Goal: Task Accomplishment & Management: Manage account settings

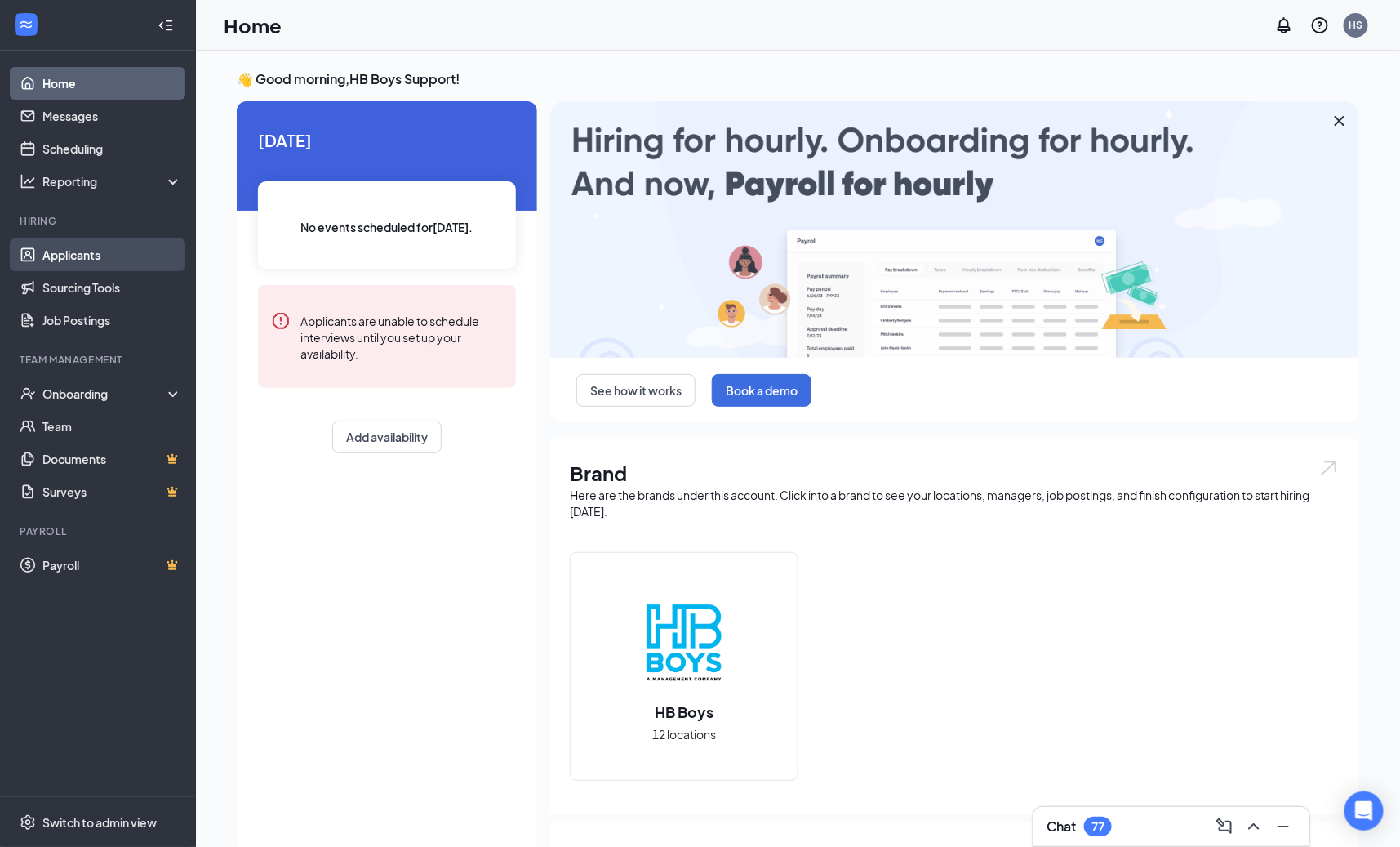
click at [102, 247] on link "Applicants" at bounding box center [112, 254] width 140 height 32
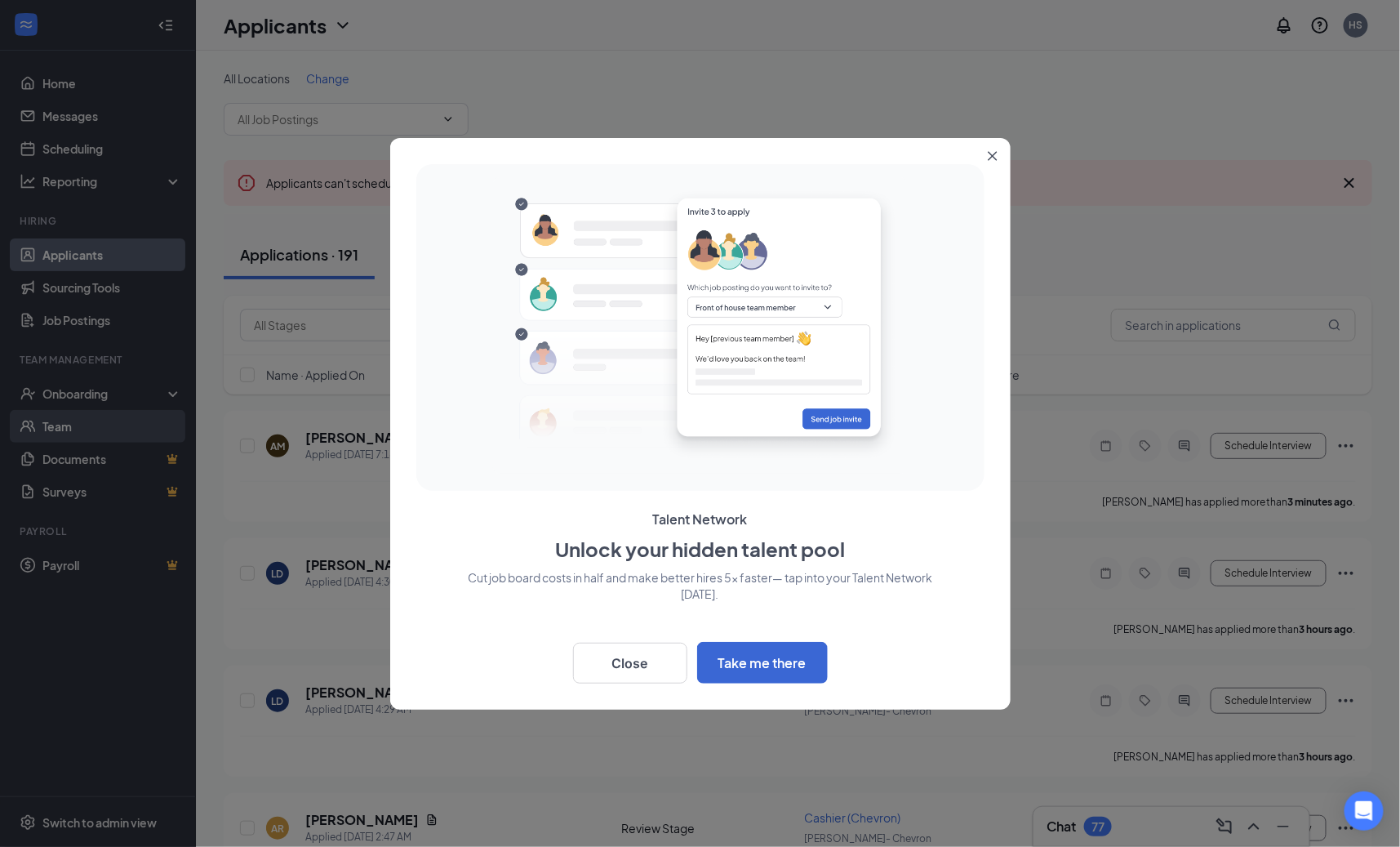
click at [138, 391] on div at bounding box center [700, 424] width 1400 height 847
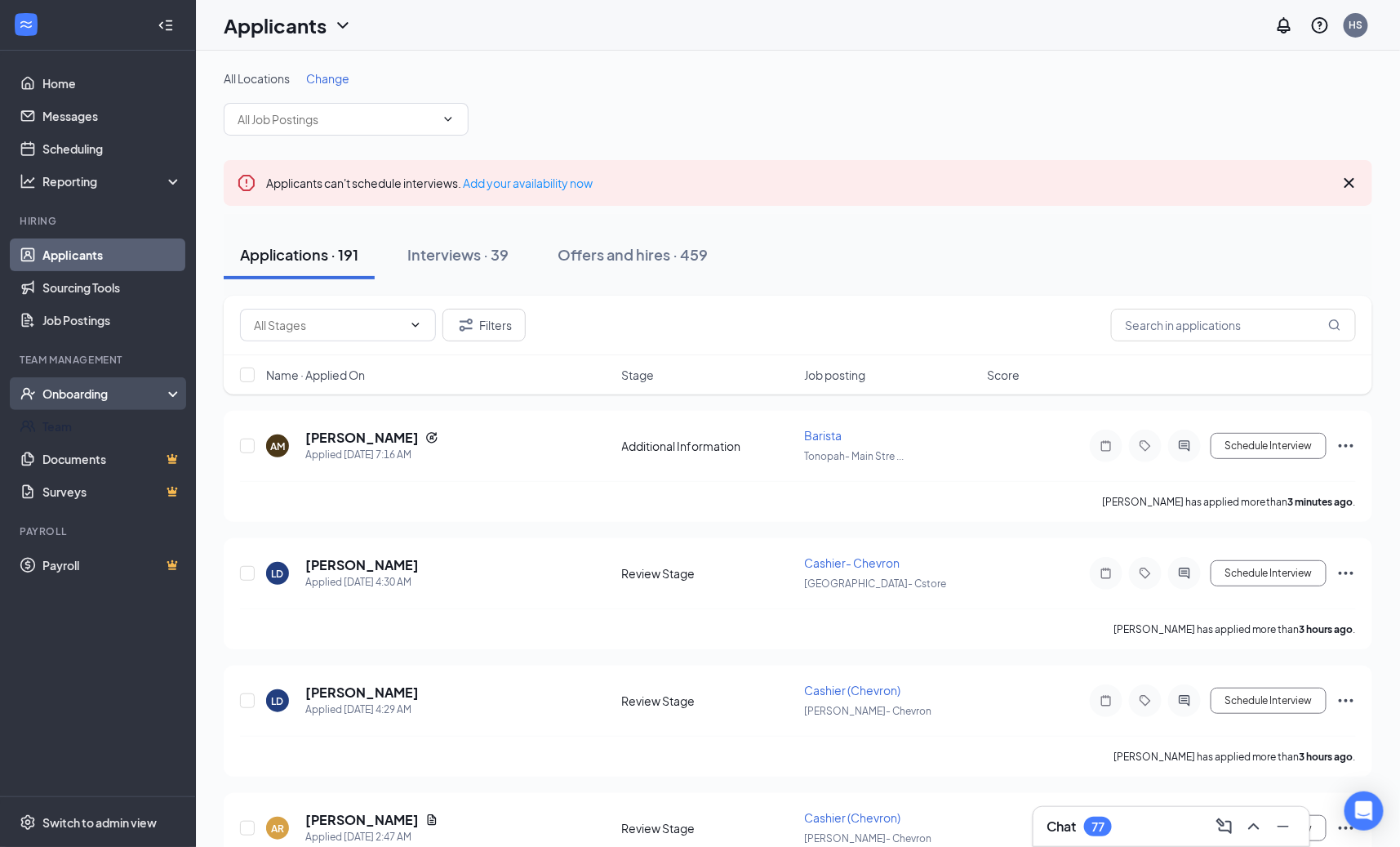
click at [154, 397] on div "Onboarding" at bounding box center [105, 393] width 126 height 17
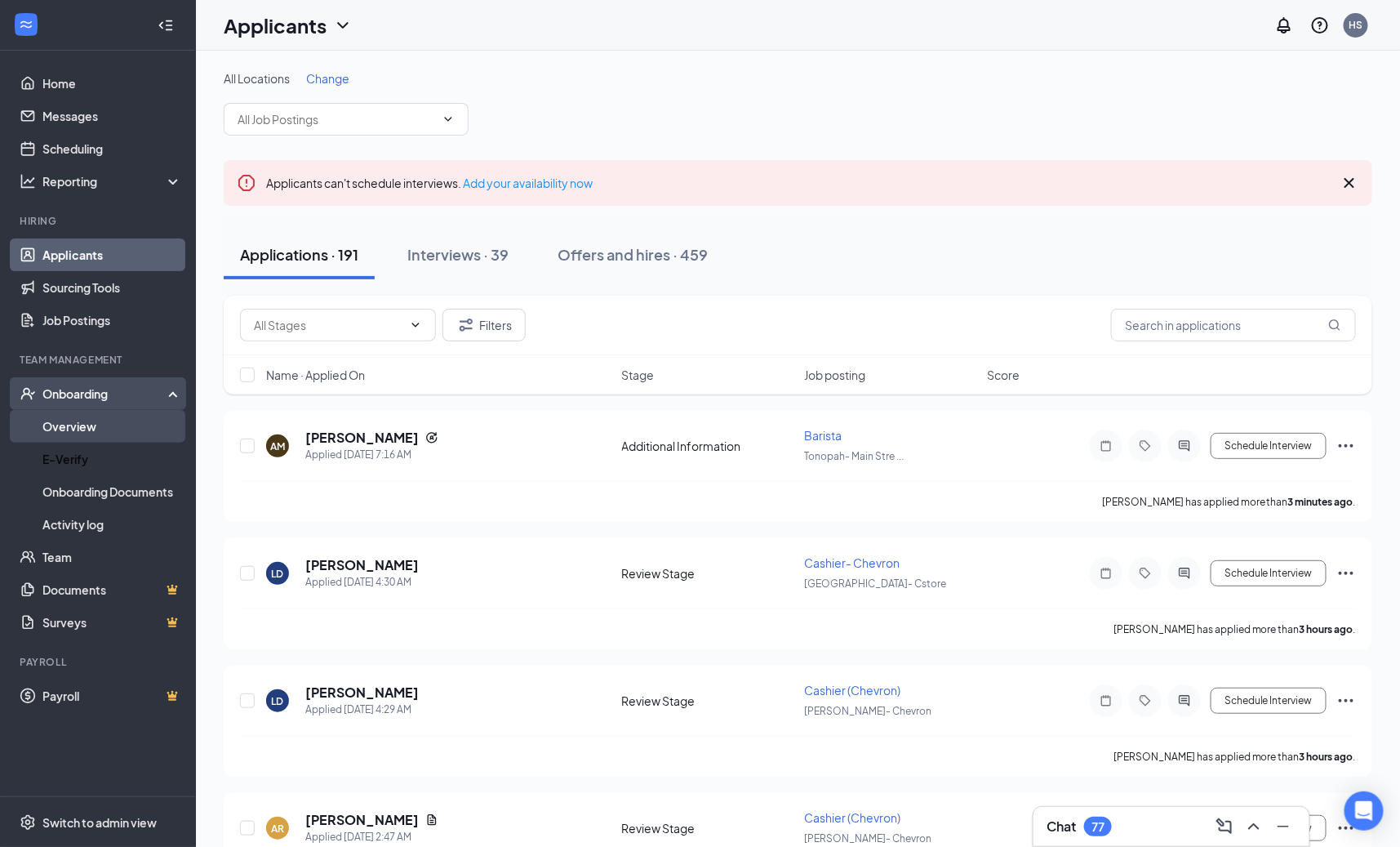
click at [146, 430] on link "Overview" at bounding box center [112, 425] width 140 height 32
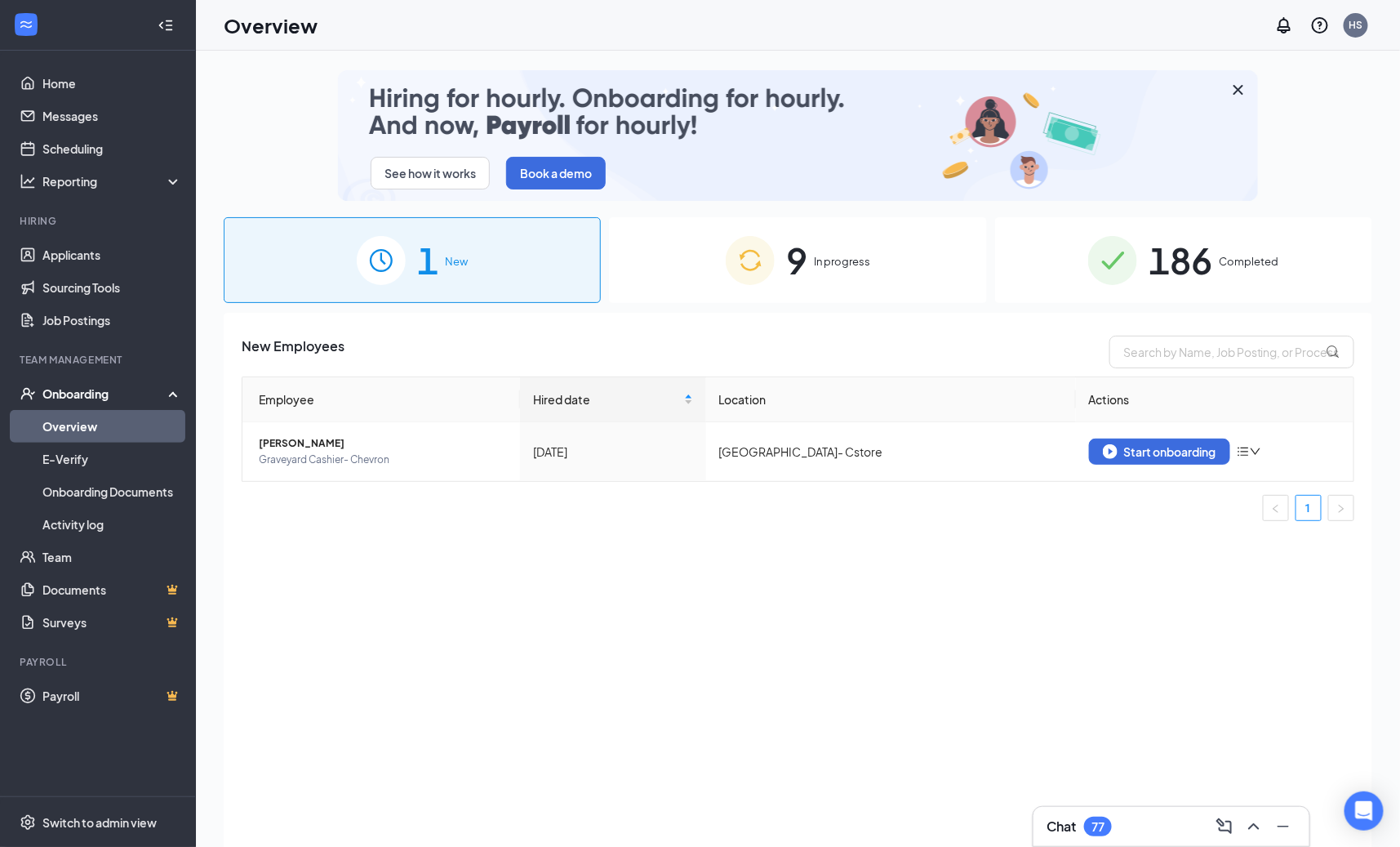
click at [687, 298] on div "9 In progress" at bounding box center [797, 261] width 378 height 86
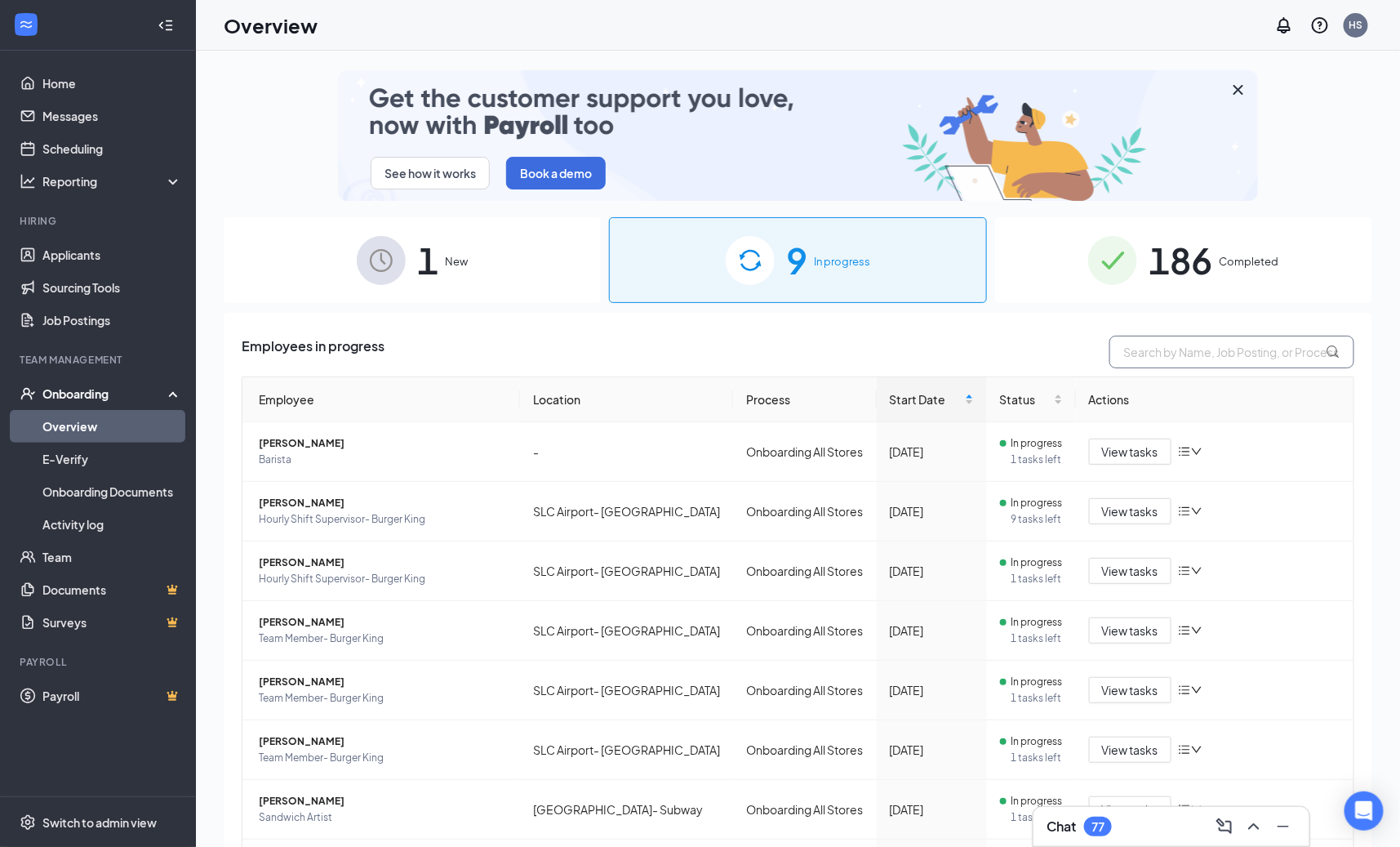
click at [1198, 350] on input "text" at bounding box center [1231, 351] width 245 height 32
type input "hunter"
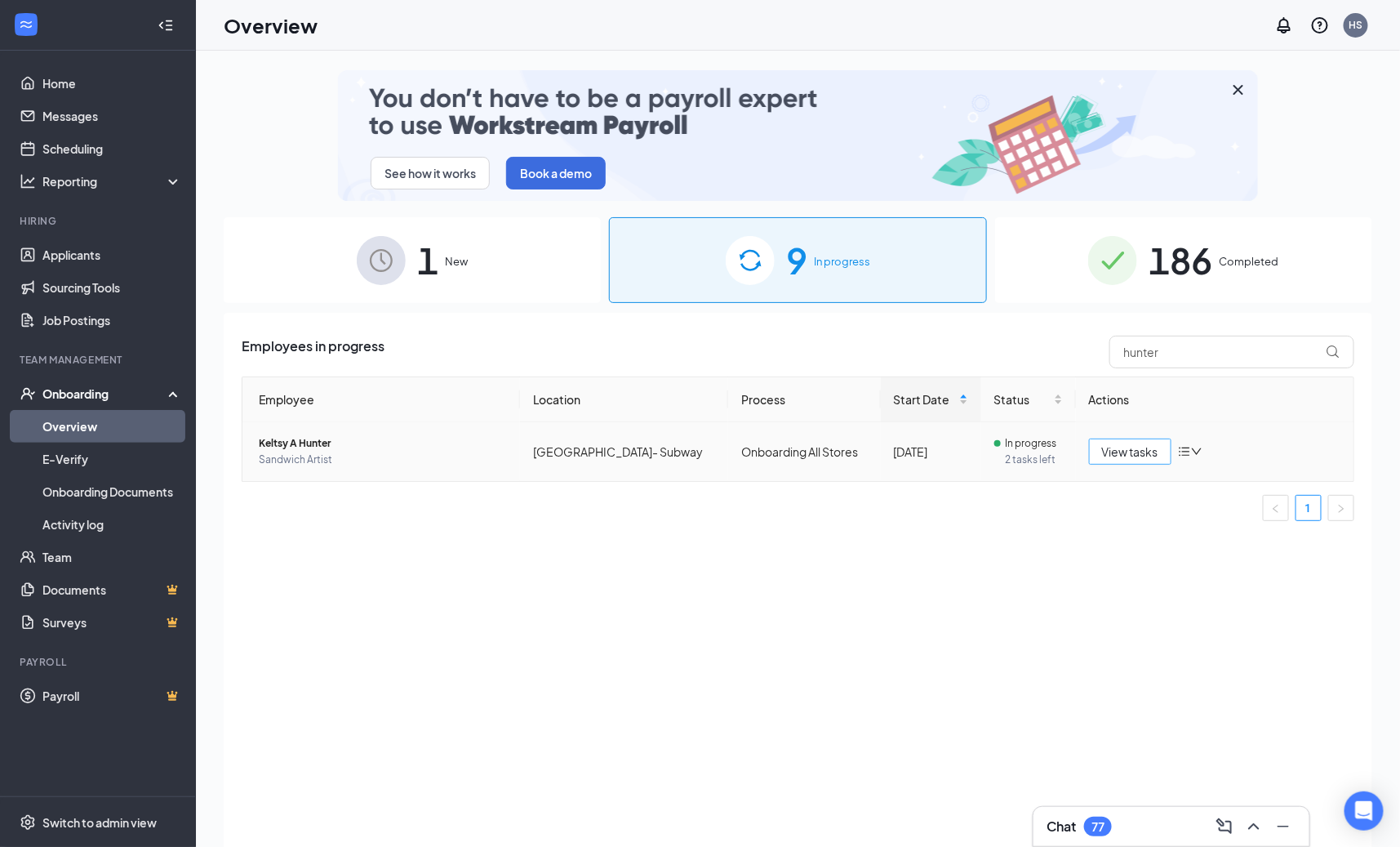
click at [1111, 448] on span "View tasks" at bounding box center [1131, 452] width 57 height 18
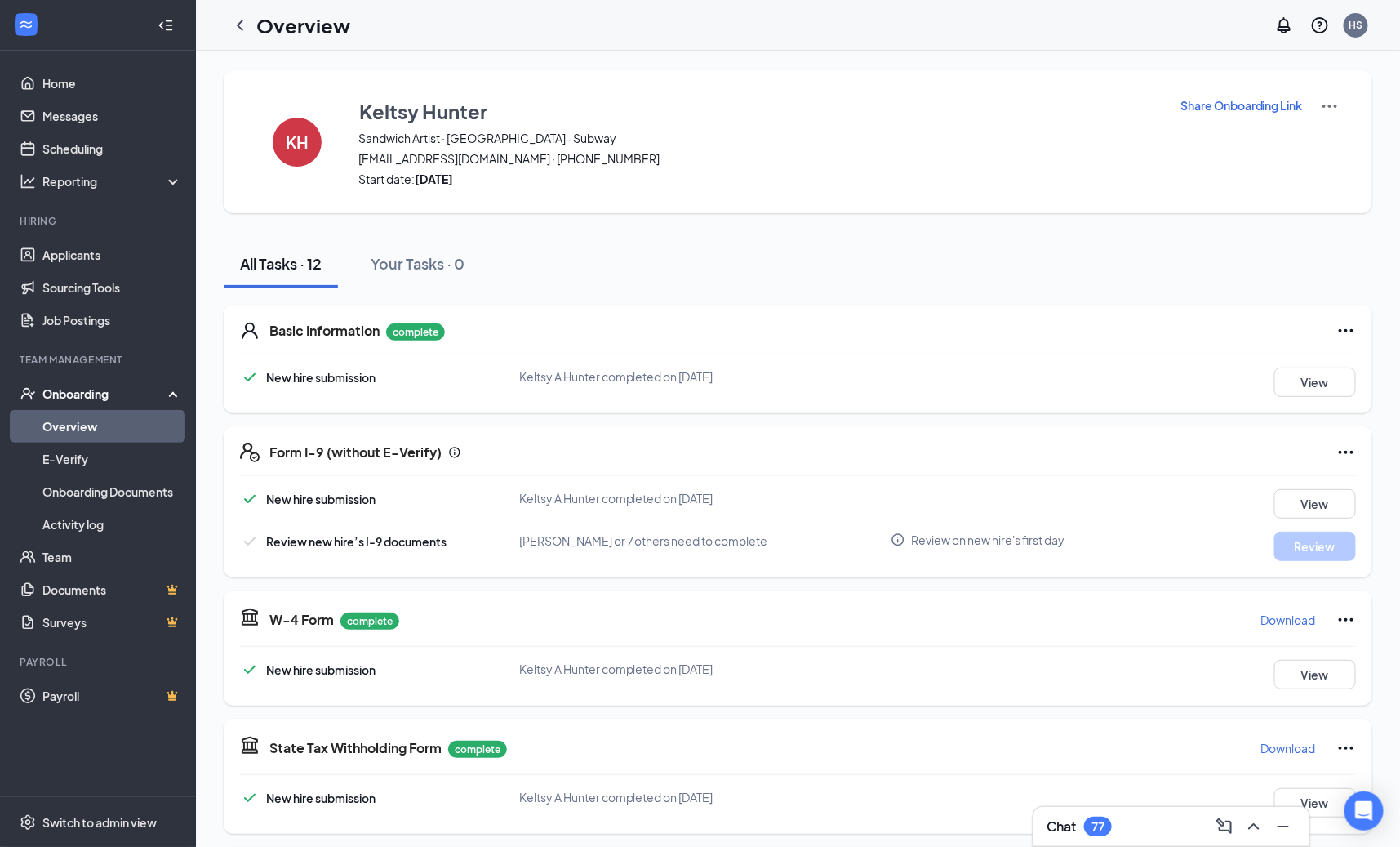
click at [1273, 102] on p "Share Onboarding Link" at bounding box center [1242, 105] width 123 height 17
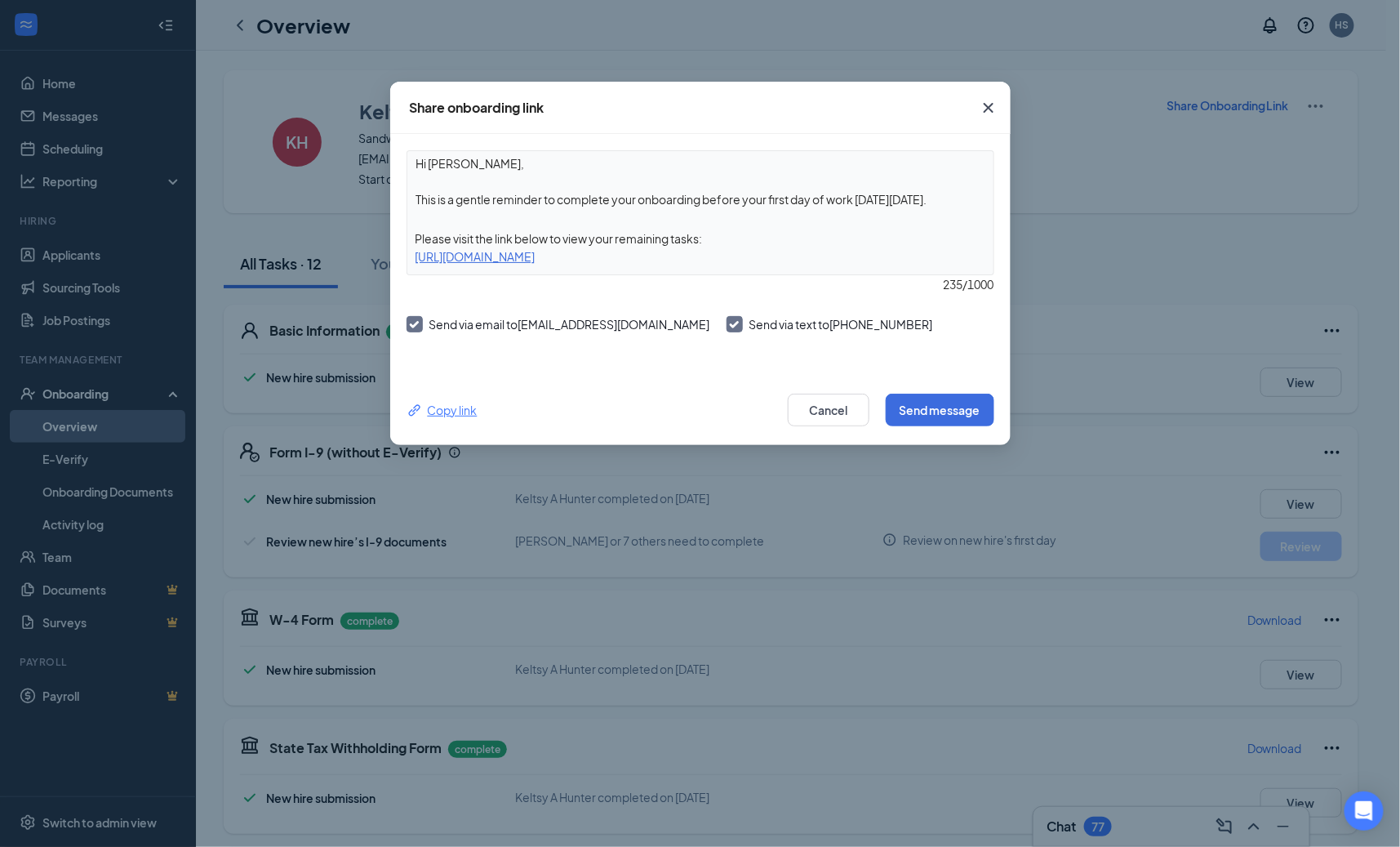
click at [453, 403] on div "Copy link" at bounding box center [442, 410] width 71 height 18
click at [836, 398] on button "Cancel" at bounding box center [829, 409] width 82 height 32
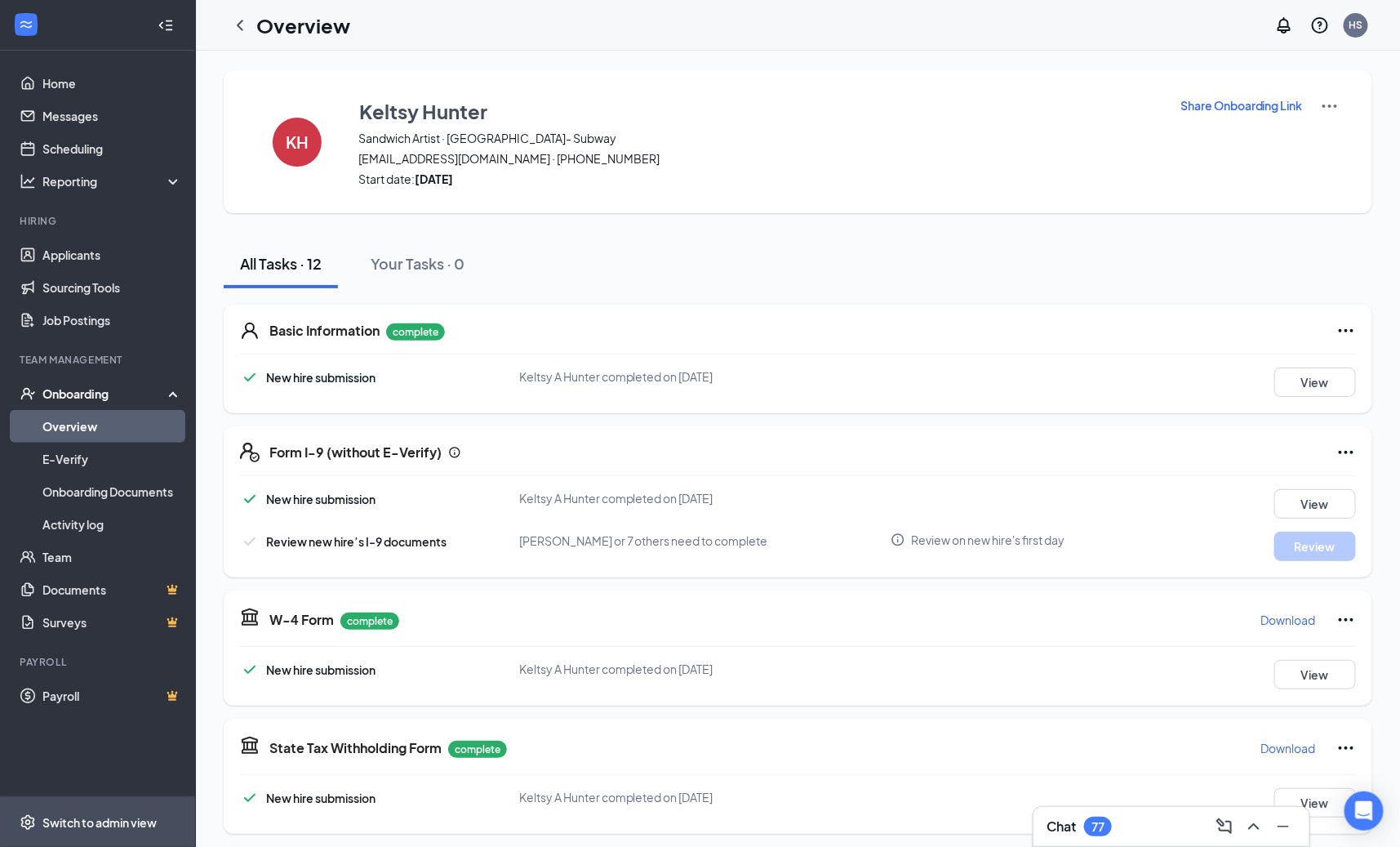
click at [128, 824] on div "Switch to admin view" at bounding box center [100, 822] width 114 height 17
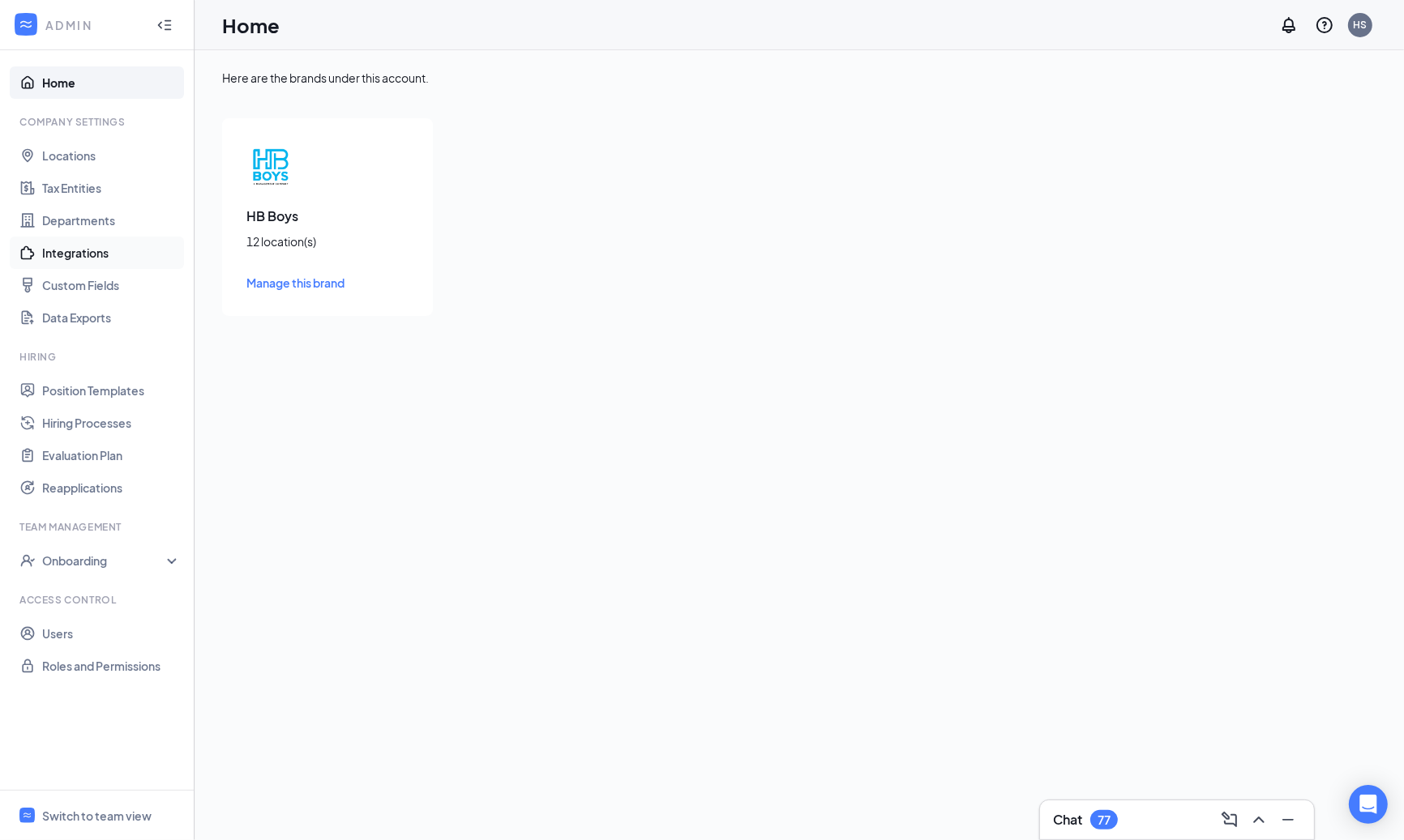
click at [80, 252] on link "Integrations" at bounding box center [111, 252] width 138 height 32
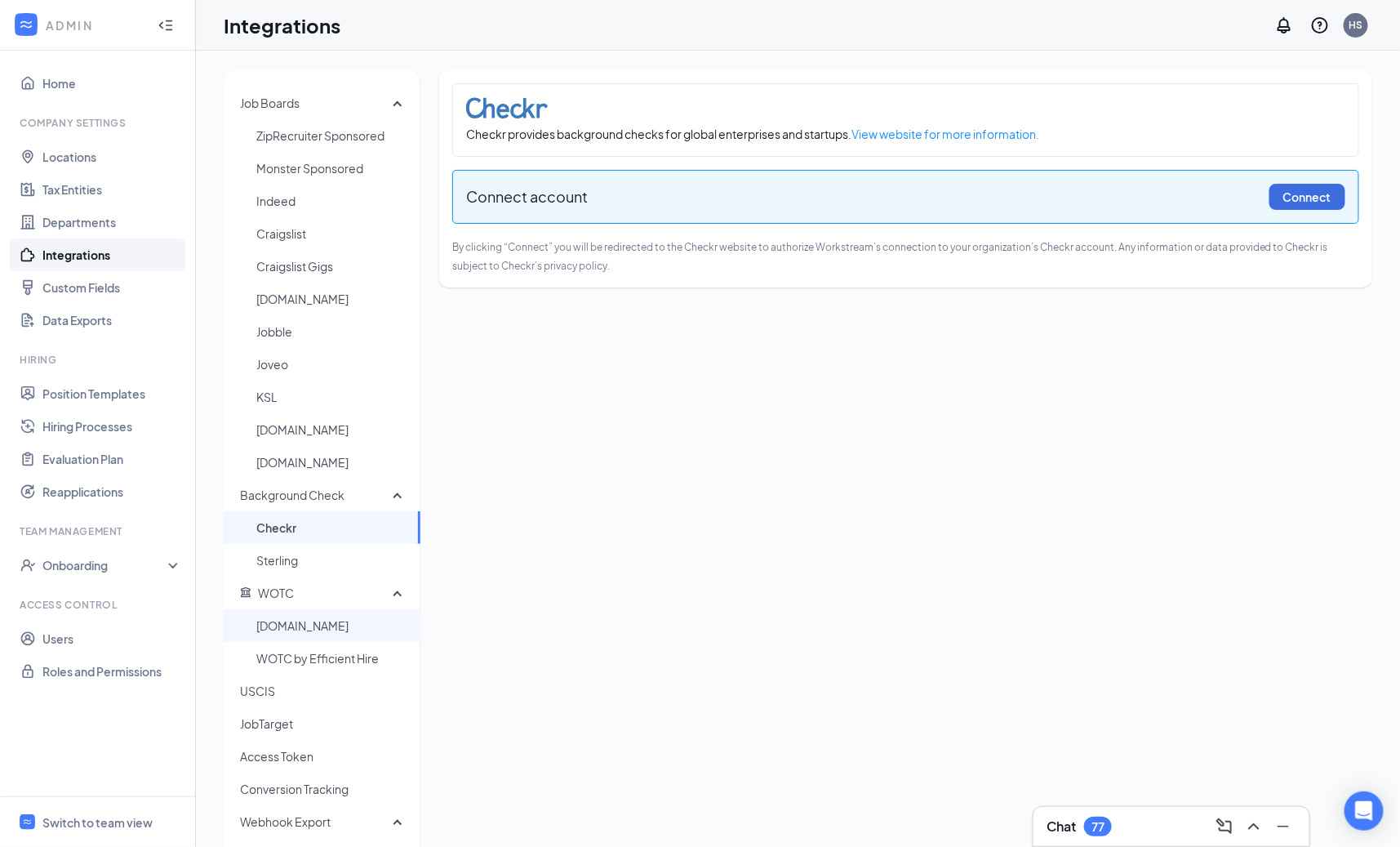
click at [322, 620] on span "WOTC.com" at bounding box center [332, 625] width 151 height 32
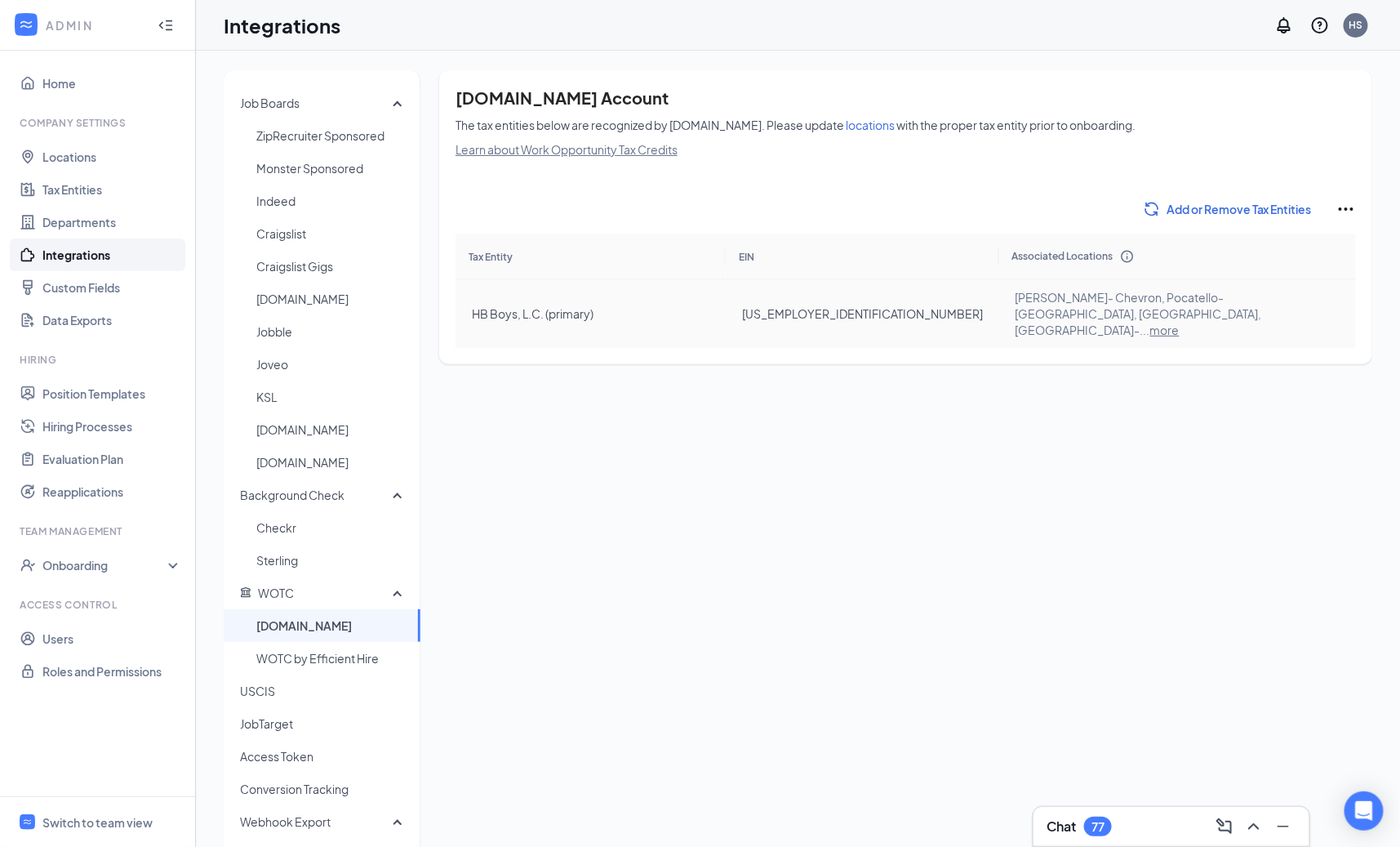
click at [1180, 323] on span "more" at bounding box center [1165, 330] width 29 height 15
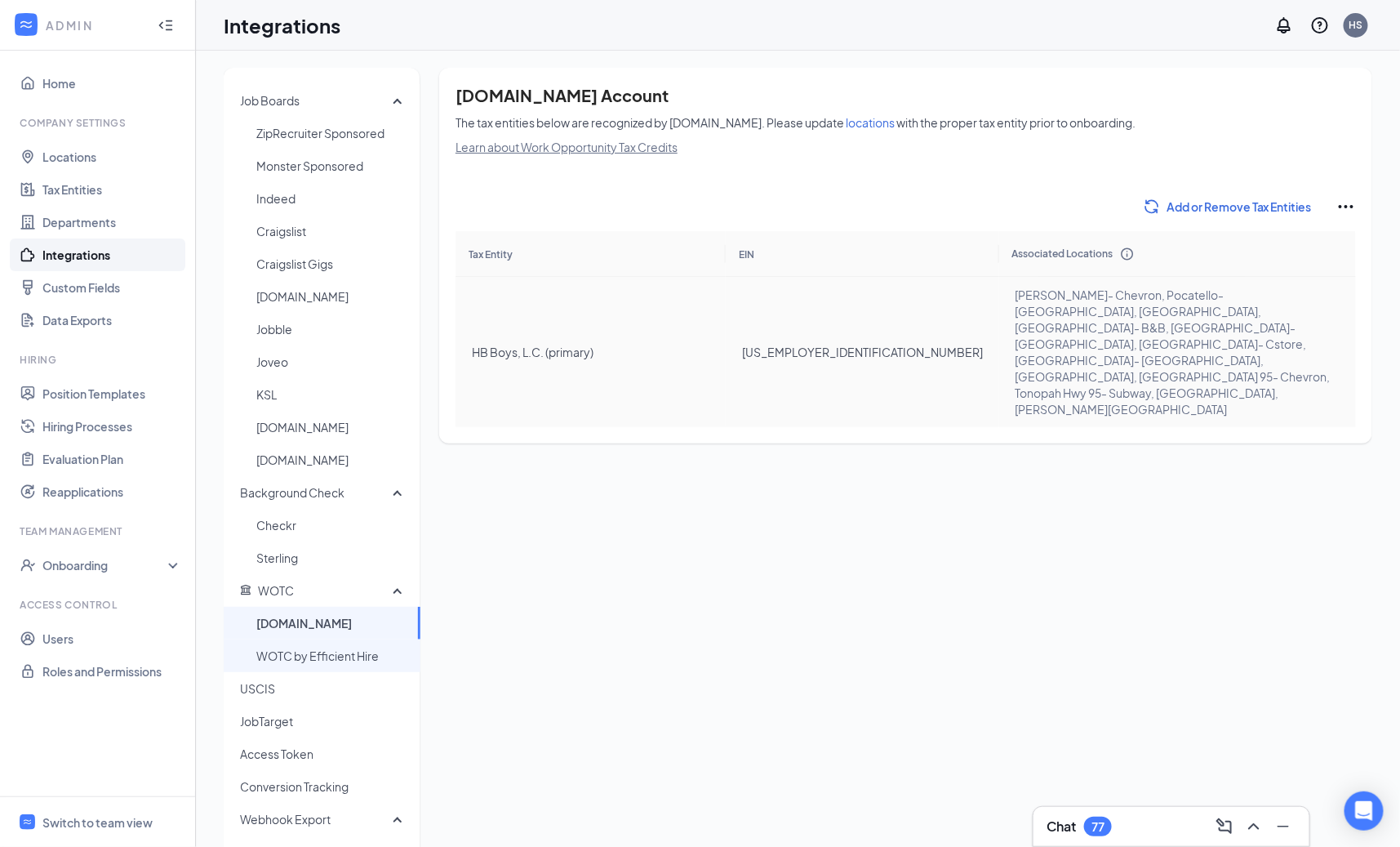
scroll to position [3, 0]
click at [138, 818] on div "Switch to team view" at bounding box center [98, 822] width 110 height 17
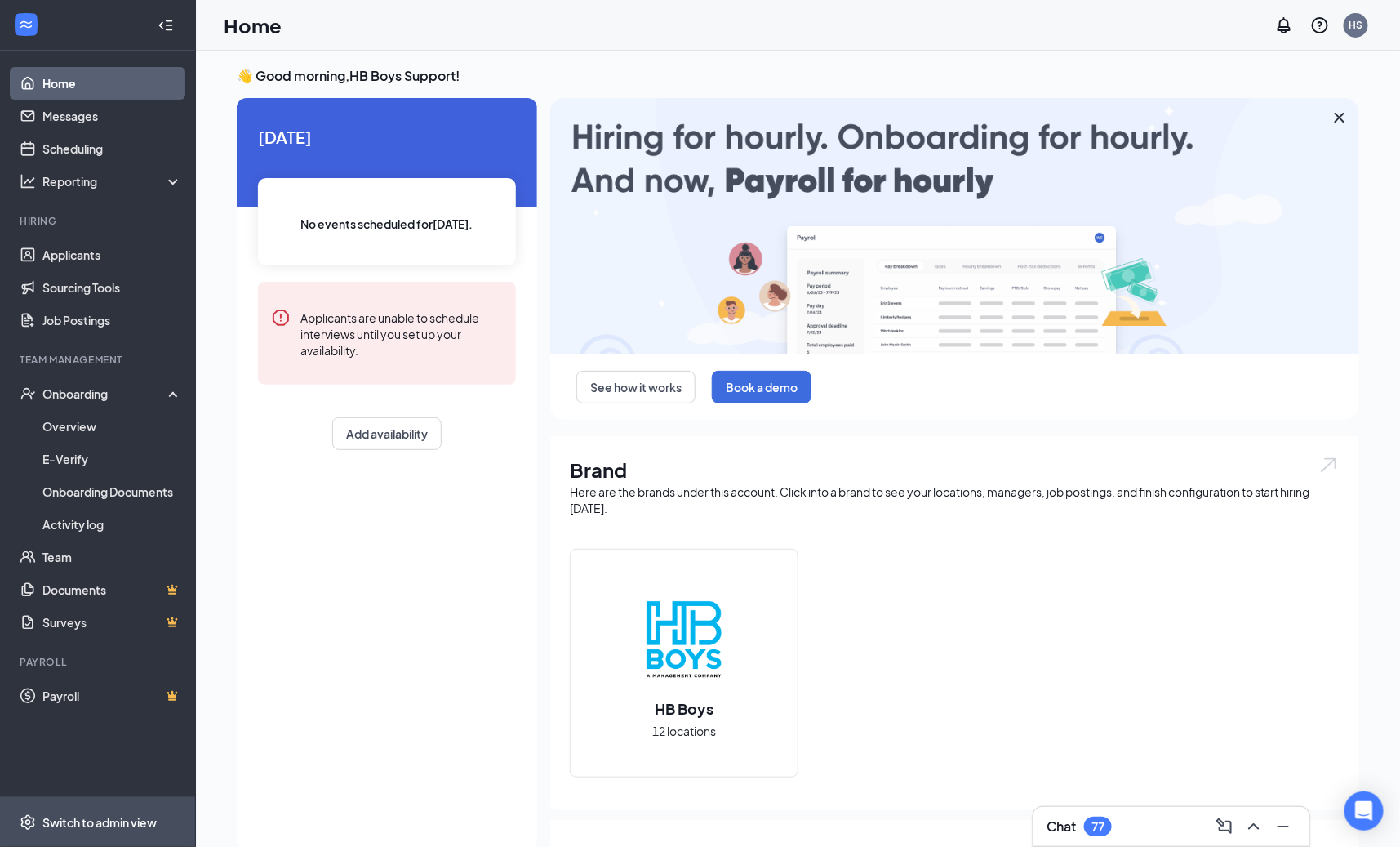
click at [88, 820] on div "Switch to admin view" at bounding box center [100, 822] width 114 height 17
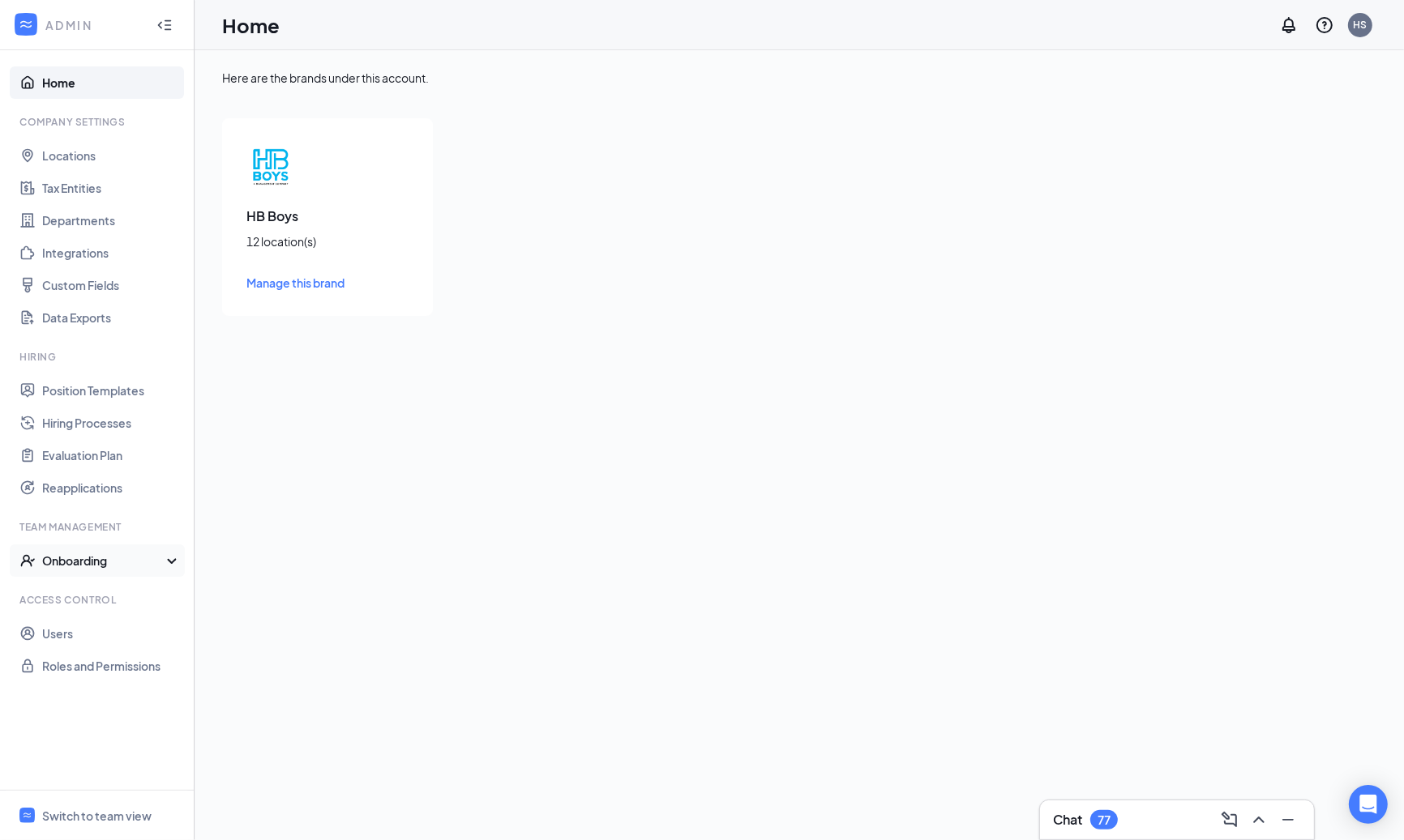
click at [132, 558] on div "Onboarding" at bounding box center [105, 560] width 125 height 16
click at [117, 607] on link "Onboarding Processes" at bounding box center [111, 592] width 138 height 32
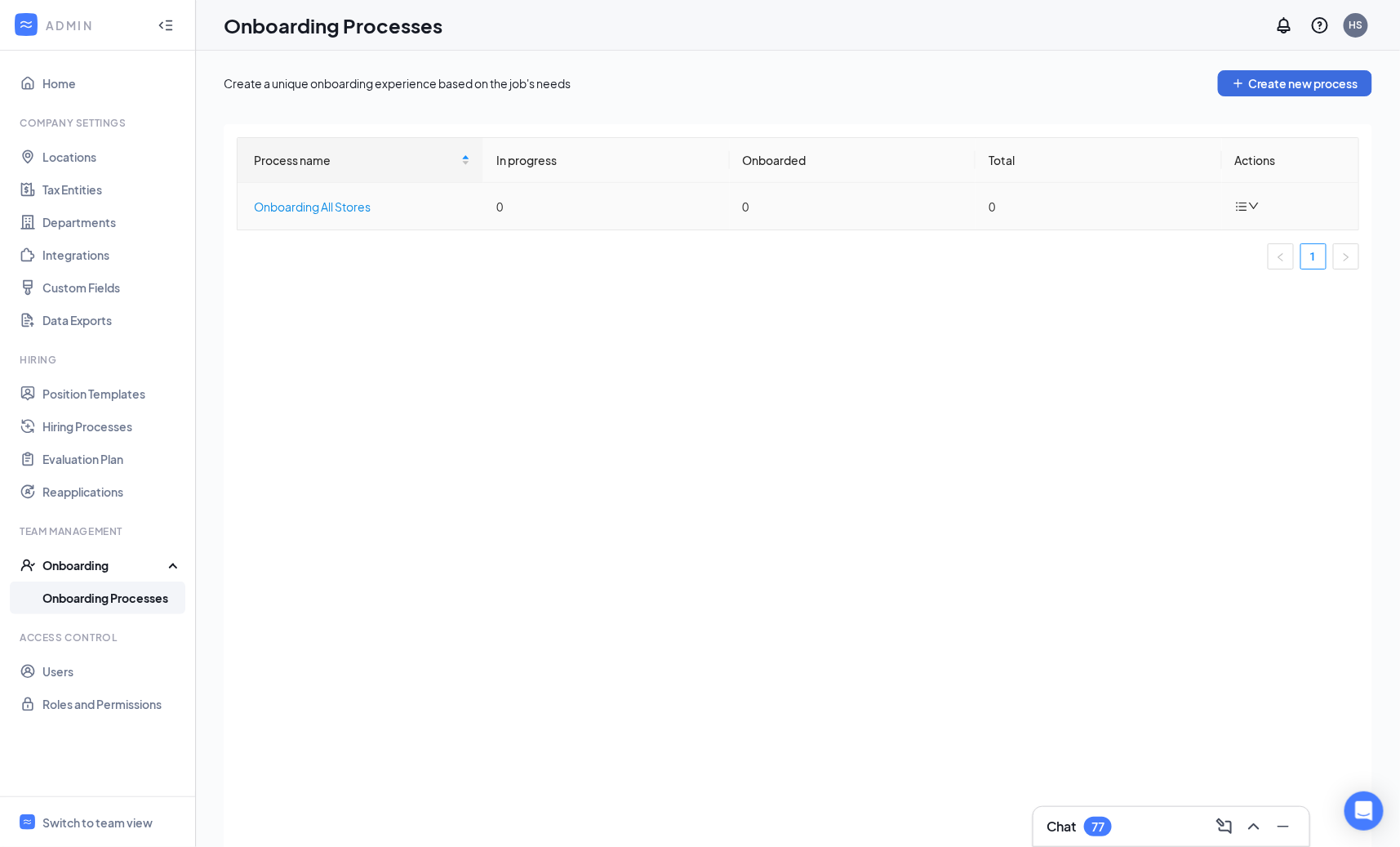
click at [325, 211] on div "Onboarding All Stores" at bounding box center [362, 207] width 217 height 18
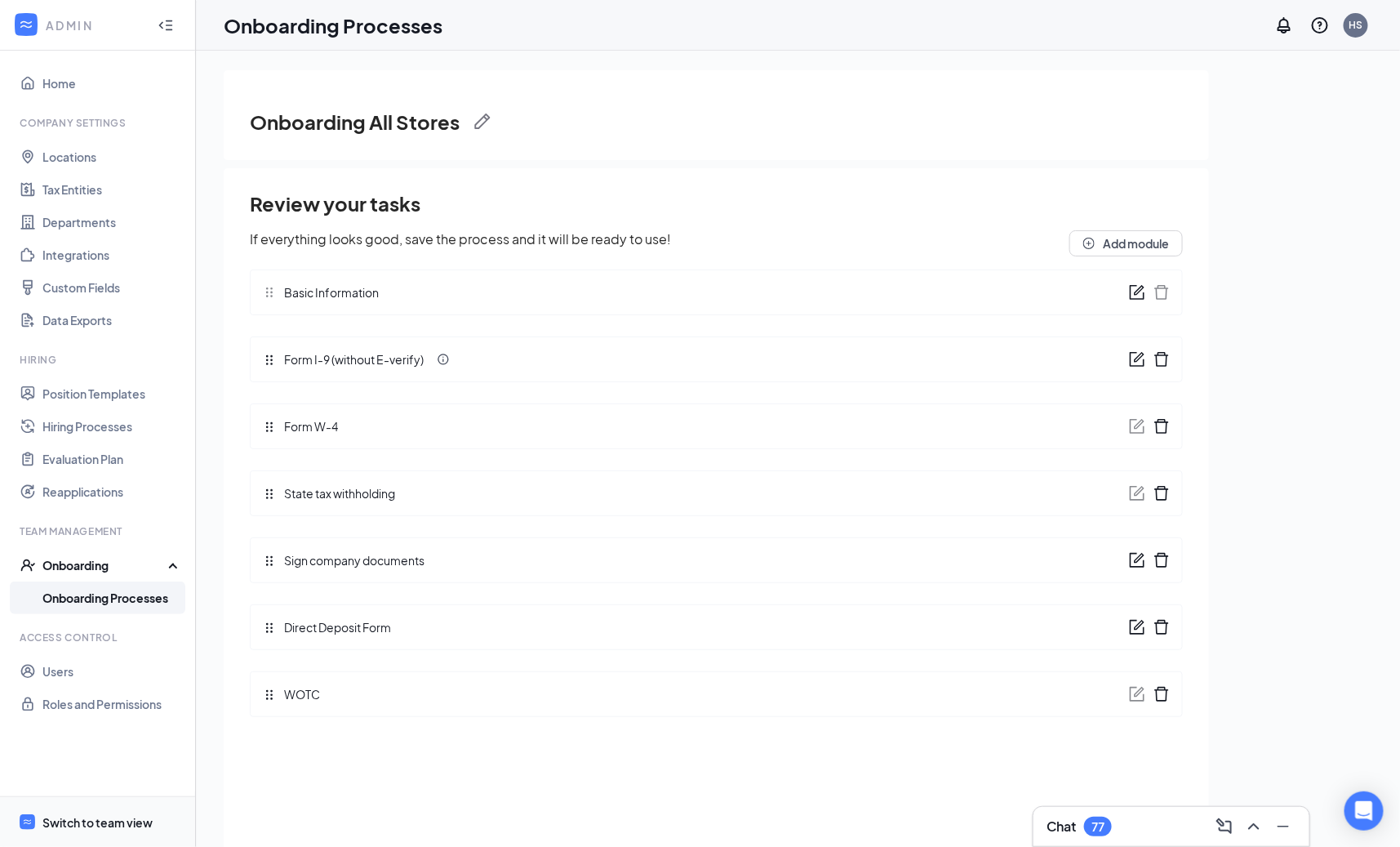
click at [125, 822] on div "Switch to team view" at bounding box center [98, 822] width 110 height 17
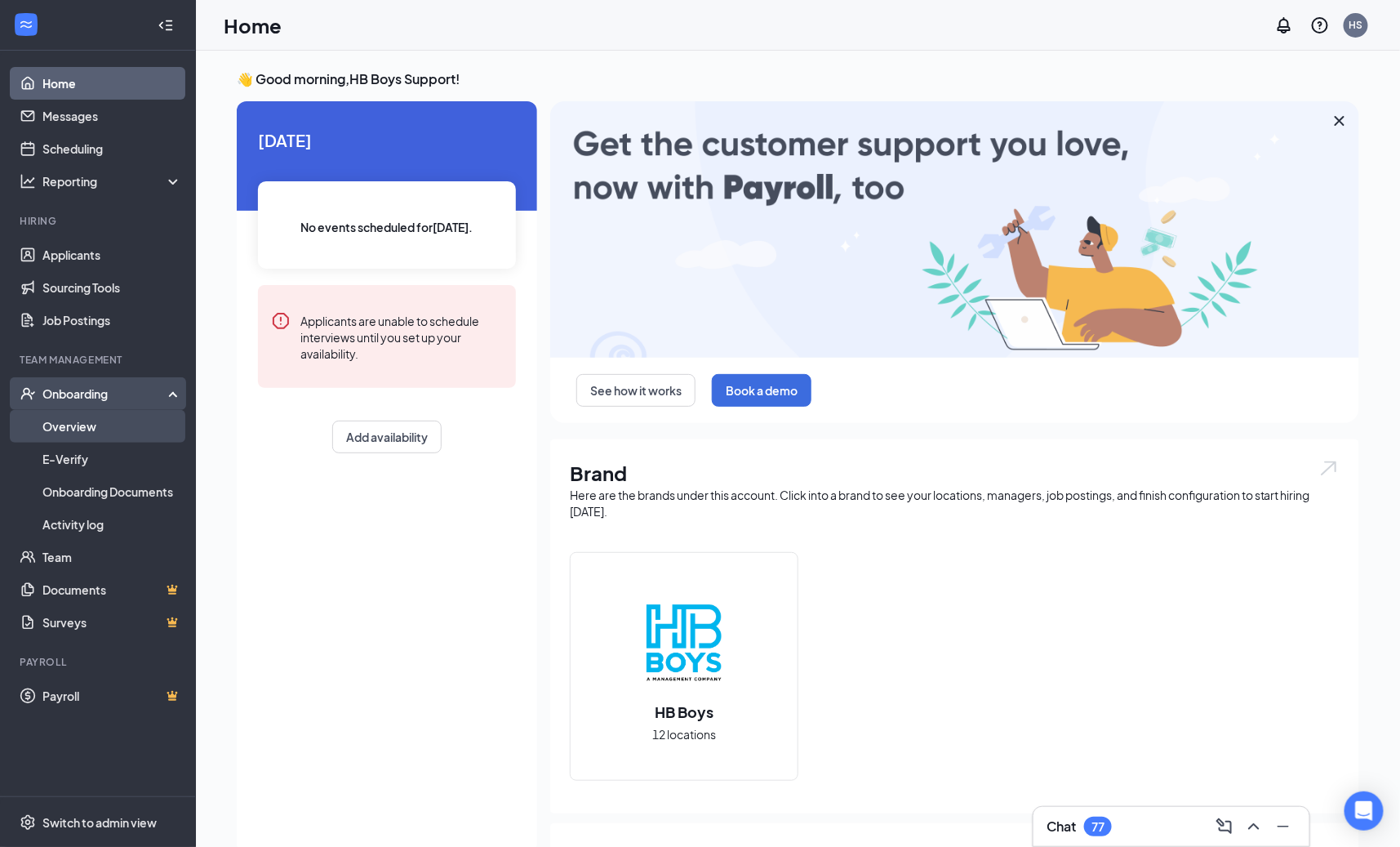
click at [134, 433] on link "Overview" at bounding box center [112, 425] width 140 height 32
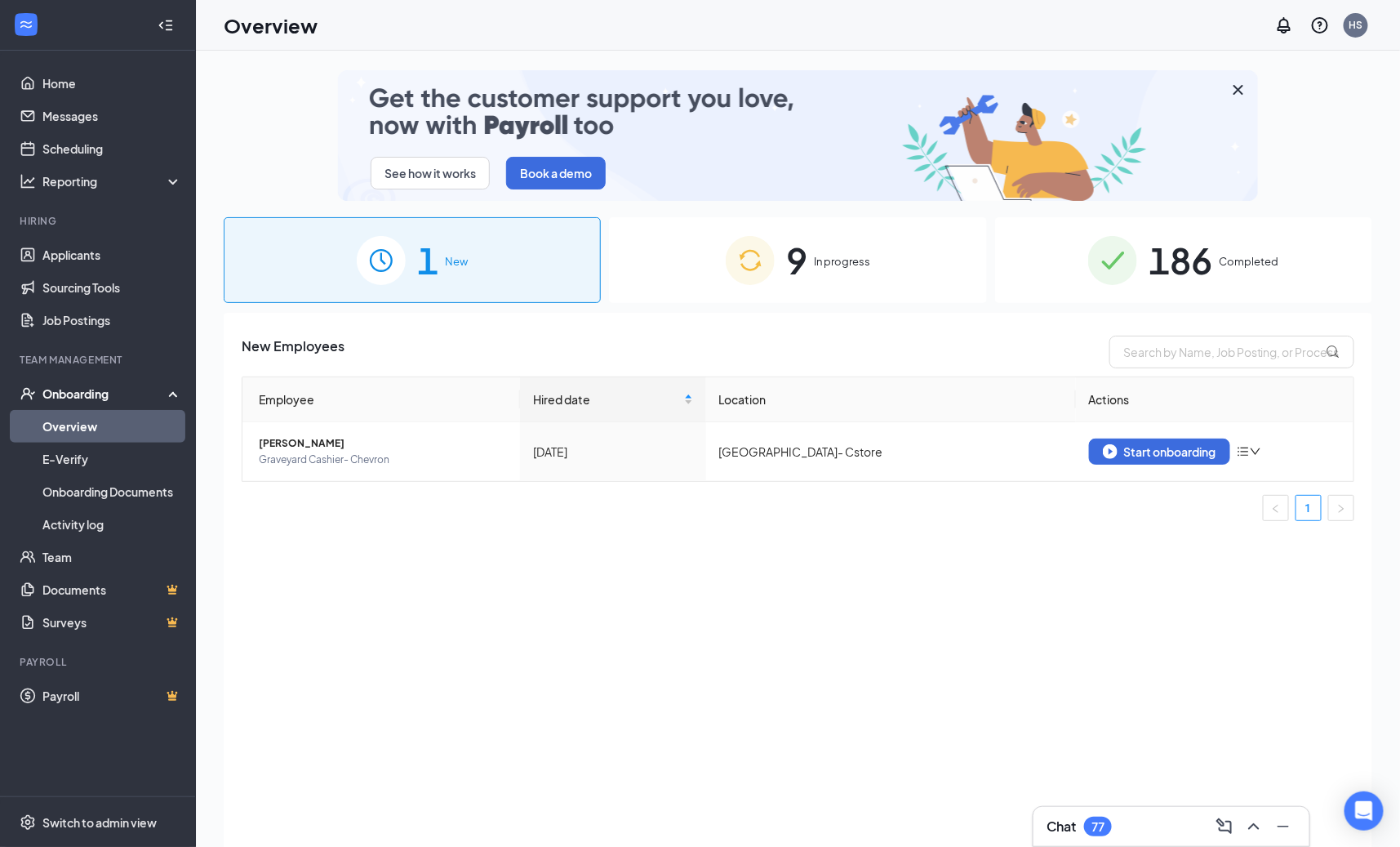
click at [757, 289] on div "9 In progress" at bounding box center [797, 261] width 378 height 86
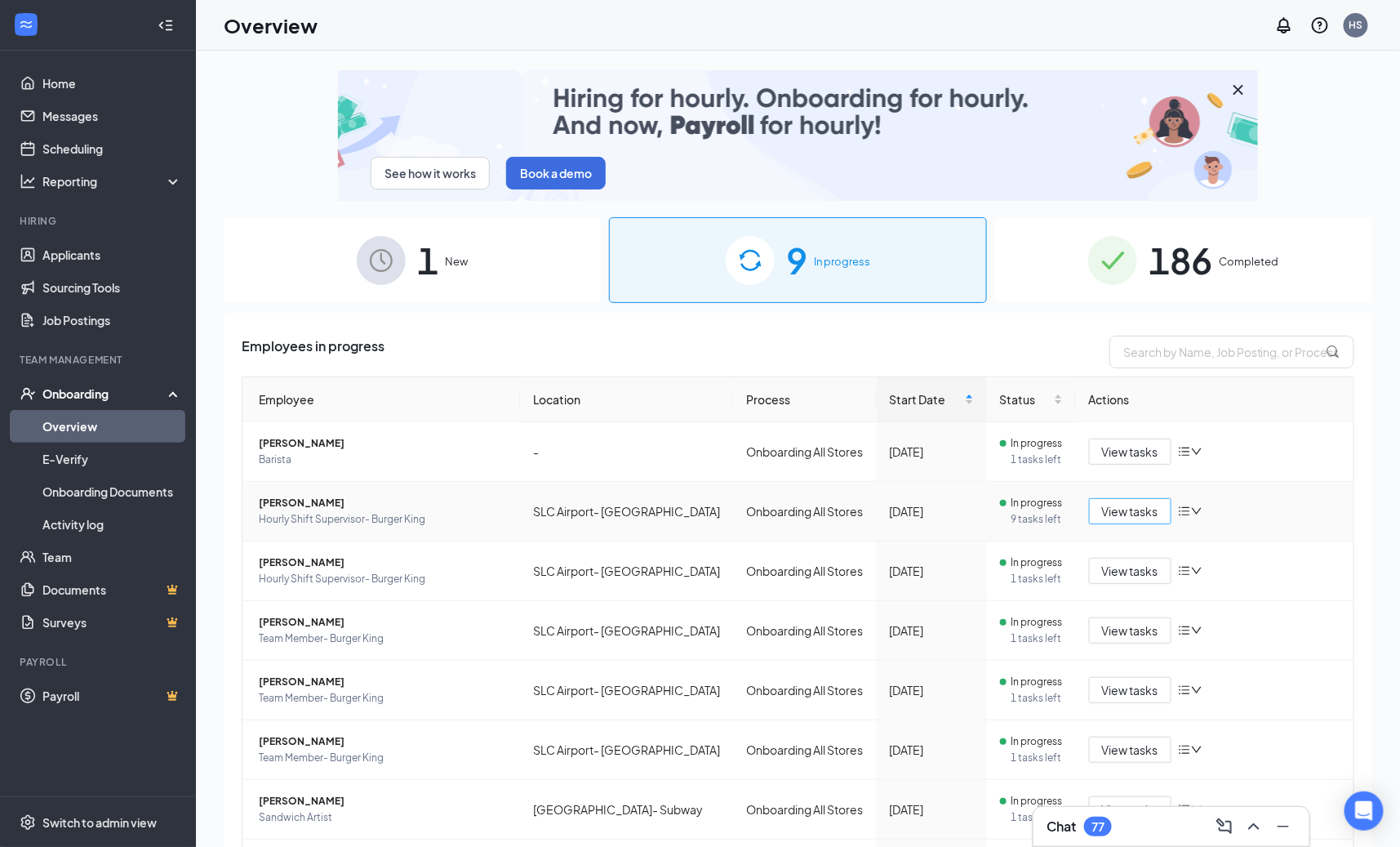
click at [1124, 508] on span "View tasks" at bounding box center [1131, 511] width 57 height 18
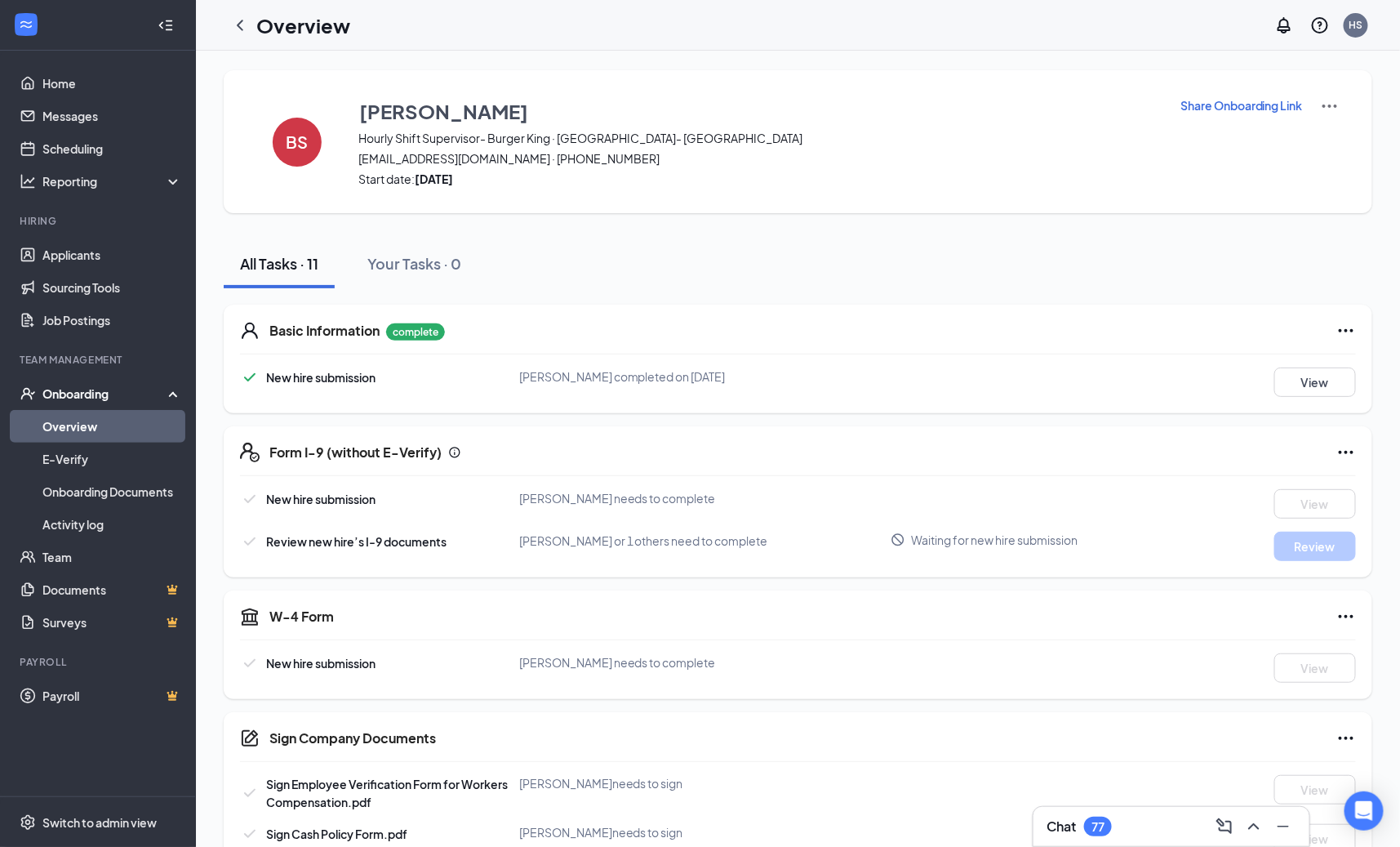
click at [1261, 113] on button "Share Onboarding Link" at bounding box center [1241, 105] width 124 height 18
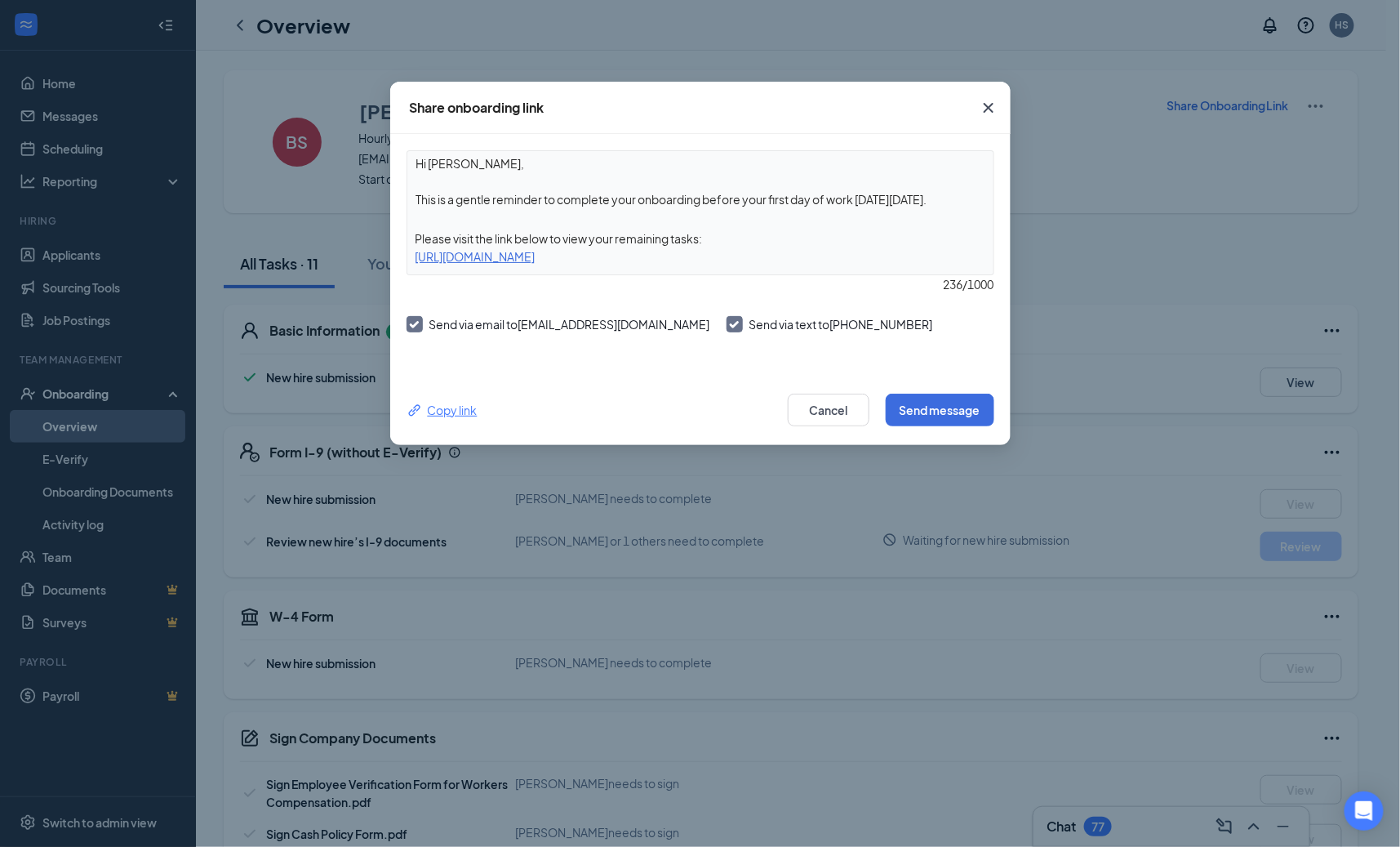
click at [448, 417] on div "Copy link" at bounding box center [442, 410] width 71 height 18
click at [805, 412] on button "Cancel" at bounding box center [829, 409] width 82 height 32
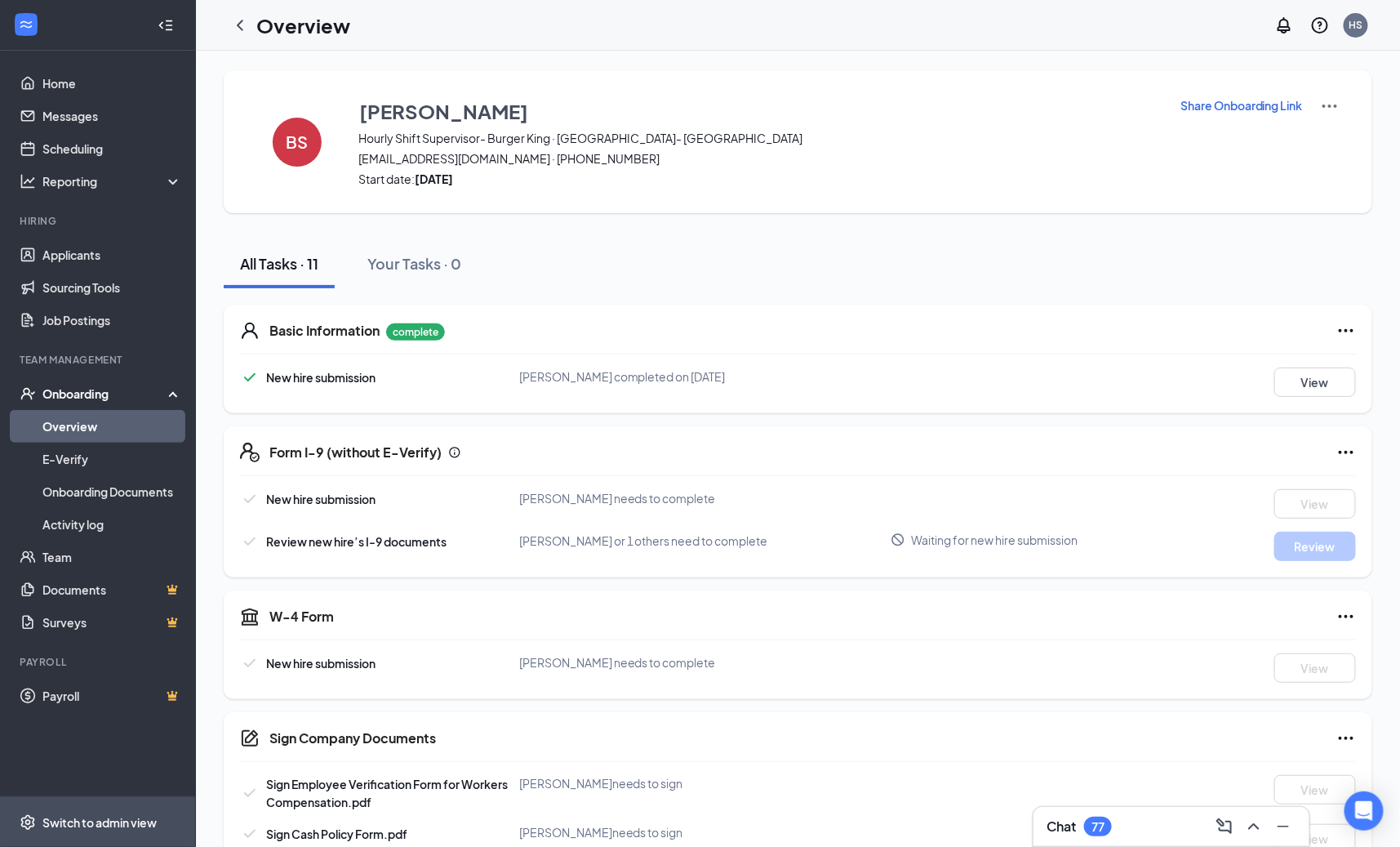
click at [80, 835] on span "Switch to admin view" at bounding box center [112, 822] width 140 height 50
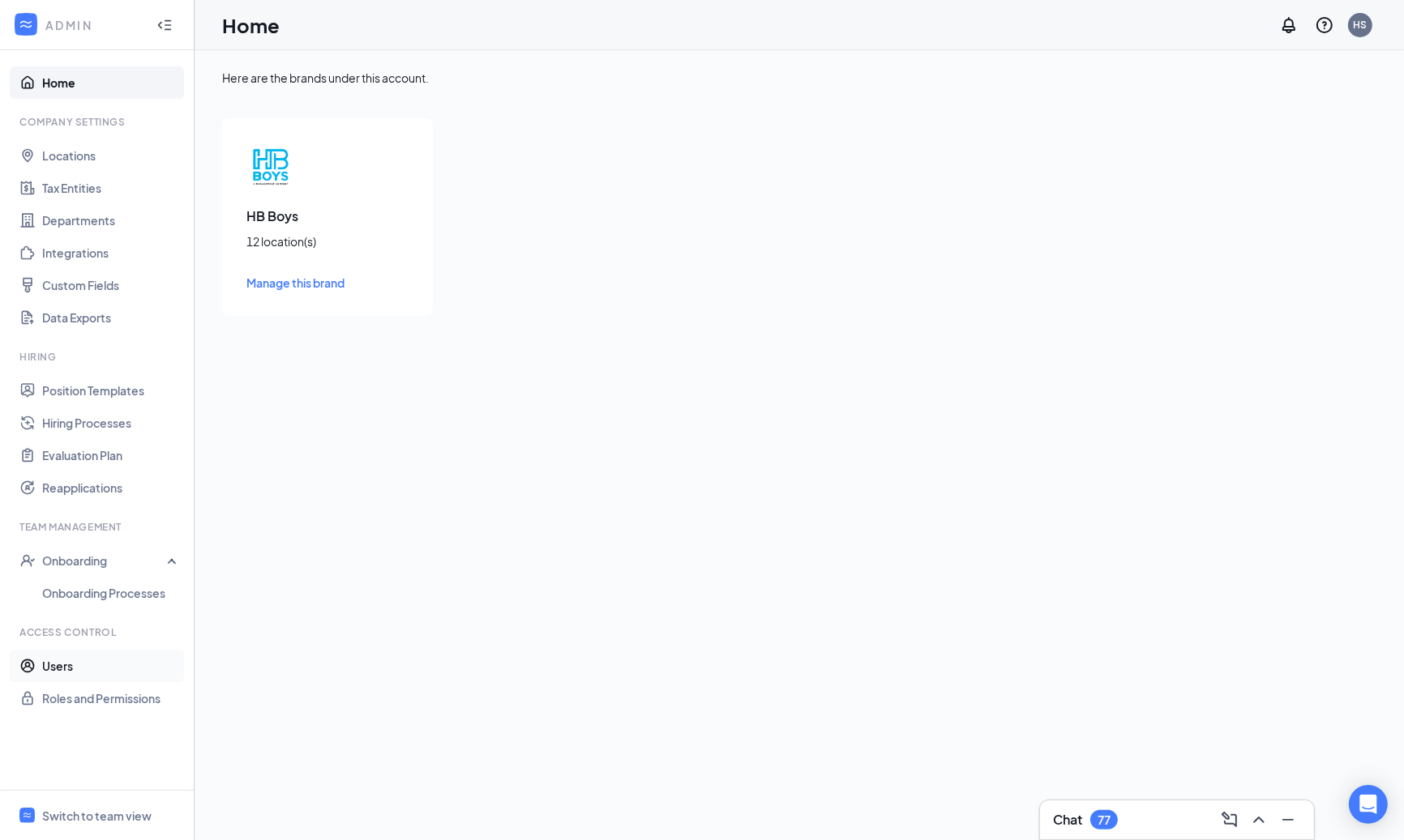
click at [102, 670] on link "Users" at bounding box center [111, 665] width 138 height 32
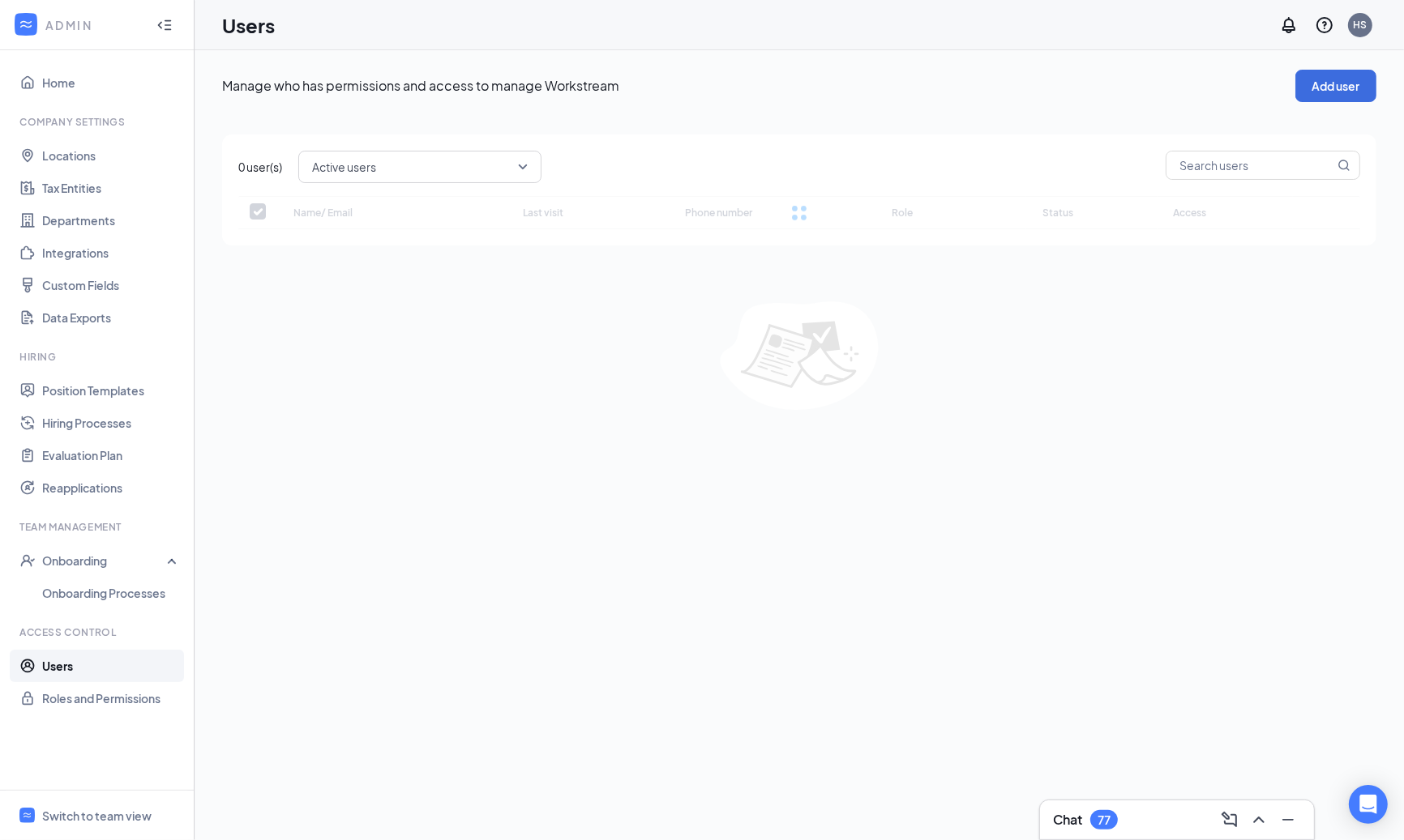
checkbox input "false"
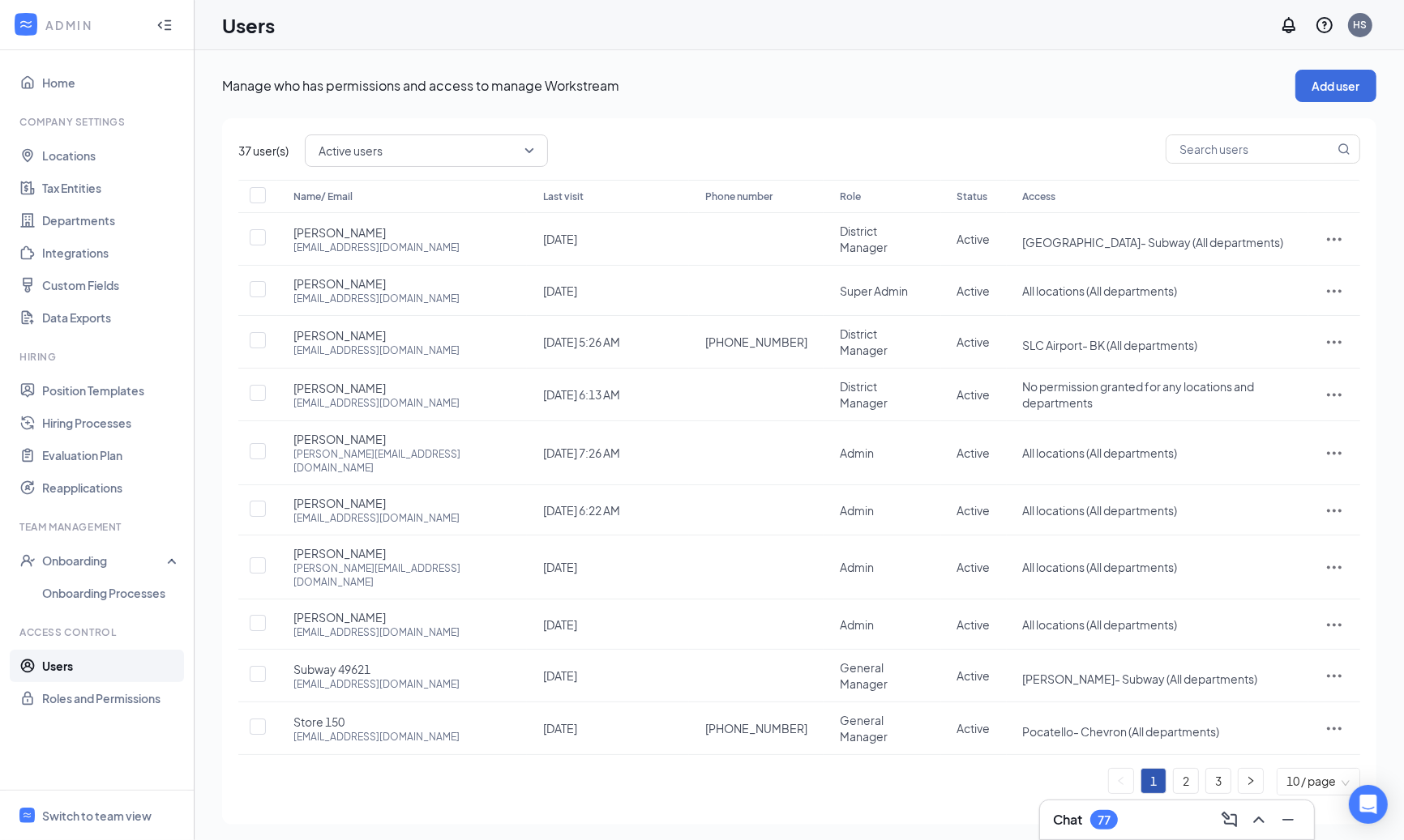
click at [1224, 172] on div "37 user(s) Active users Name/ Email Last visit Phone number Role Status Access …" at bounding box center [799, 471] width 1154 height 706
click at [1242, 157] on input "text" at bounding box center [1249, 149] width 168 height 27
type input "brooke"
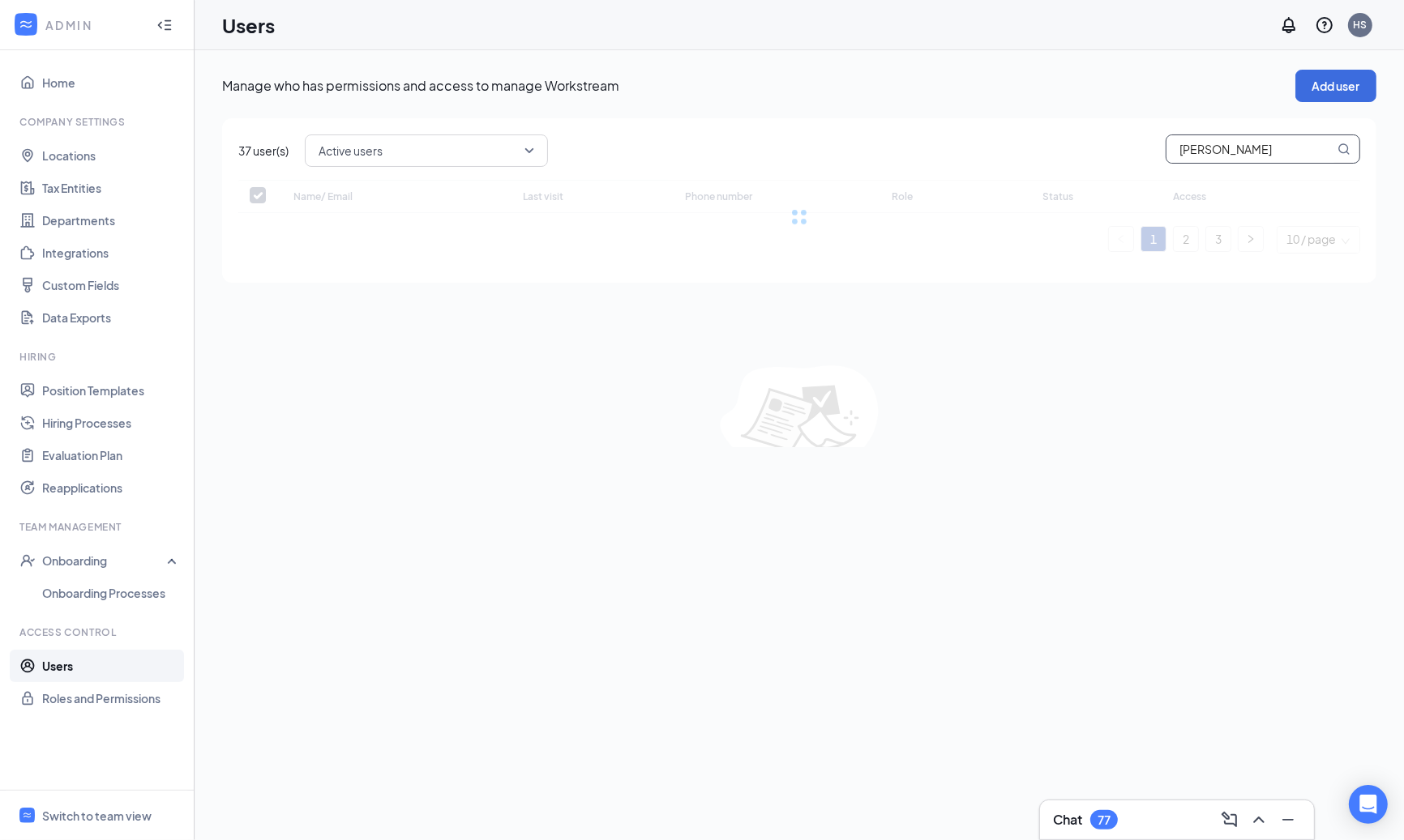
checkbox input "false"
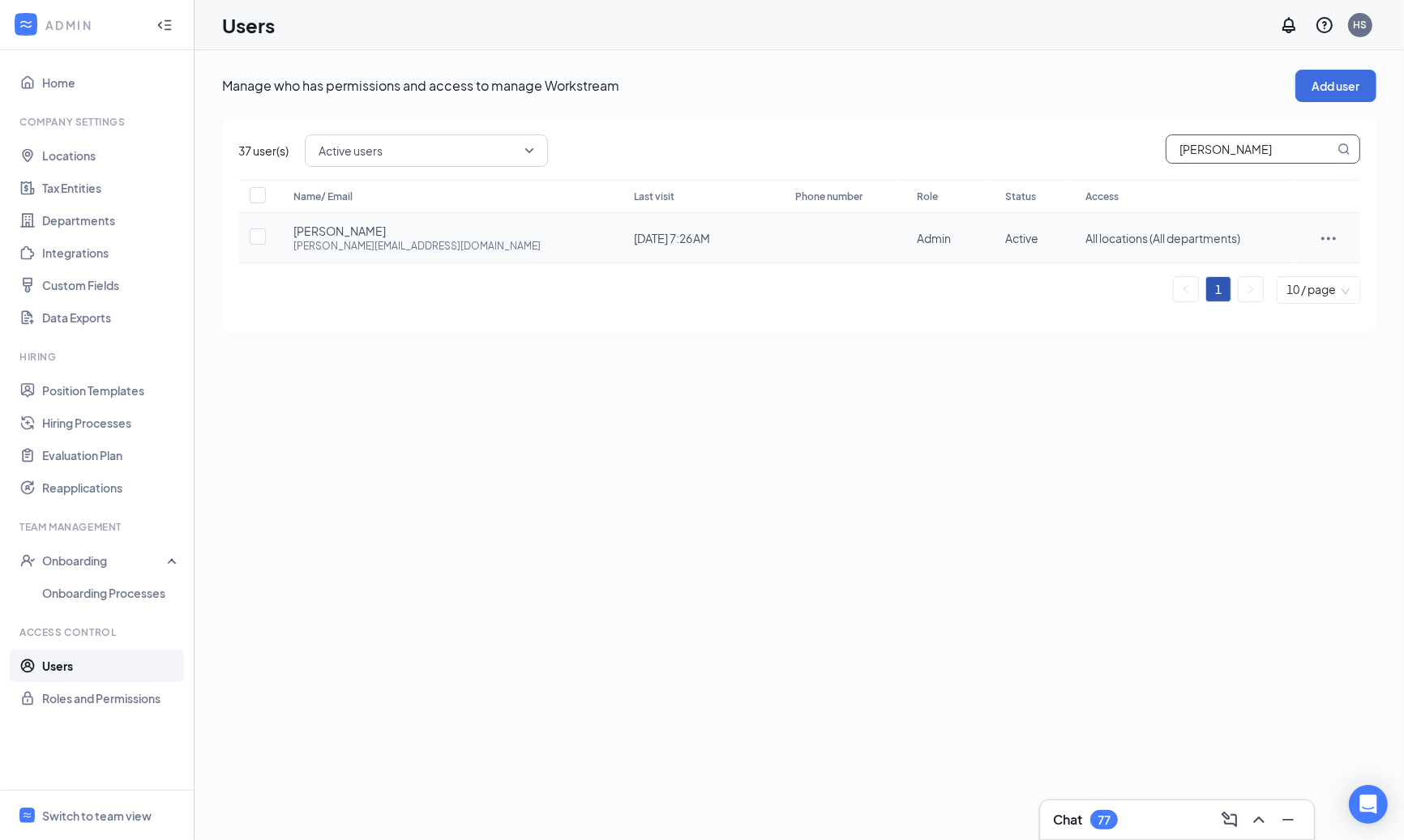
type input "brooke"
click at [1322, 235] on icon "ActionsIcon" at bounding box center [1328, 238] width 19 height 19
click at [1271, 258] on li "Edit user" at bounding box center [1280, 271] width 127 height 37
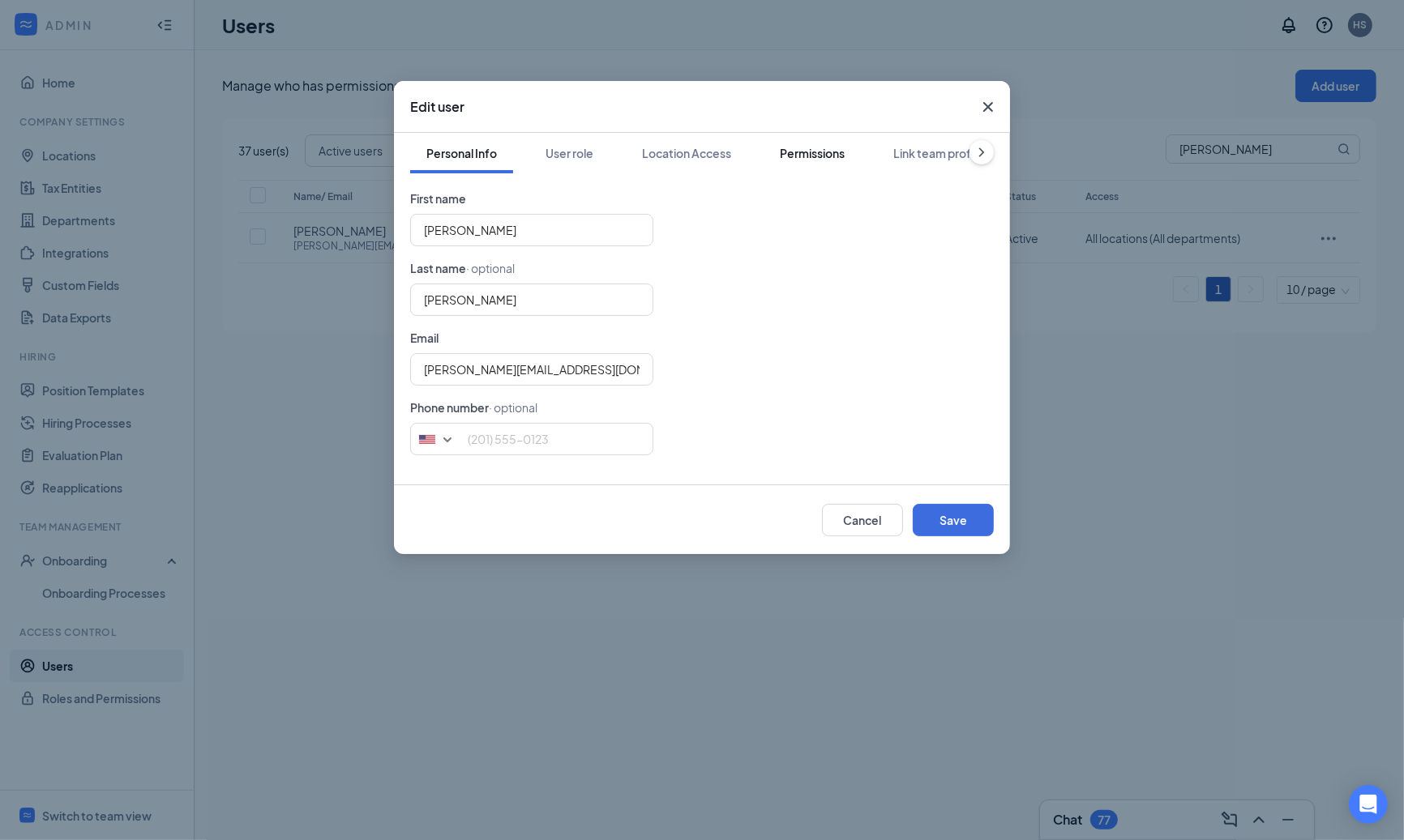
drag, startPoint x: 814, startPoint y: 153, endPoint x: 803, endPoint y: 161, distance: 13.6
click at [813, 153] on div "Permissions" at bounding box center [811, 153] width 65 height 16
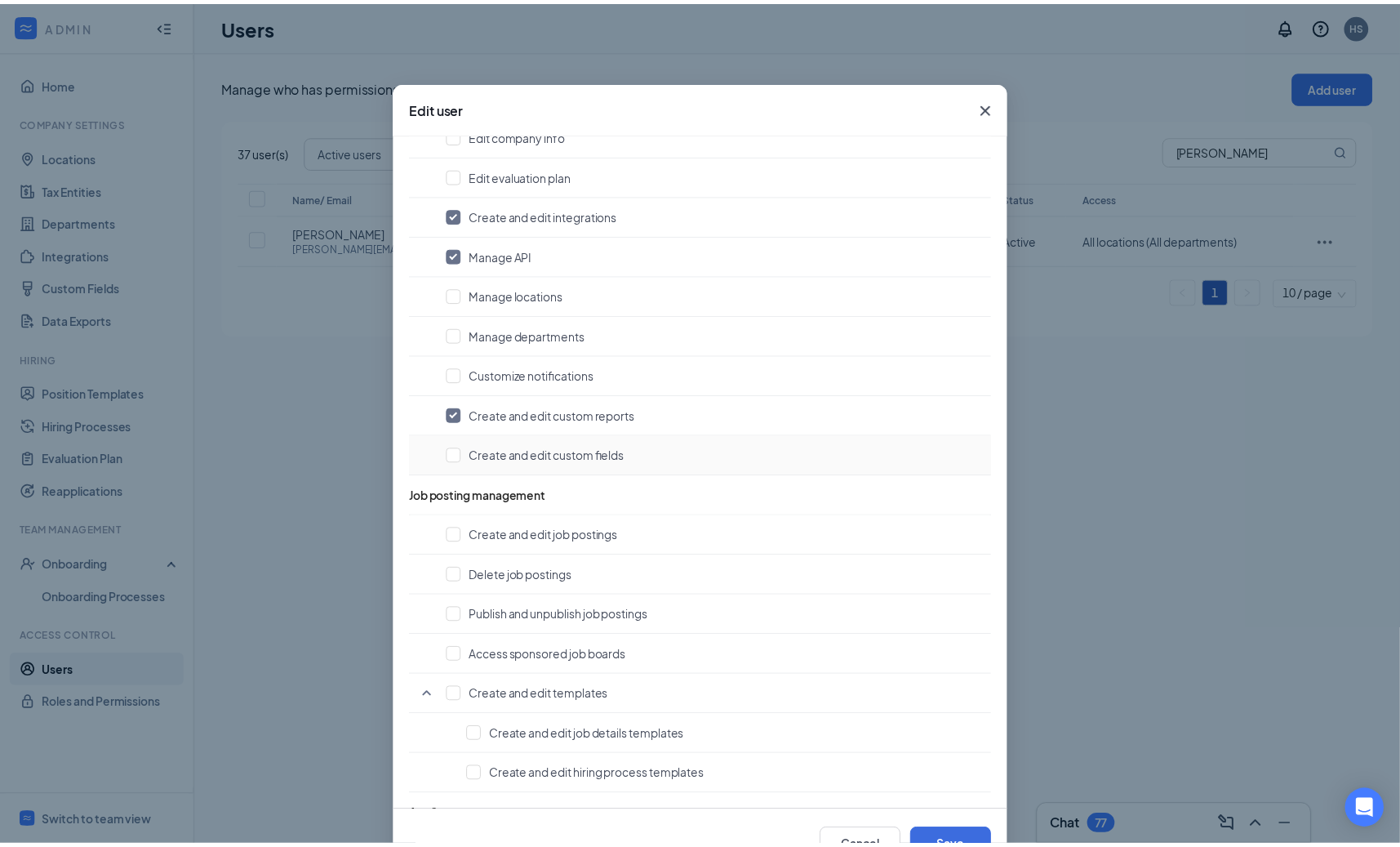
scroll to position [314, 0]
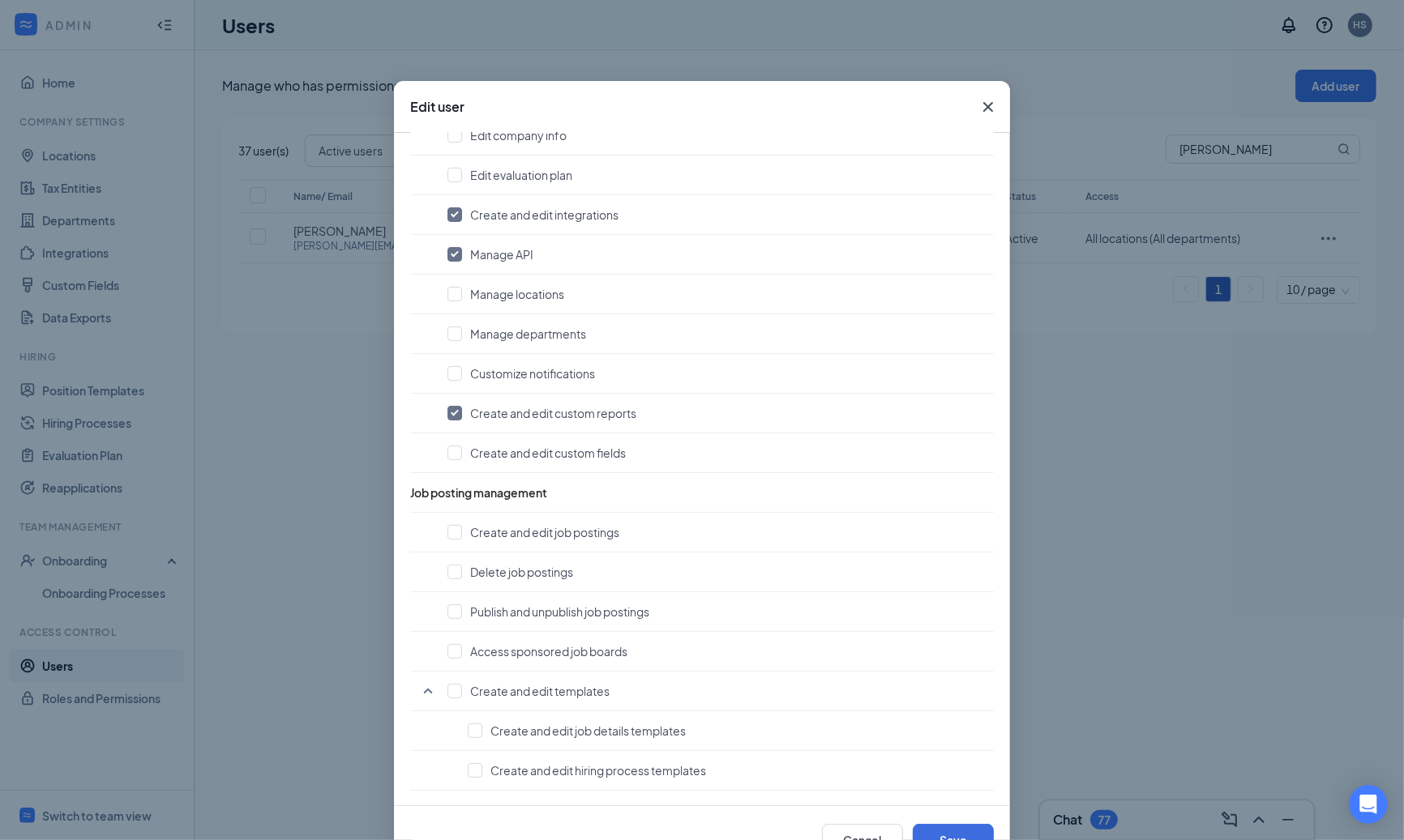
click at [978, 104] on icon "Cross" at bounding box center [988, 106] width 19 height 19
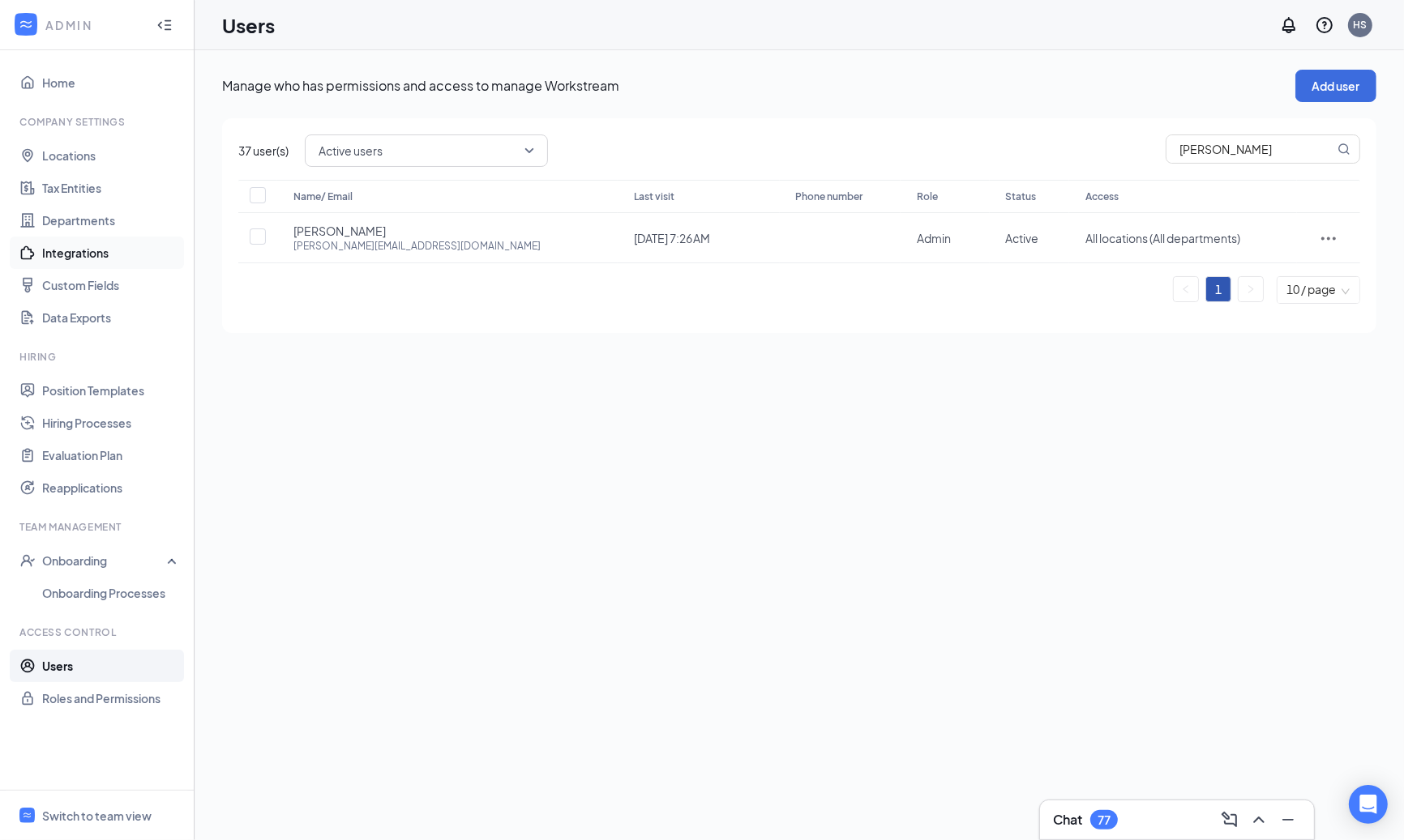
click at [95, 241] on link "Integrations" at bounding box center [111, 252] width 138 height 32
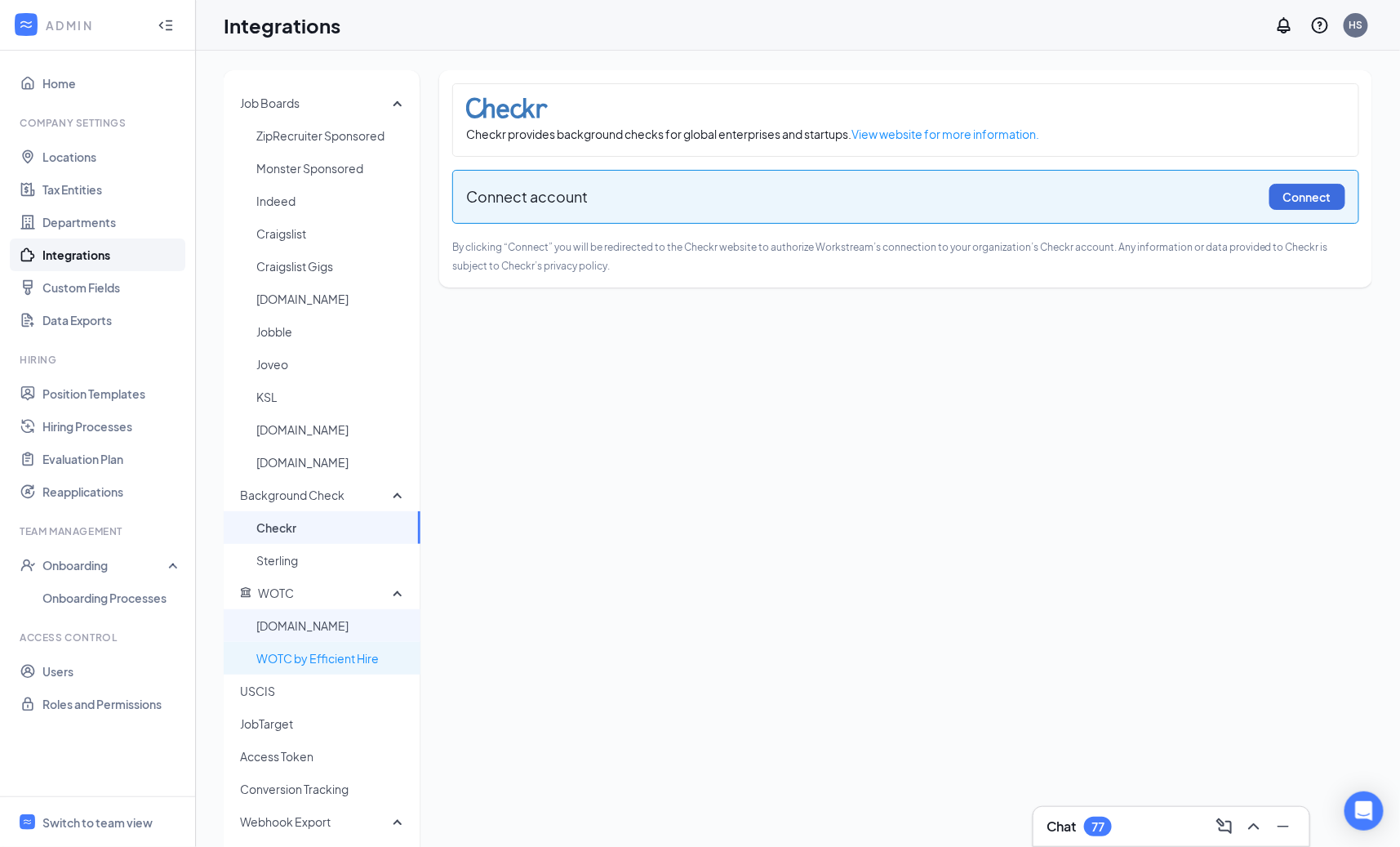
click at [343, 621] on span "WOTC.com" at bounding box center [332, 625] width 151 height 32
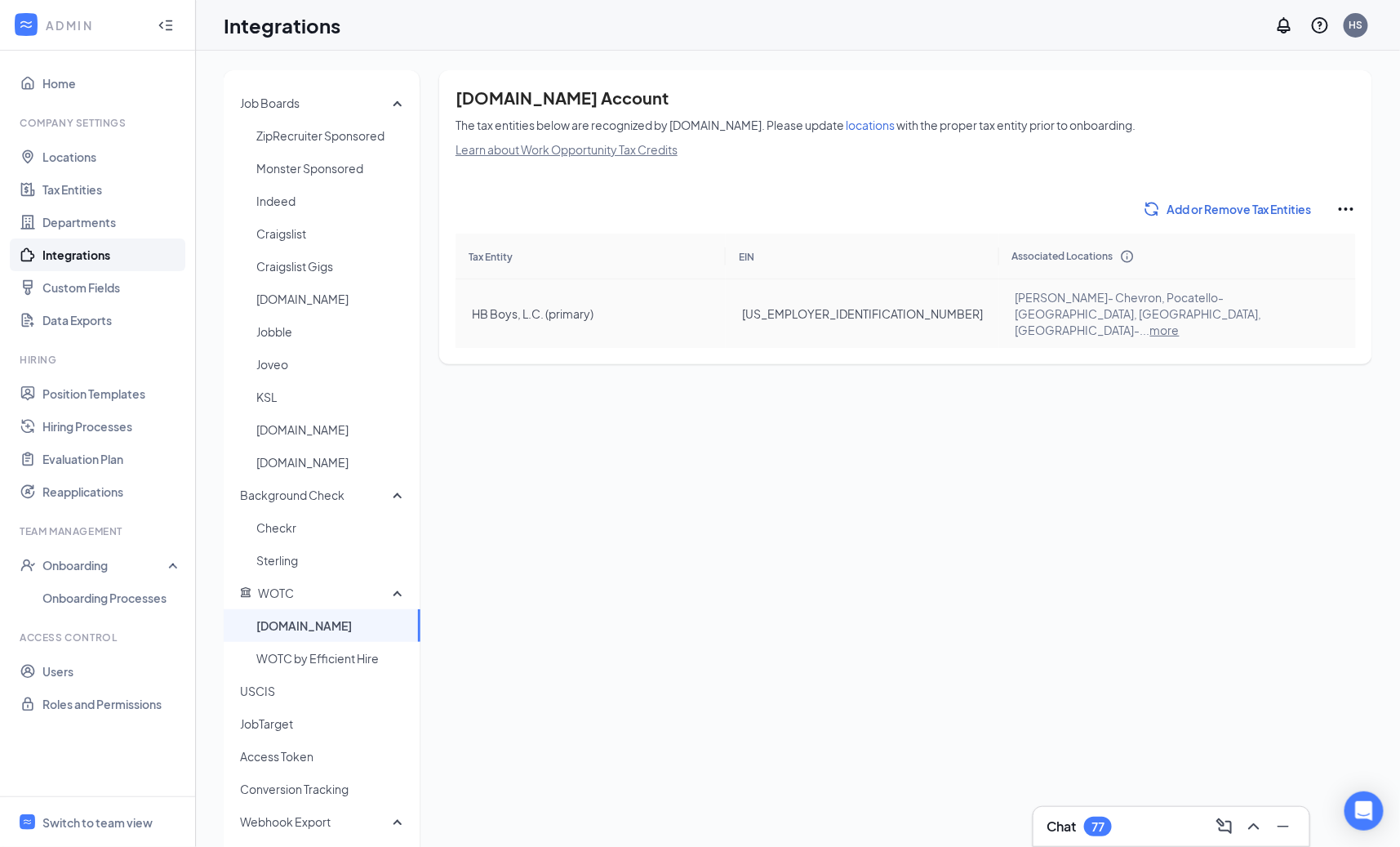
click at [1180, 323] on span "more" at bounding box center [1165, 330] width 29 height 15
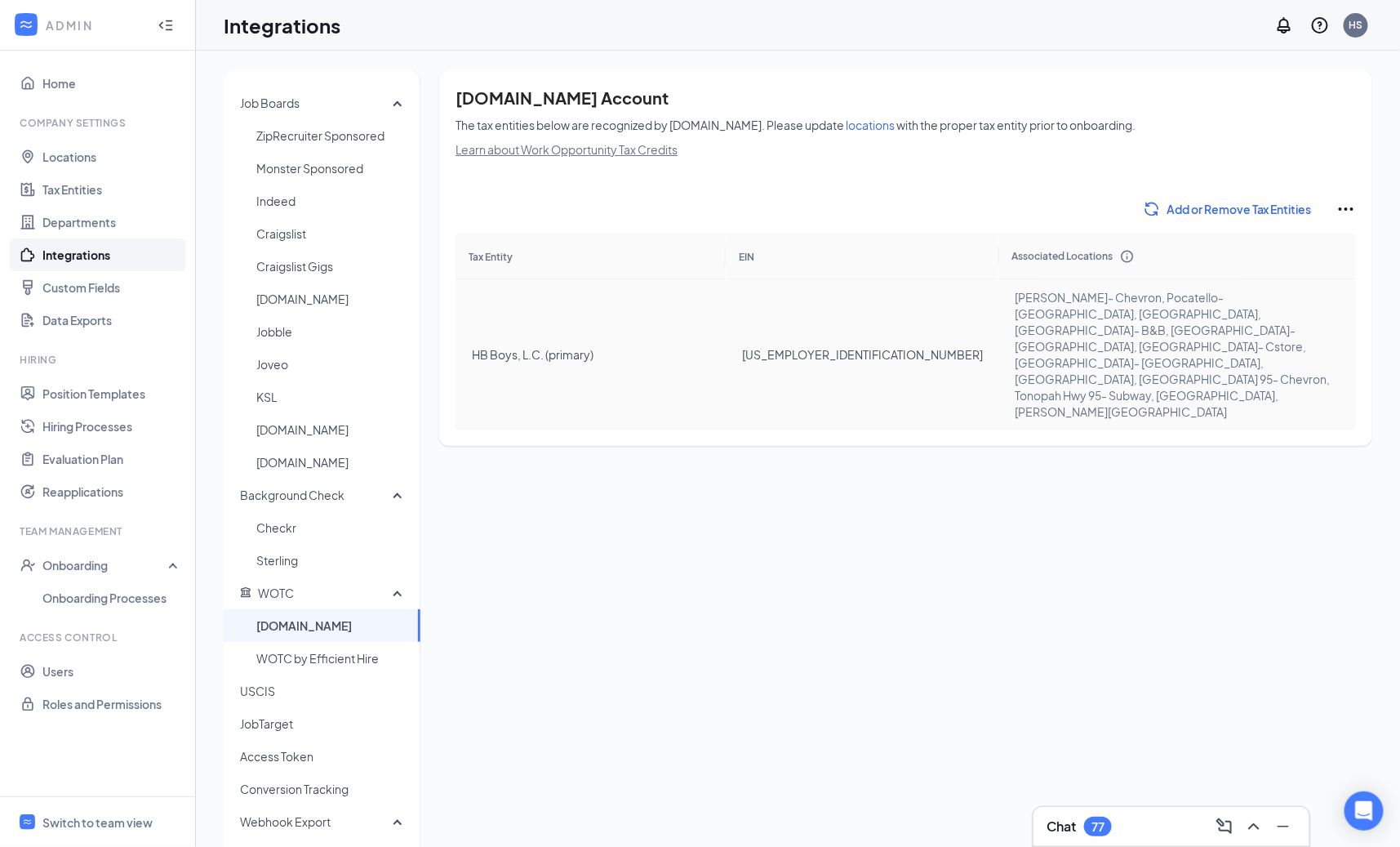
click at [1344, 211] on icon "Ellipses" at bounding box center [1346, 209] width 20 height 20
click at [1058, 381] on div "Job Boards ZipRecruiter Sponsored Monster Sponsored Indeed Craigslist Craigslis…" at bounding box center [798, 479] width 1149 height 819
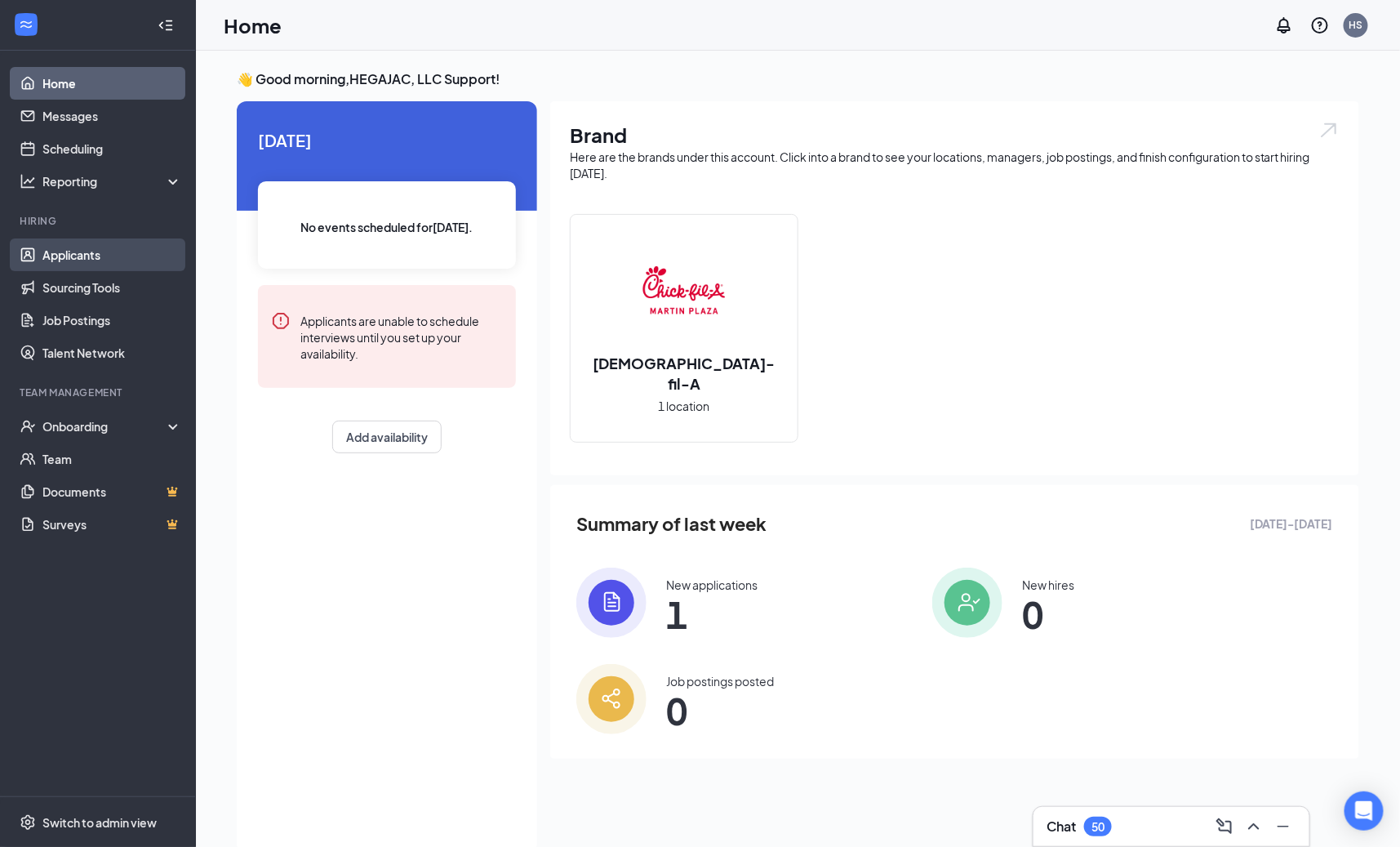
click at [94, 263] on link "Applicants" at bounding box center [112, 254] width 140 height 32
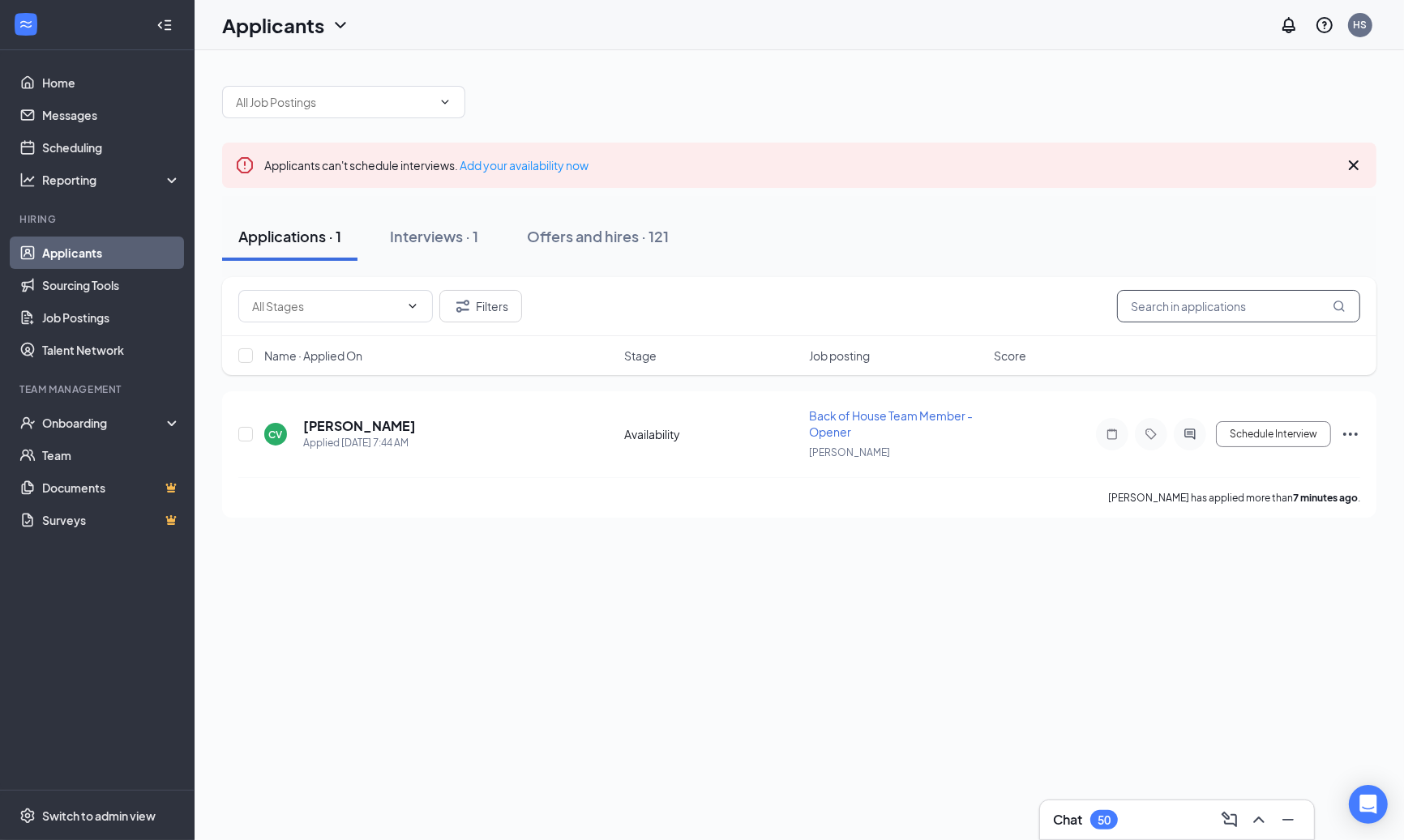
click at [1243, 311] on input "text" at bounding box center [1237, 306] width 243 height 32
paste input "Brittany"
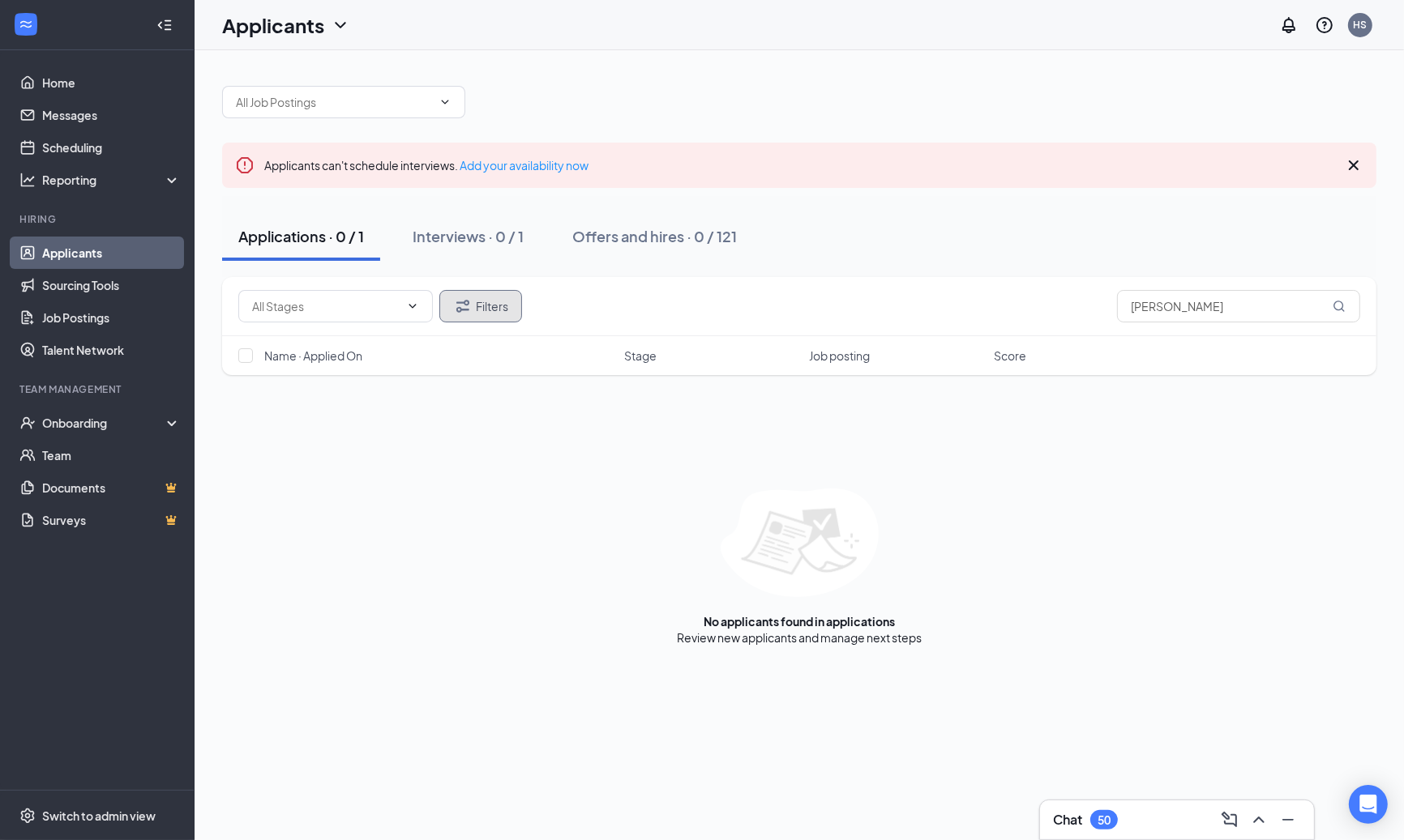
click at [478, 300] on button "Filters" at bounding box center [480, 306] width 82 height 32
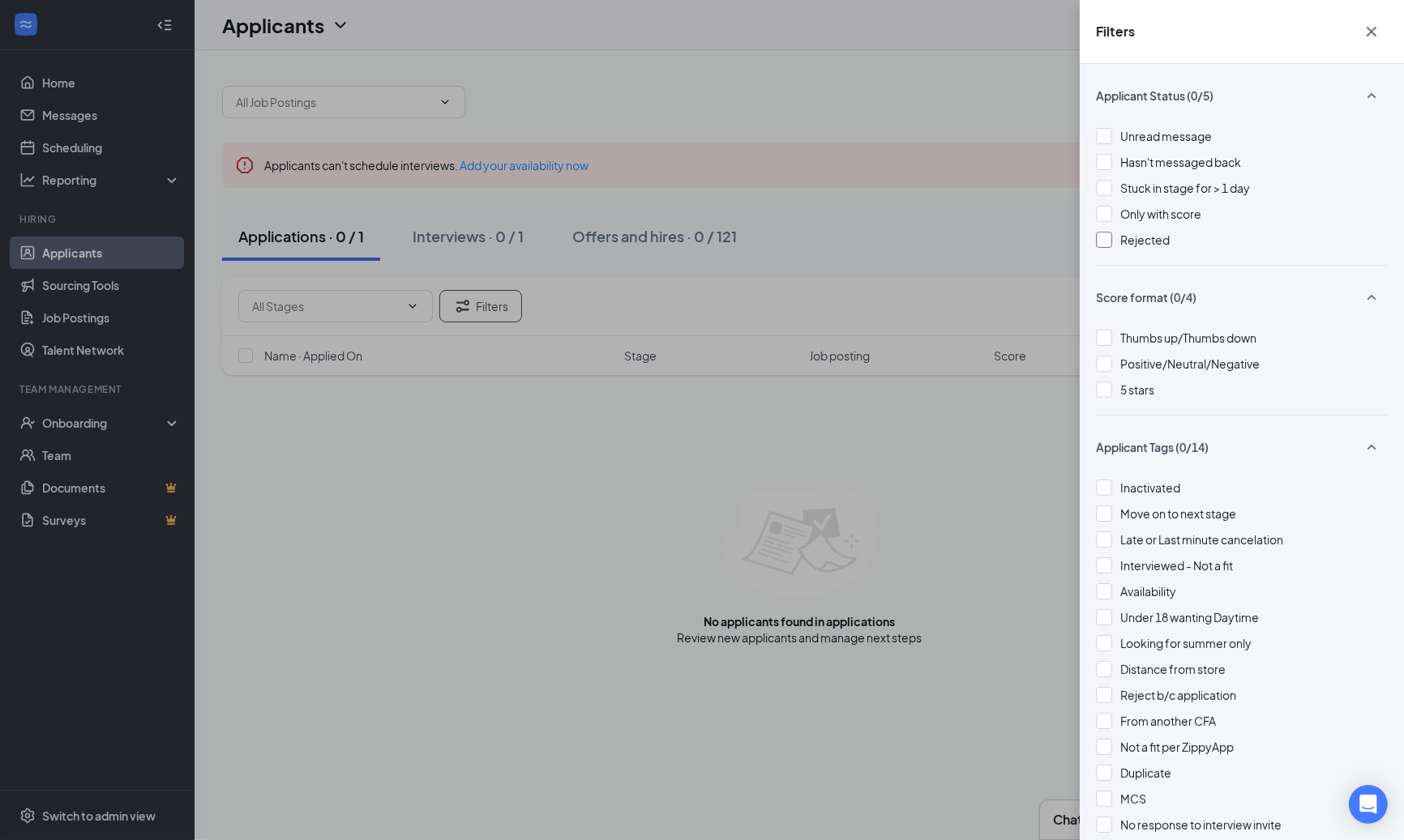
click at [1159, 241] on span "Rejected" at bounding box center [1145, 239] width 49 height 15
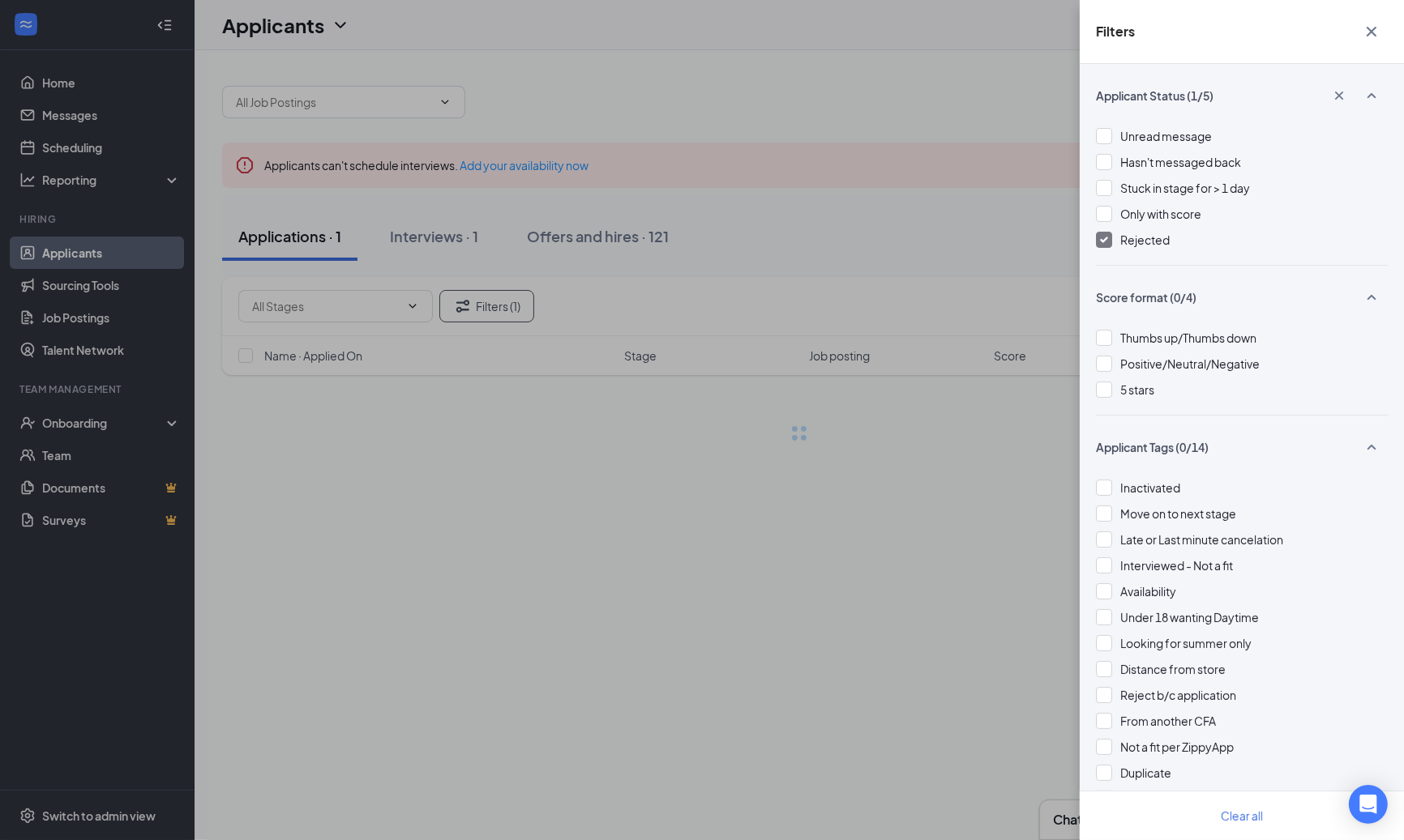
click at [847, 180] on div "Filters Applicant Status (1/5) Unread message Hasn't messaged back Stuck in sta…" at bounding box center [702, 420] width 1404 height 840
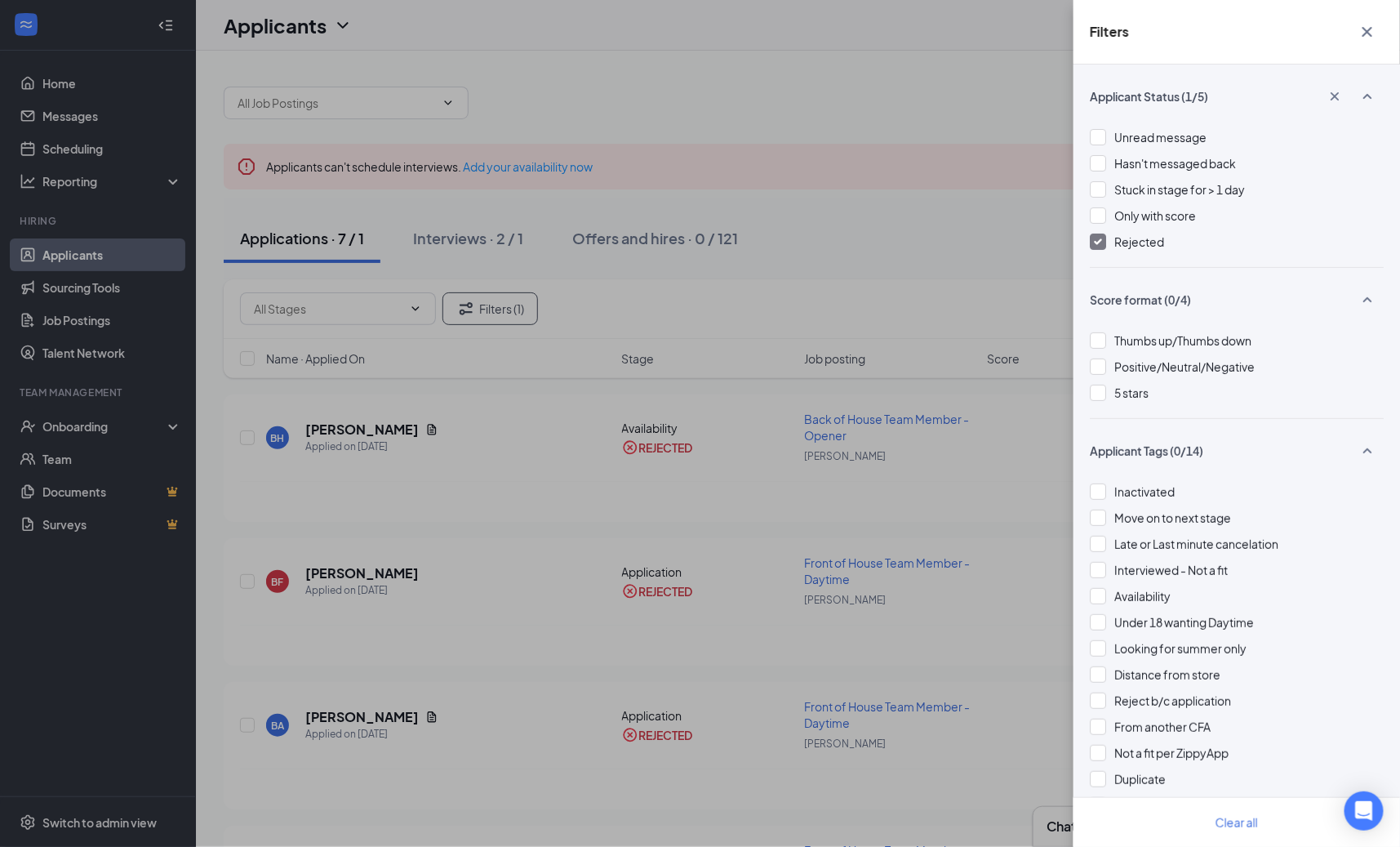
click at [866, 259] on div "Filters Applicant Status (1/5) Unread message Hasn't messaged back Stuck in sta…" at bounding box center [700, 424] width 1400 height 847
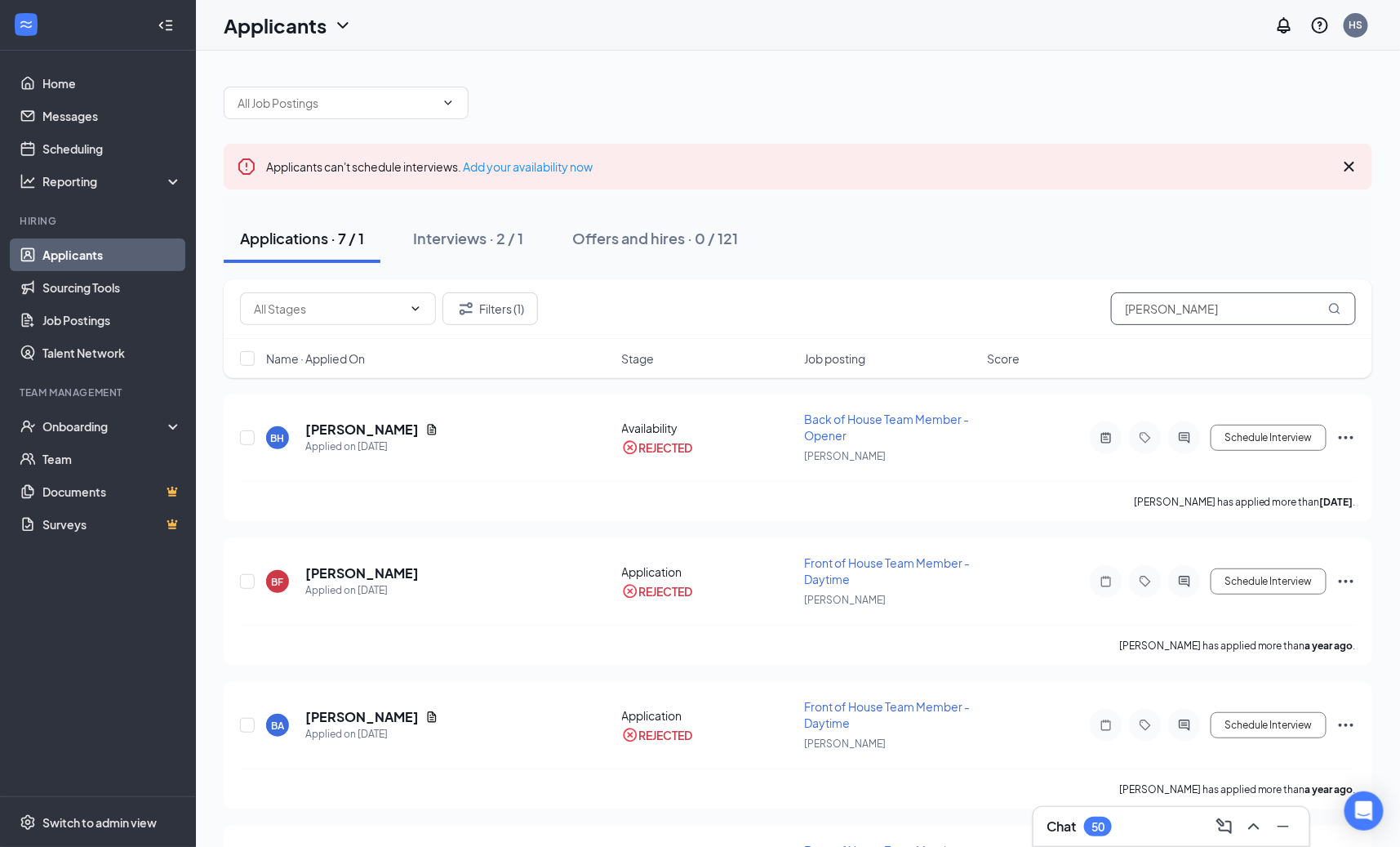
click at [1178, 308] on input "Brittany" at bounding box center [1233, 308] width 245 height 32
paste input "[PERSON_NAME]"
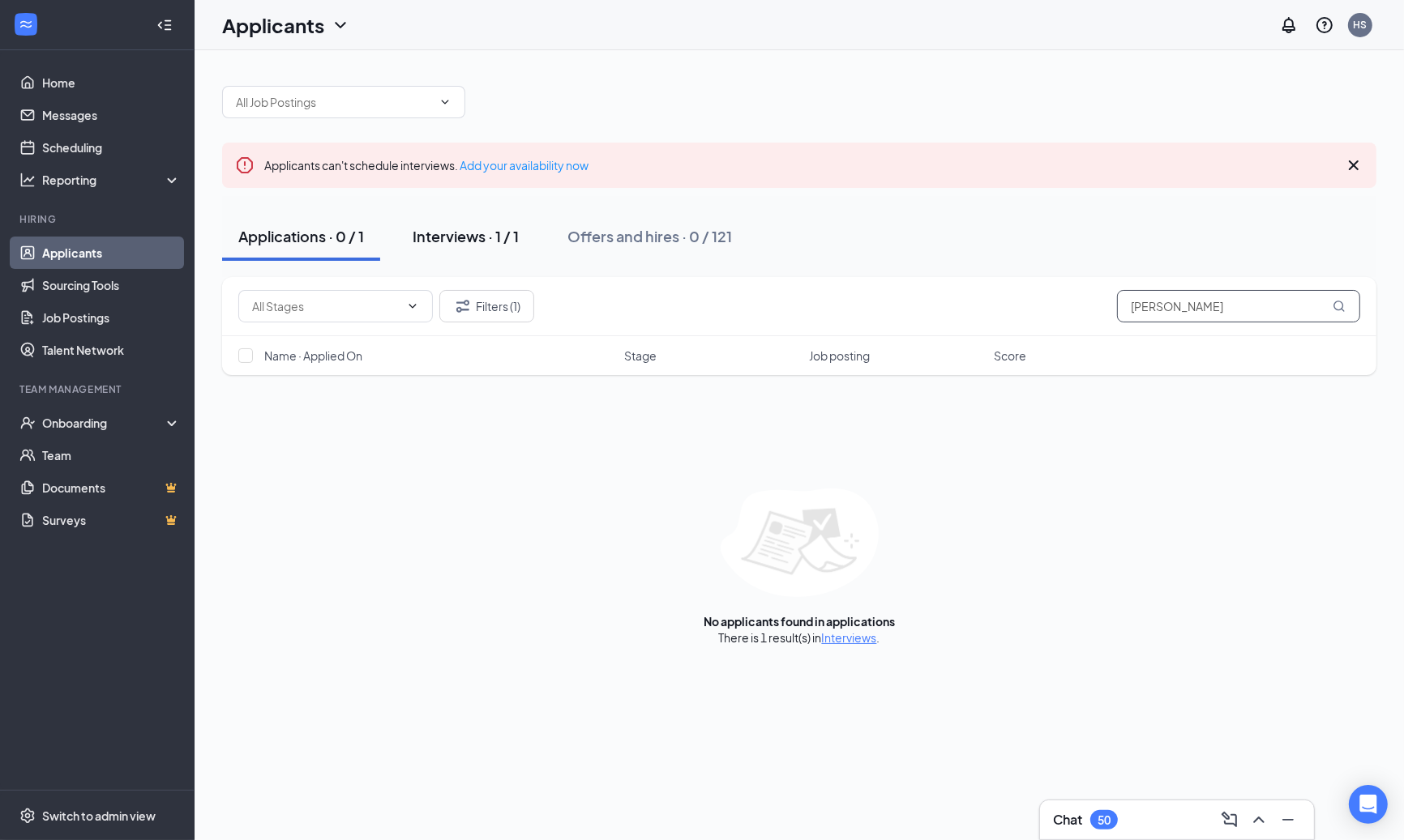
type input "Sechrist"
click at [479, 244] on div "Interviews · 1 / 1" at bounding box center [466, 235] width 107 height 20
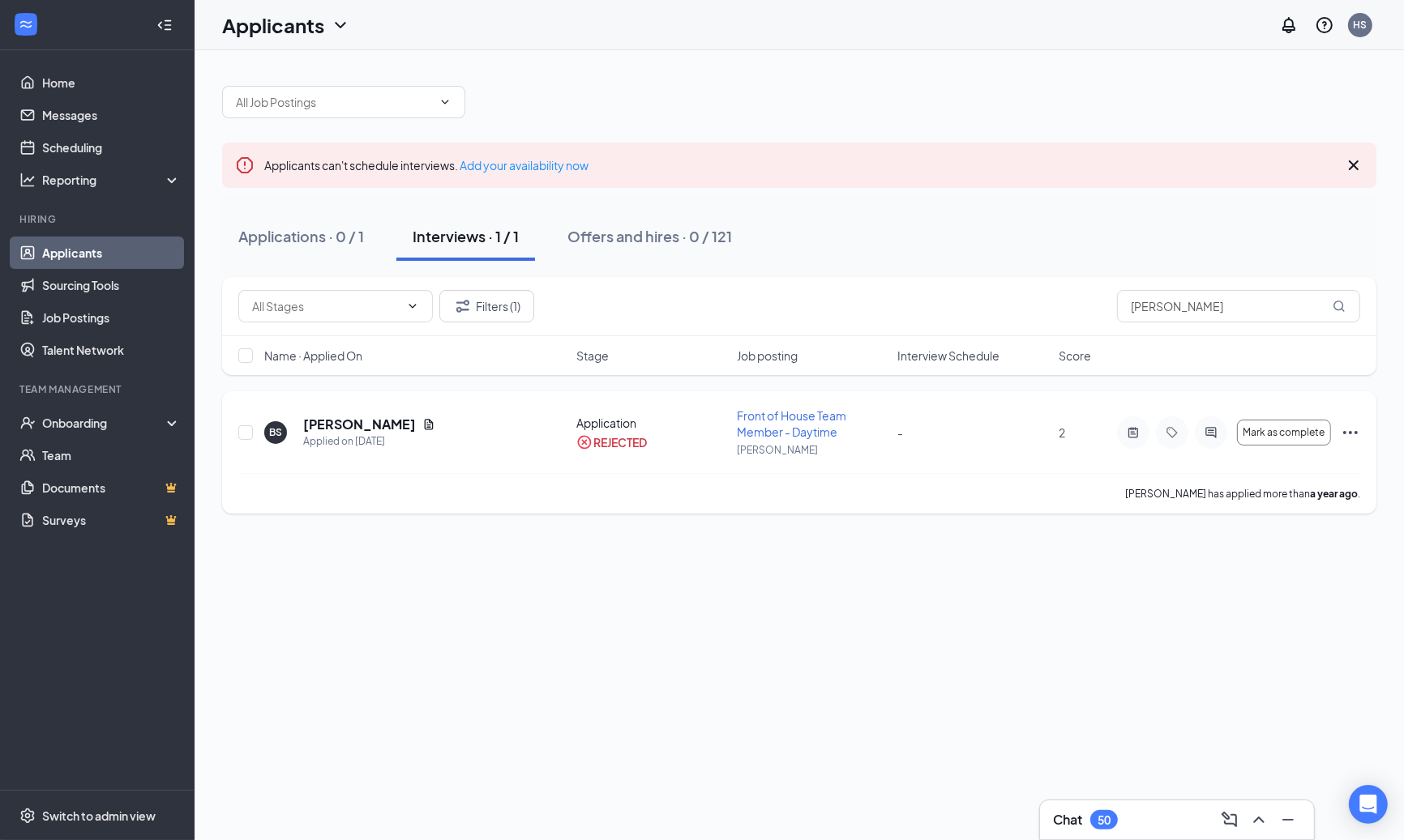
click at [1355, 430] on icon "Ellipses" at bounding box center [1350, 433] width 19 height 19
click at [115, 258] on link "Applicants" at bounding box center [111, 252] width 138 height 32
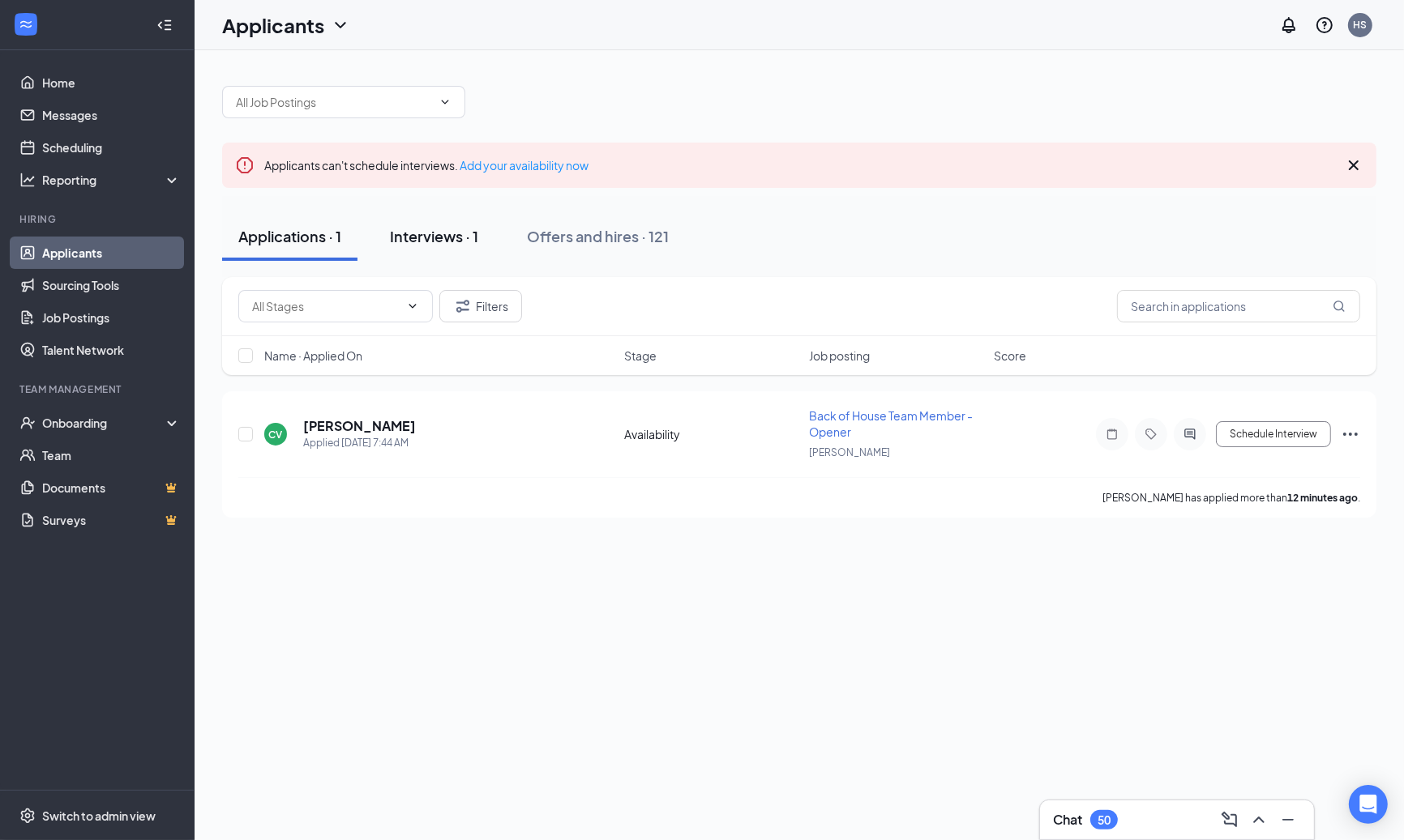
click at [450, 246] on div "Interviews · 1" at bounding box center [434, 235] width 88 height 20
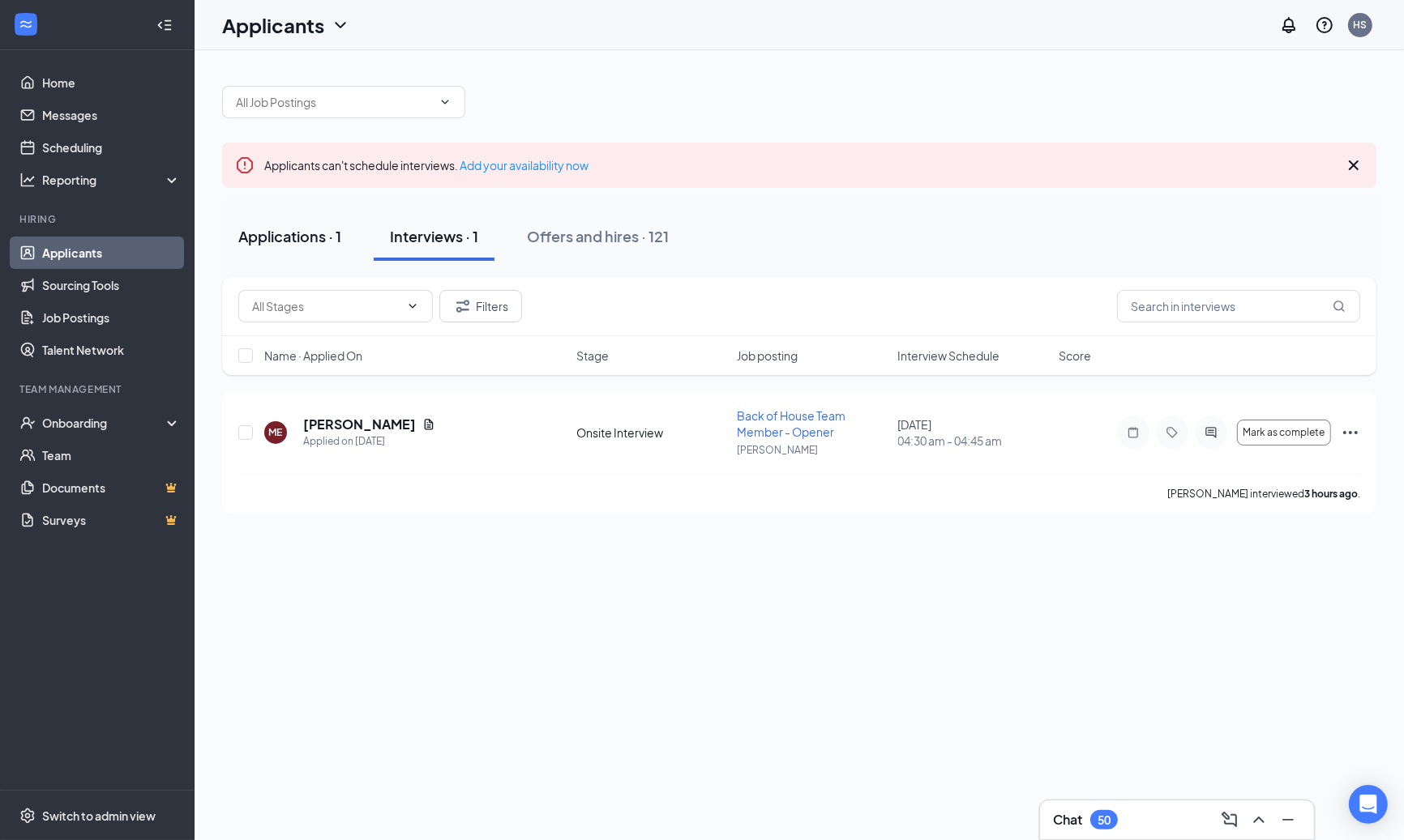
click at [296, 246] on button "Applications · 1" at bounding box center [290, 236] width 136 height 48
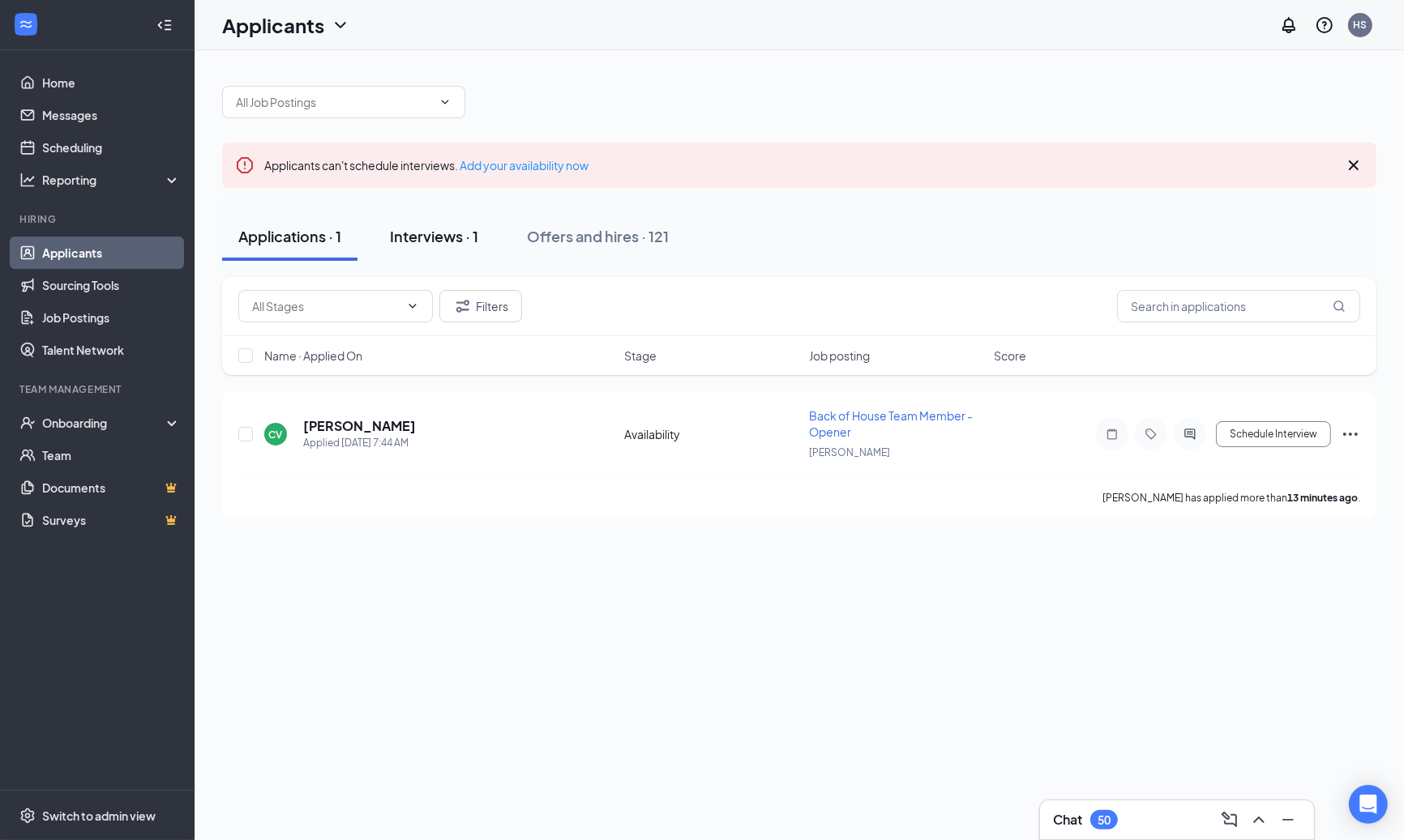
click at [489, 239] on button "Interviews · 1" at bounding box center [434, 236] width 121 height 48
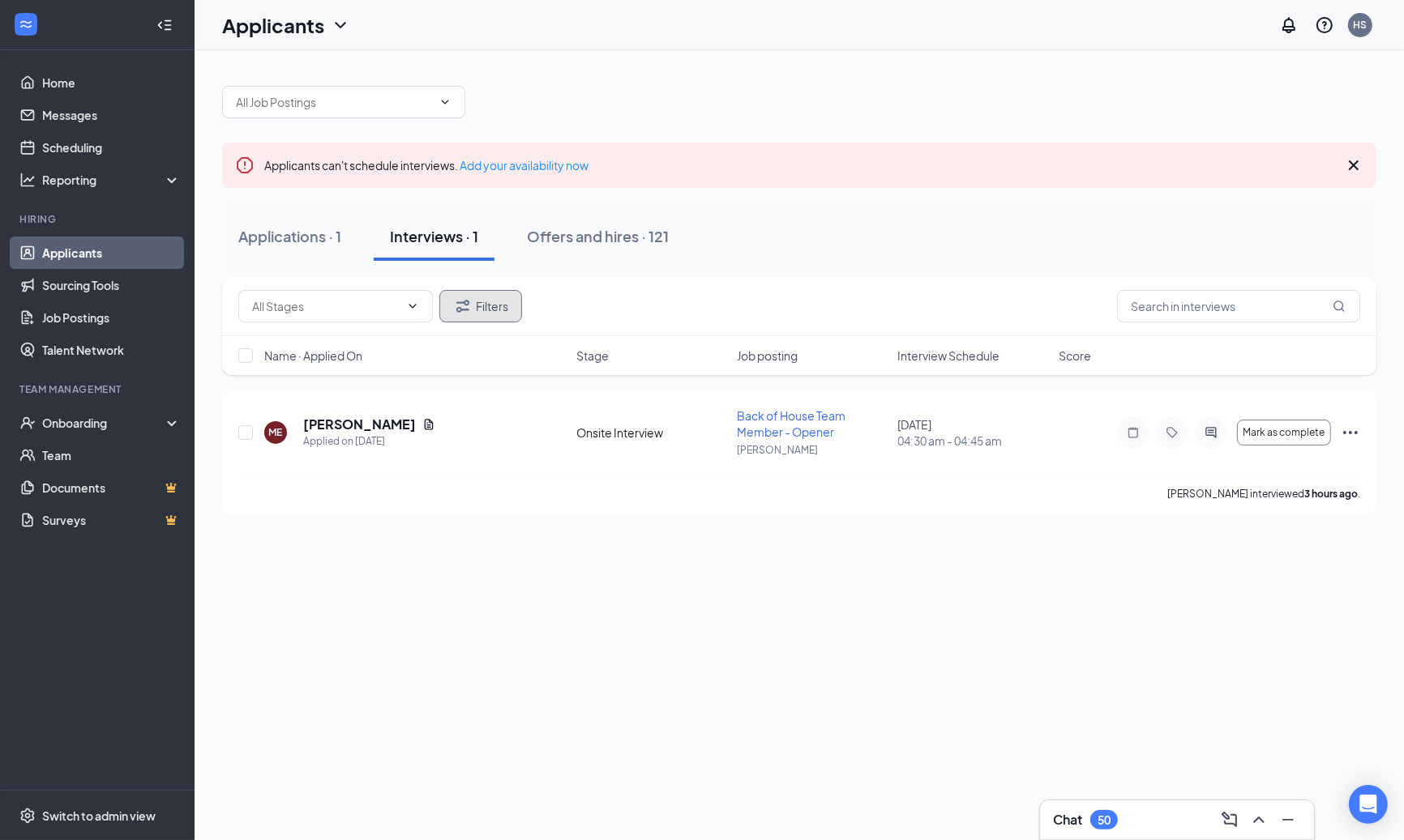
click at [487, 295] on button "Filters" at bounding box center [480, 306] width 82 height 32
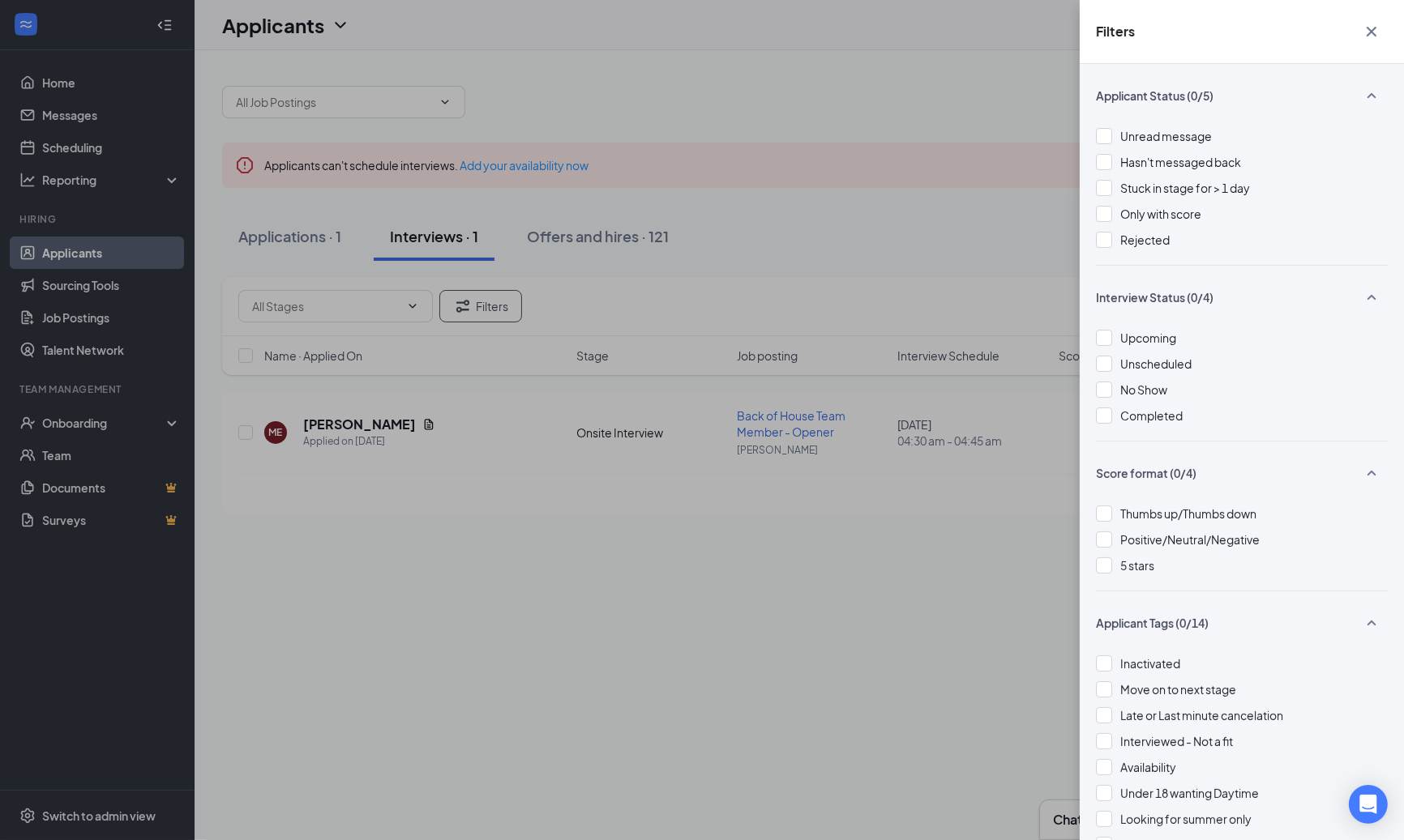
drag, startPoint x: 1147, startPoint y: 259, endPoint x: 1155, endPoint y: 249, distance: 12.8
click at [1148, 257] on div "Unread message Hasn't messaged back Stuck in stage for > 1 day Only with score …" at bounding box center [1241, 195] width 291 height 137
click at [1156, 246] on div "Rejected" at bounding box center [1145, 240] width 49 height 17
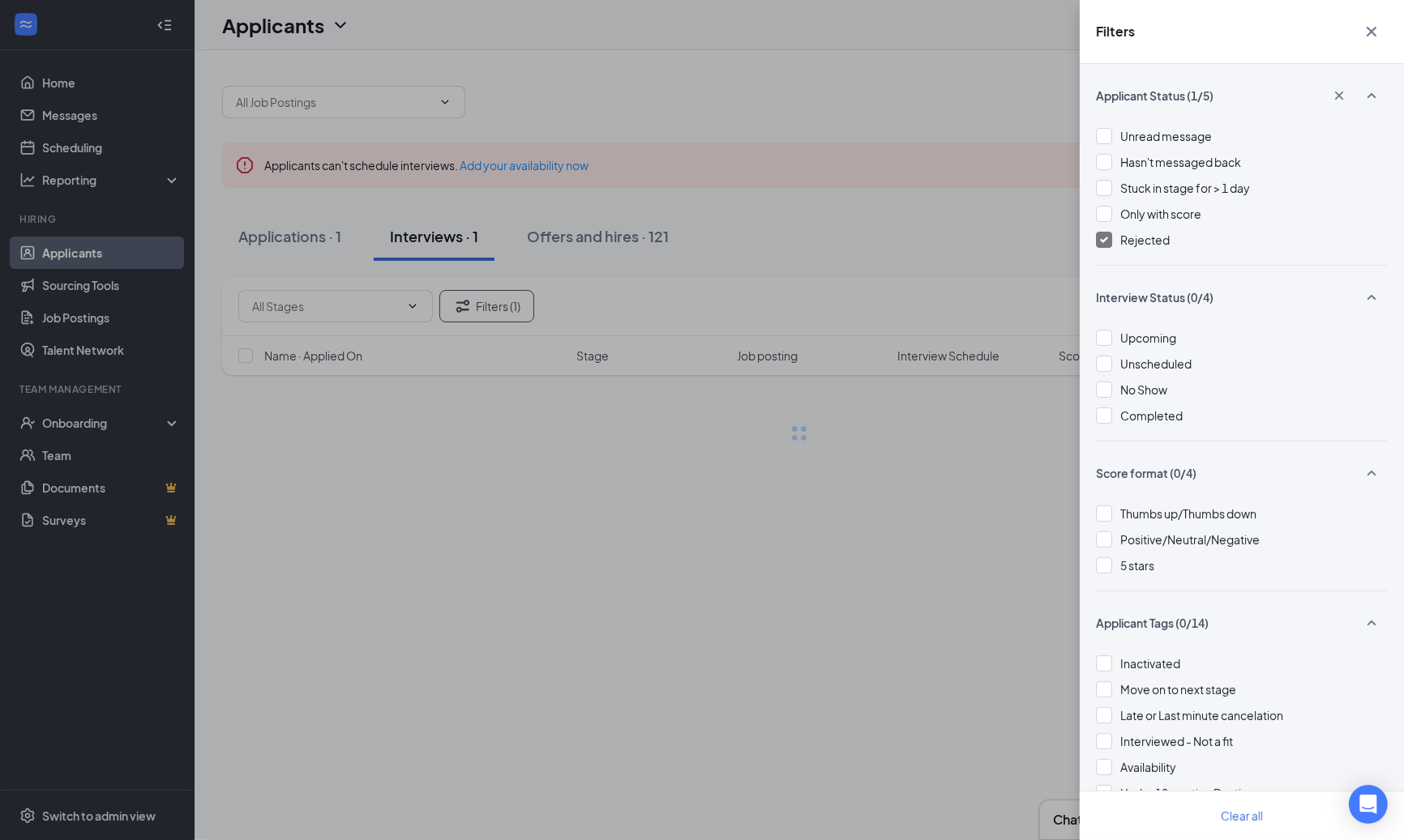
click at [738, 257] on div "Filters Applicant Status (1/5) Unread message Hasn't messaged back Stuck in sta…" at bounding box center [702, 420] width 1404 height 840
click at [827, 260] on div "Filters Applicant Status (1/5) Unread message Hasn't messaged back Stuck in sta…" at bounding box center [702, 420] width 1404 height 840
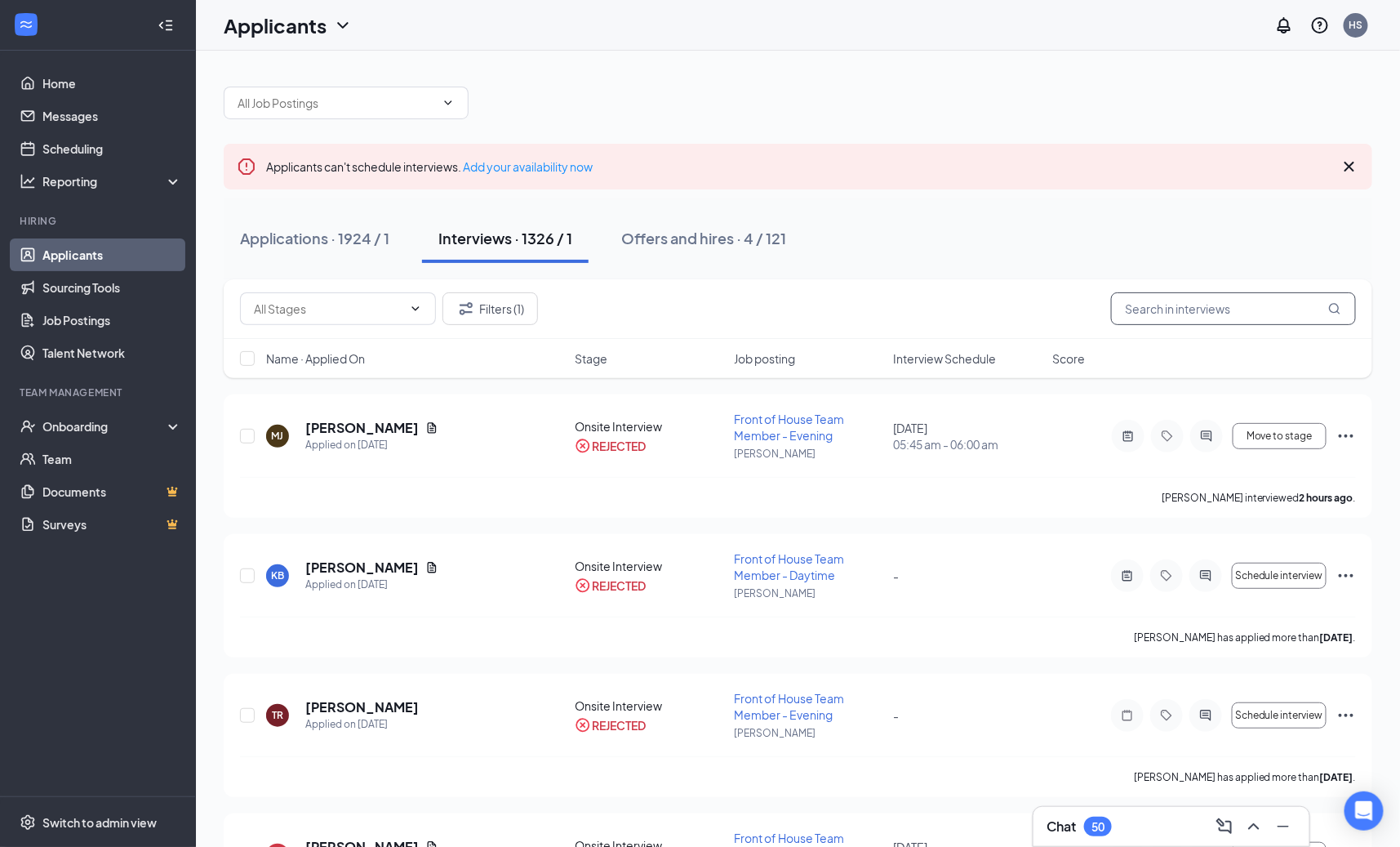
click at [1189, 312] on input "text" at bounding box center [1233, 308] width 245 height 32
type input "[PERSON_NAME]"
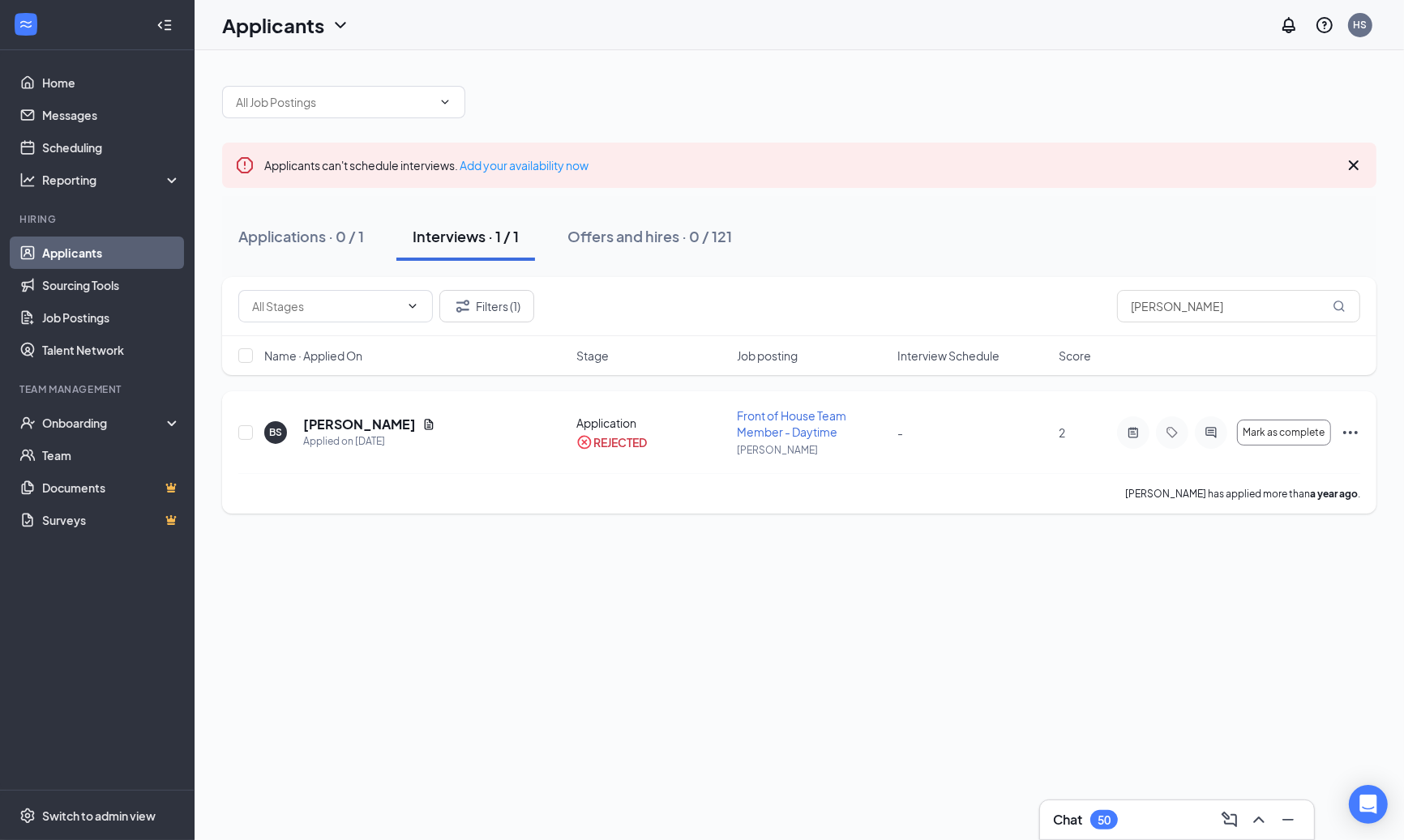
click at [1348, 428] on icon "Ellipses" at bounding box center [1350, 433] width 19 height 19
click at [1247, 473] on li "Unreject" at bounding box center [1277, 465] width 166 height 36
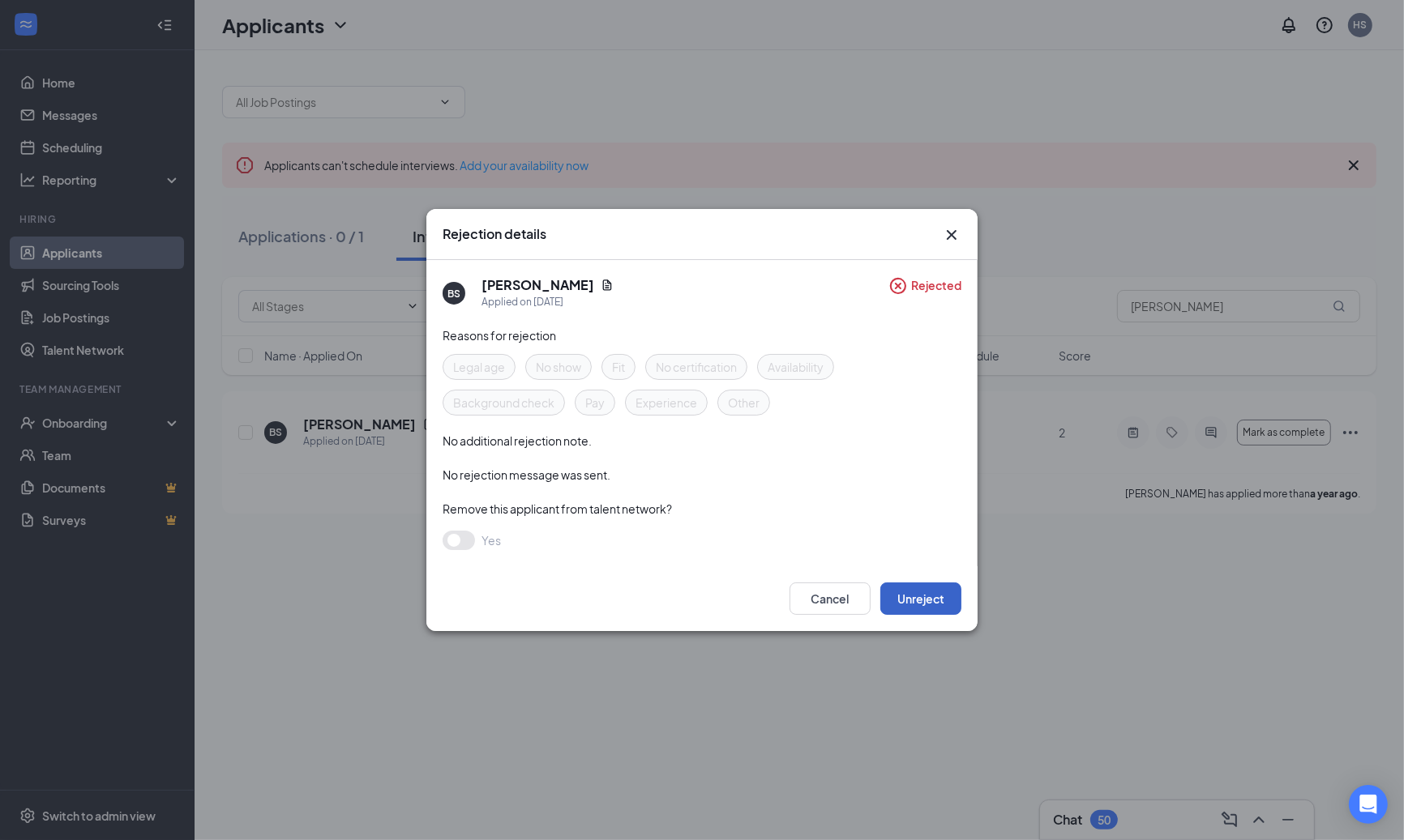
click at [913, 598] on button "Unreject" at bounding box center [921, 598] width 81 height 32
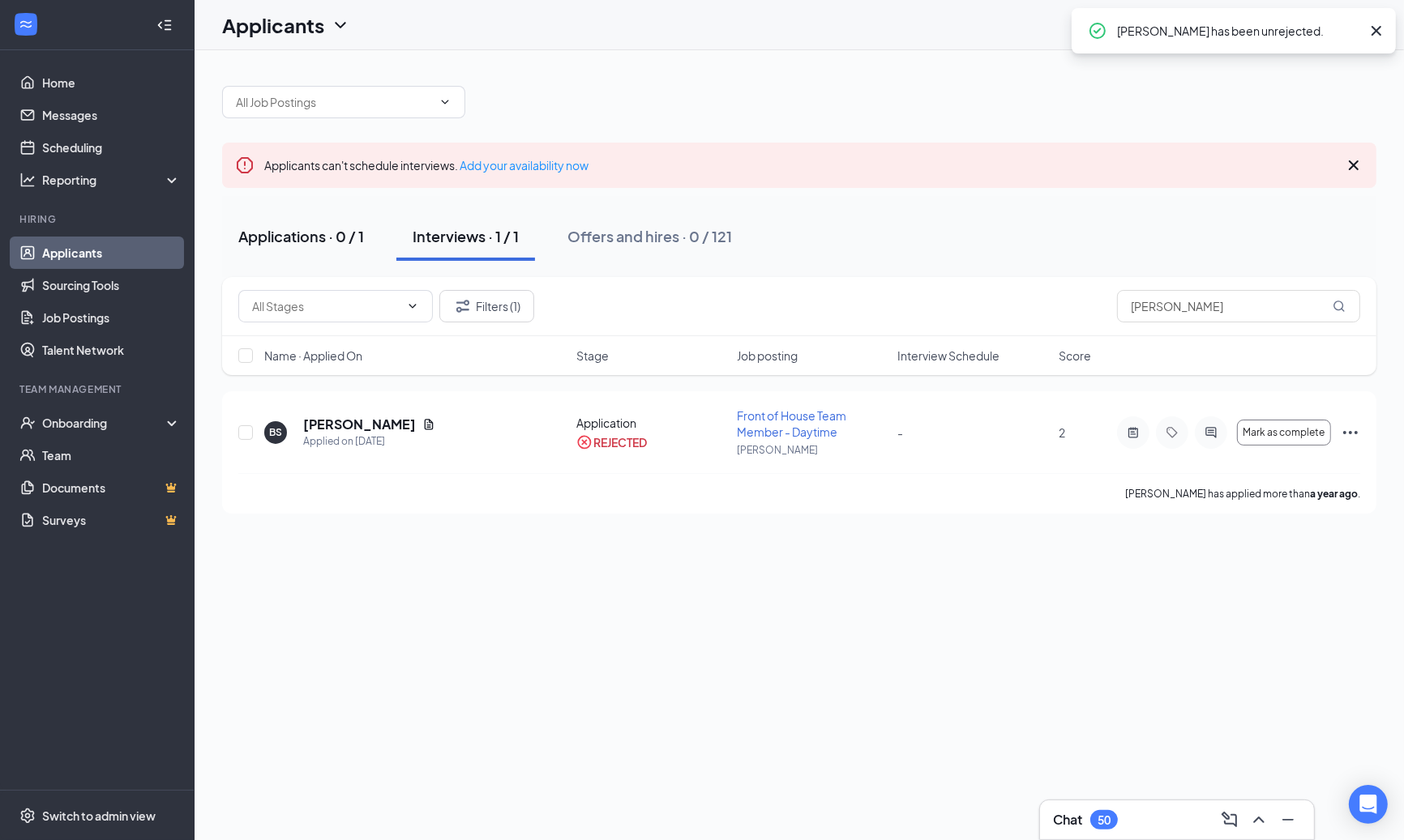
click at [313, 246] on div "Applications · 0 / 1" at bounding box center [301, 235] width 126 height 20
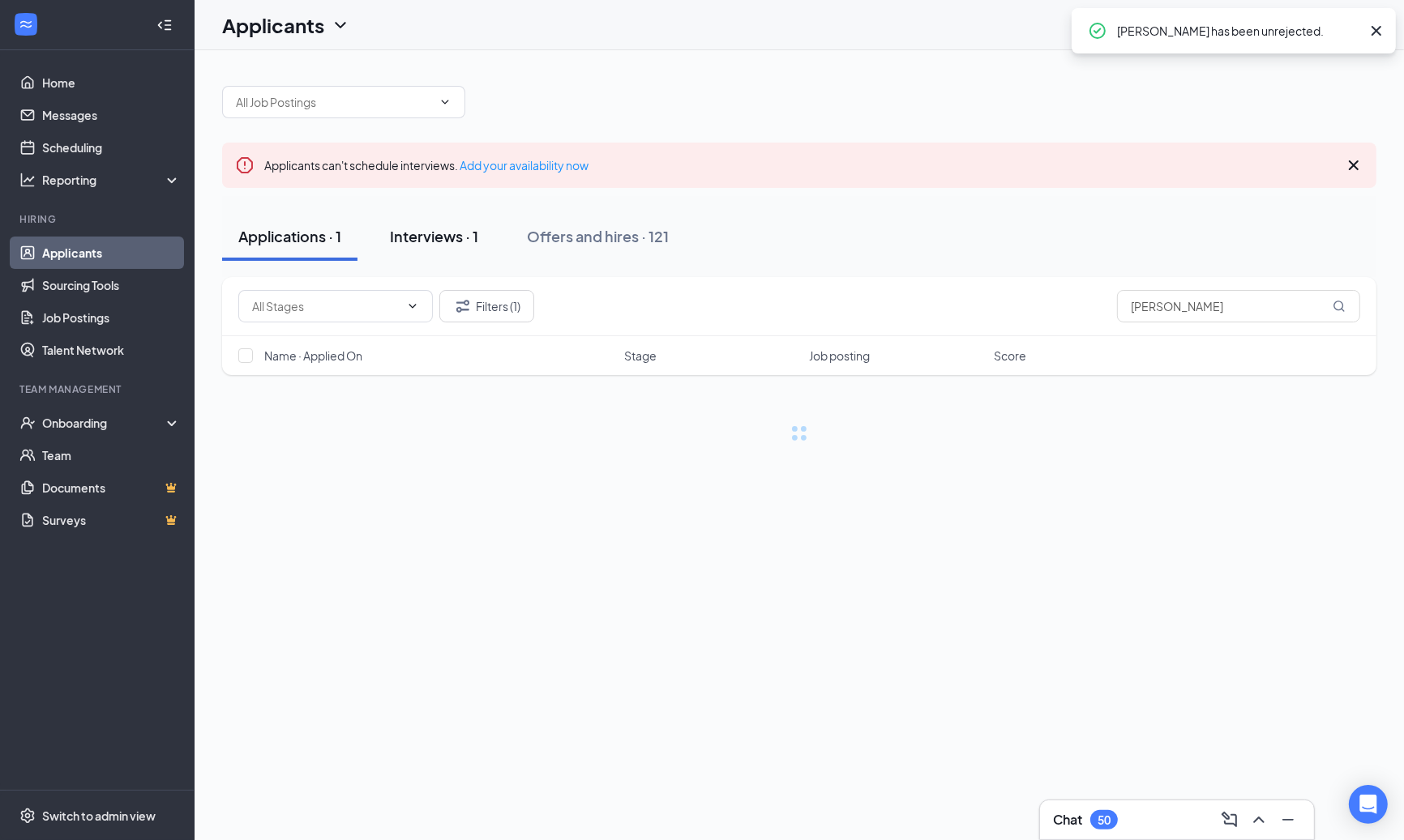
click at [464, 241] on div "Interviews · 1" at bounding box center [434, 235] width 88 height 20
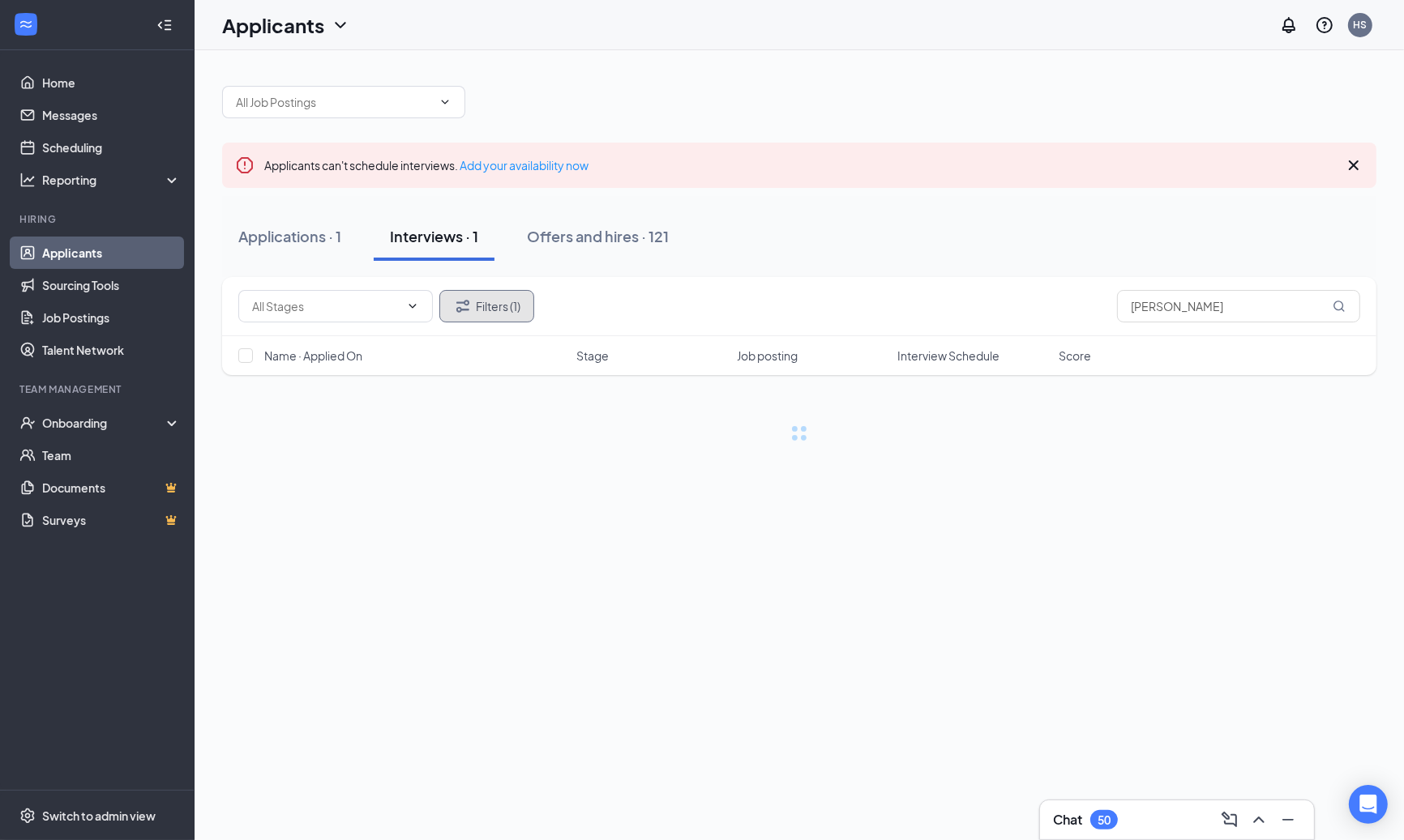
click at [521, 310] on button "Filters (1)" at bounding box center [487, 306] width 95 height 32
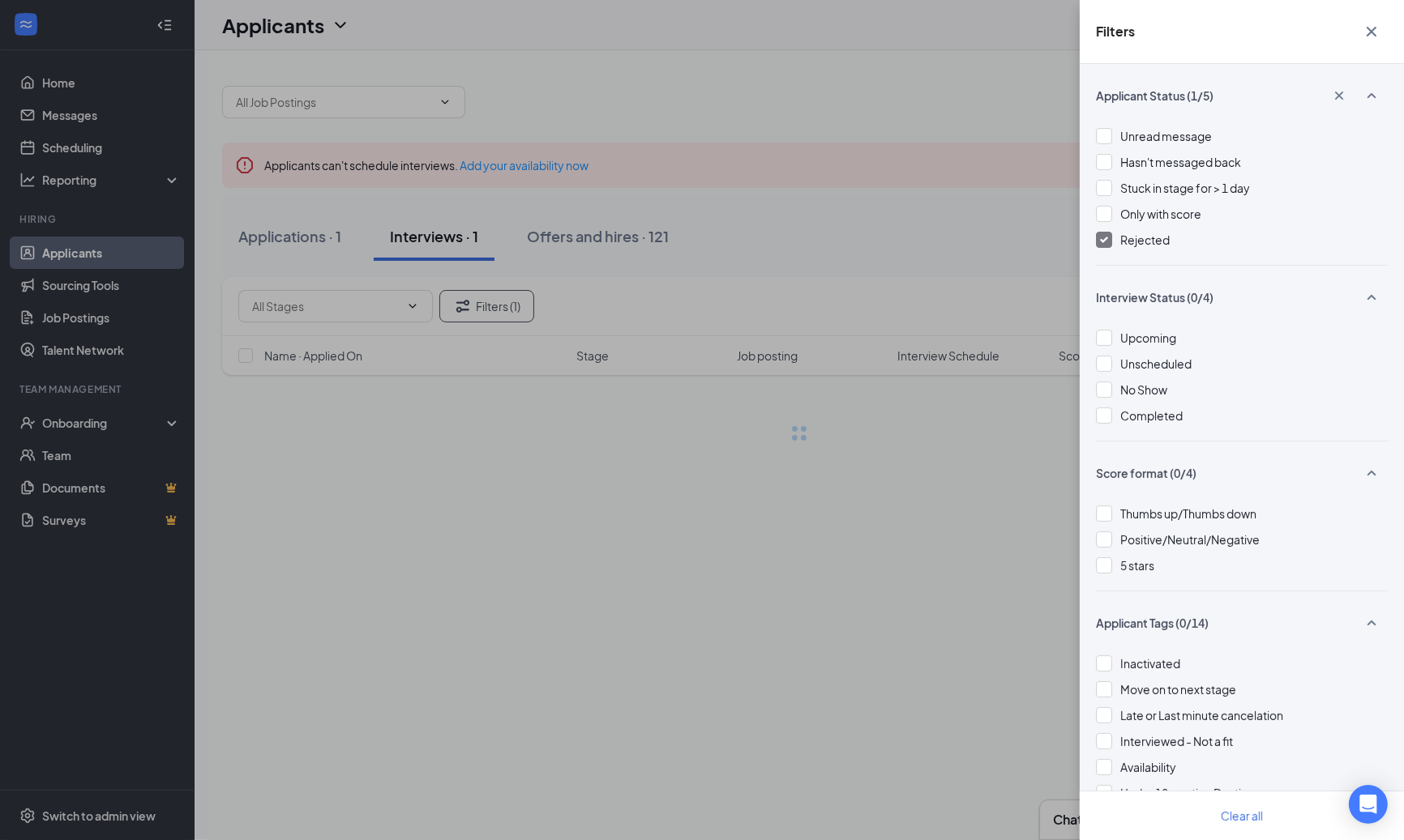
click at [1164, 242] on span "Rejected" at bounding box center [1145, 239] width 49 height 15
click at [773, 205] on div "Filters Applicant Status (0/5) Unread message Hasn't messaged back Stuck in sta…" at bounding box center [702, 420] width 1404 height 840
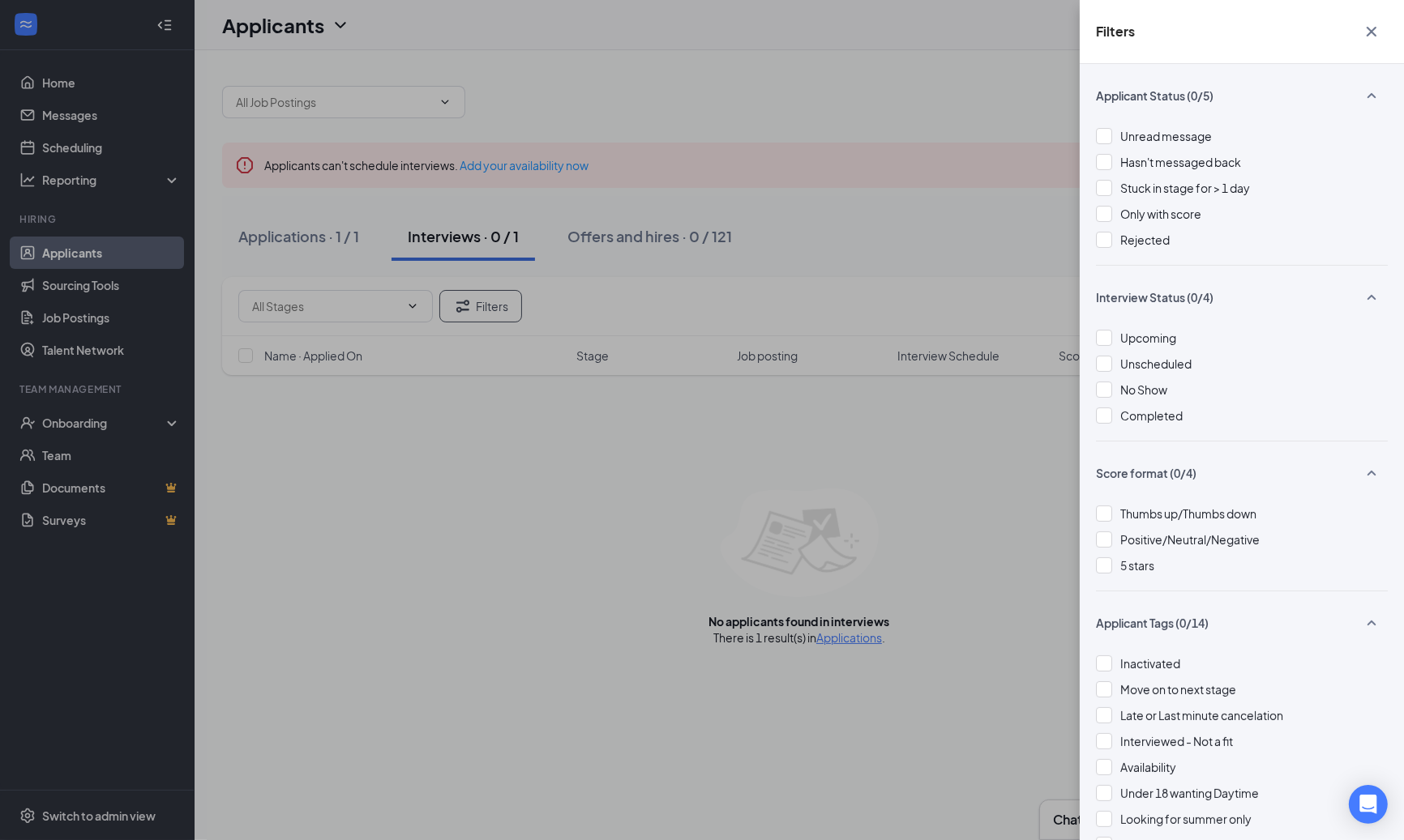
click at [337, 241] on div "Filters Applicant Status (0/5) Unread message Hasn't messaged back Stuck in sta…" at bounding box center [702, 420] width 1404 height 840
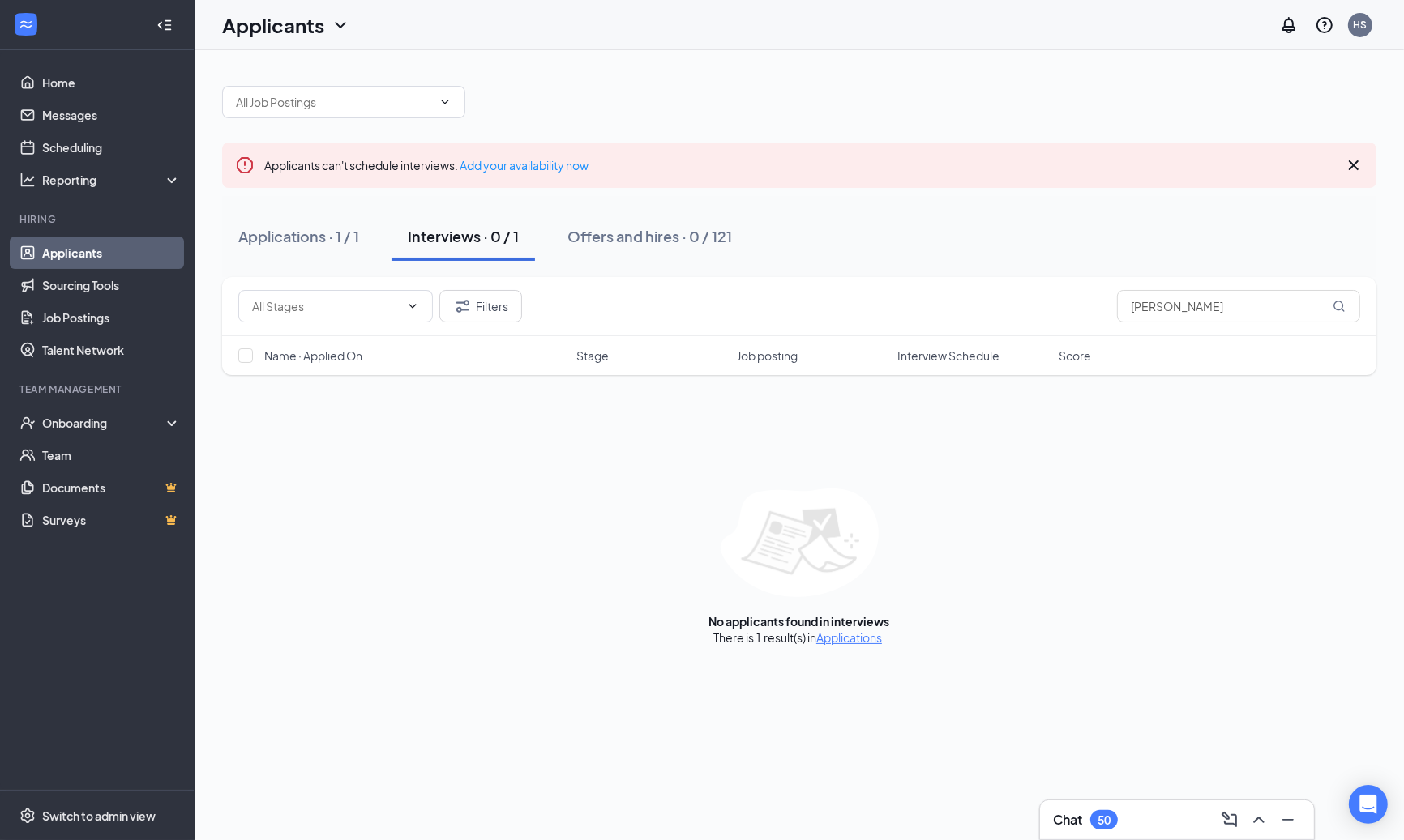
click at [339, 233] on div "Applications · 1 / 1" at bounding box center [298, 235] width 121 height 20
